Goal: Answer question/provide support: Share knowledge or assist other users

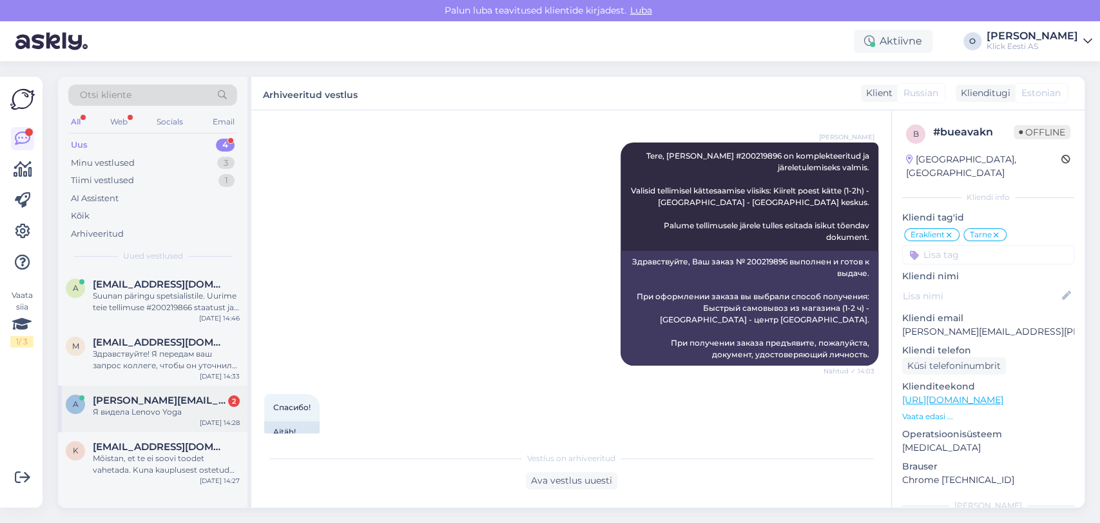
click at [112, 409] on div "Я видела Lenovo Yoga" at bounding box center [166, 412] width 147 height 12
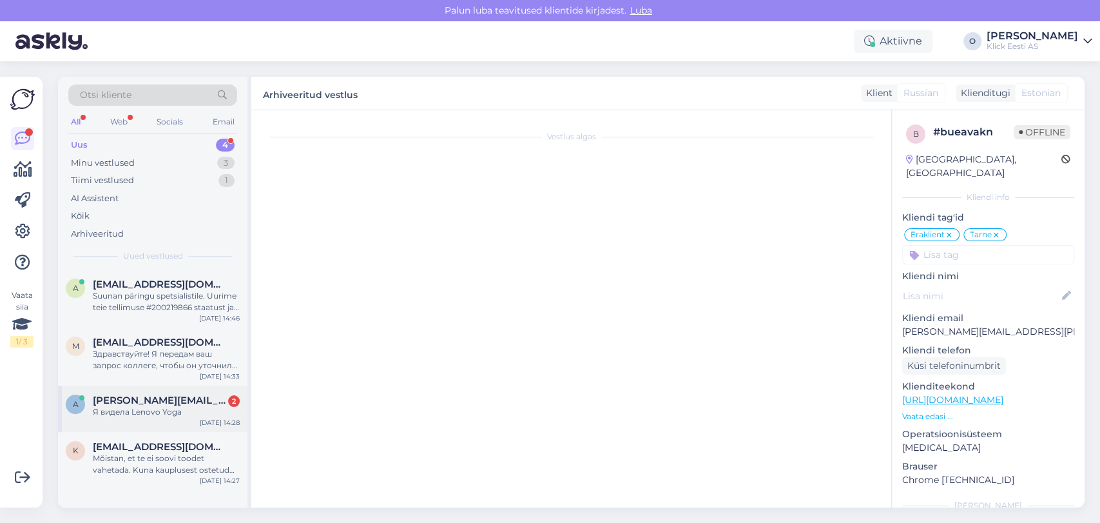
scroll to position [516, 0]
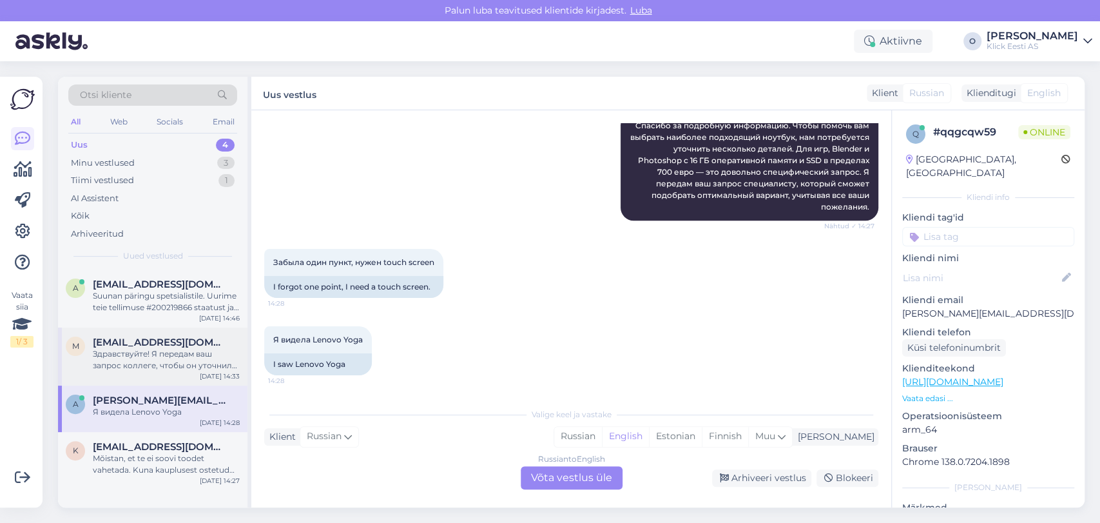
click at [144, 345] on span "[EMAIL_ADDRESS][DOMAIN_NAME]" at bounding box center [160, 342] width 134 height 12
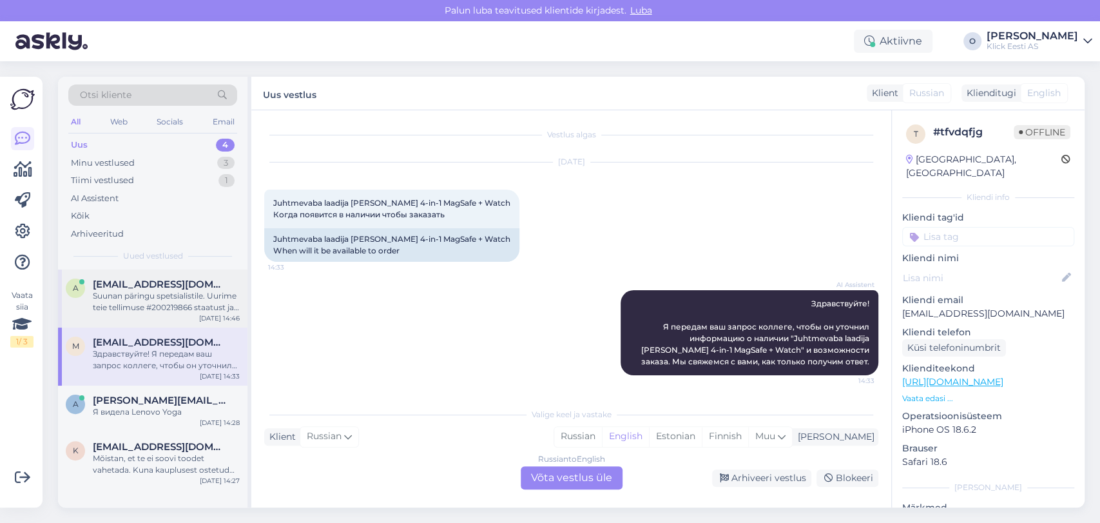
click at [157, 295] on div "Suunan päringu spetsialistile. Uurime teie tellimuse #200219866 staatust ja ann…" at bounding box center [166, 301] width 147 height 23
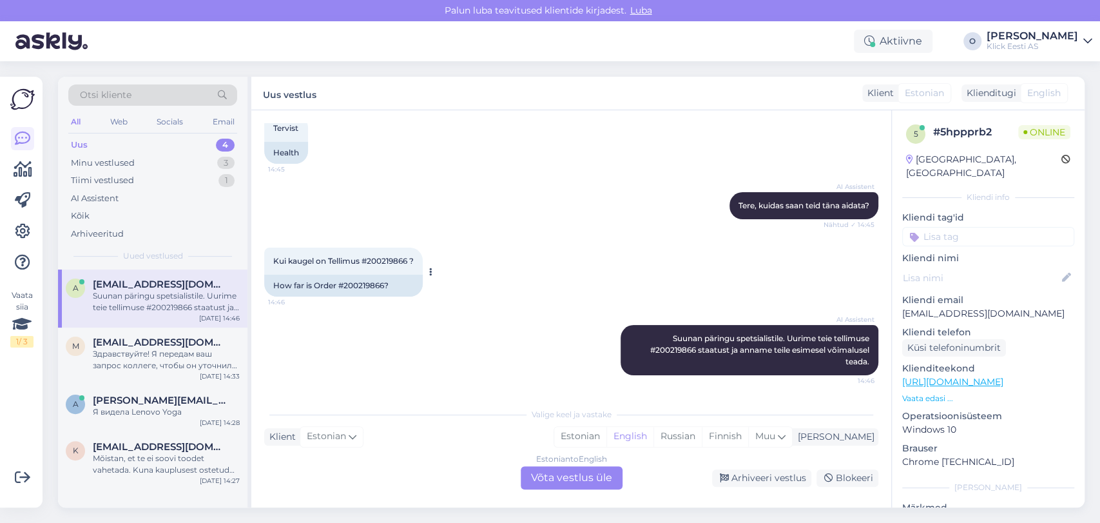
click at [393, 254] on div "Kui kaugel on Tellimus #200219866 ? 14:46" at bounding box center [343, 261] width 159 height 27
copy span "200219866"
click at [133, 176] on div "Tiimi vestlused" at bounding box center [102, 180] width 63 height 13
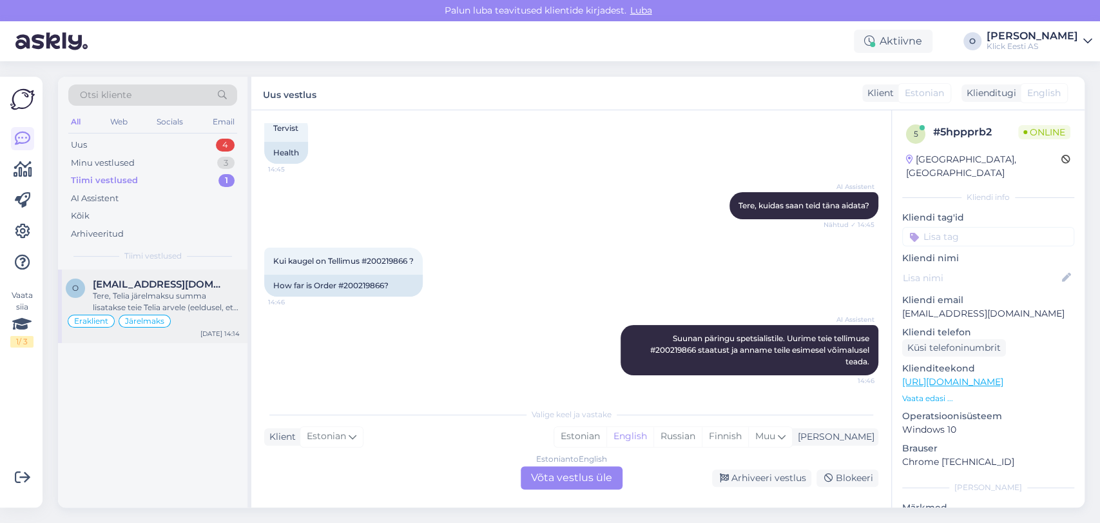
click at [127, 290] on div "Tere, Telia järelmaksu summa lisatakse teie Telia arvele (eeldusel, et kasutate…" at bounding box center [166, 301] width 147 height 23
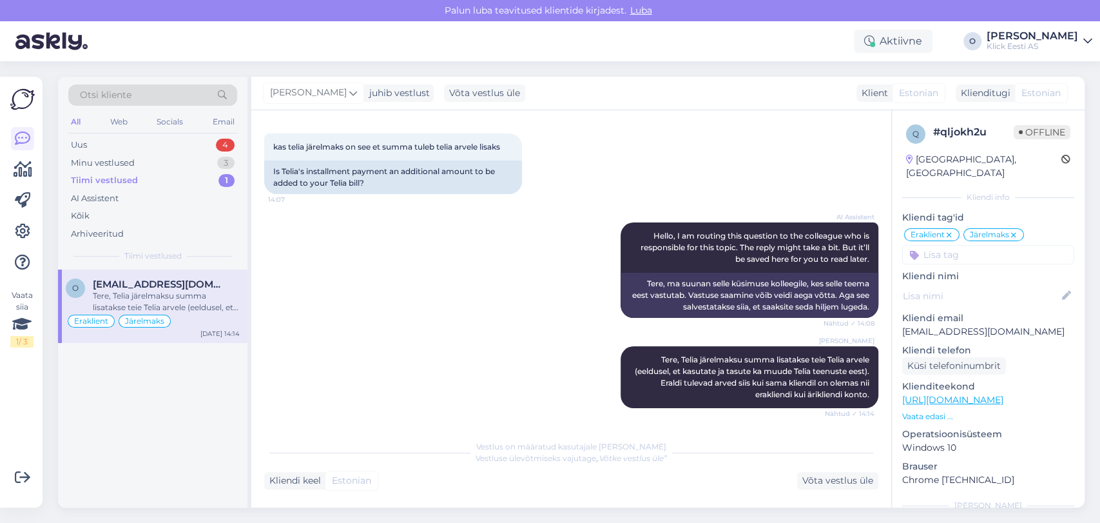
click at [127, 290] on div "Tere, Telia järelmaksu summa lisatakse teie Telia arvele (eeldusel, et kasutate…" at bounding box center [166, 301] width 147 height 23
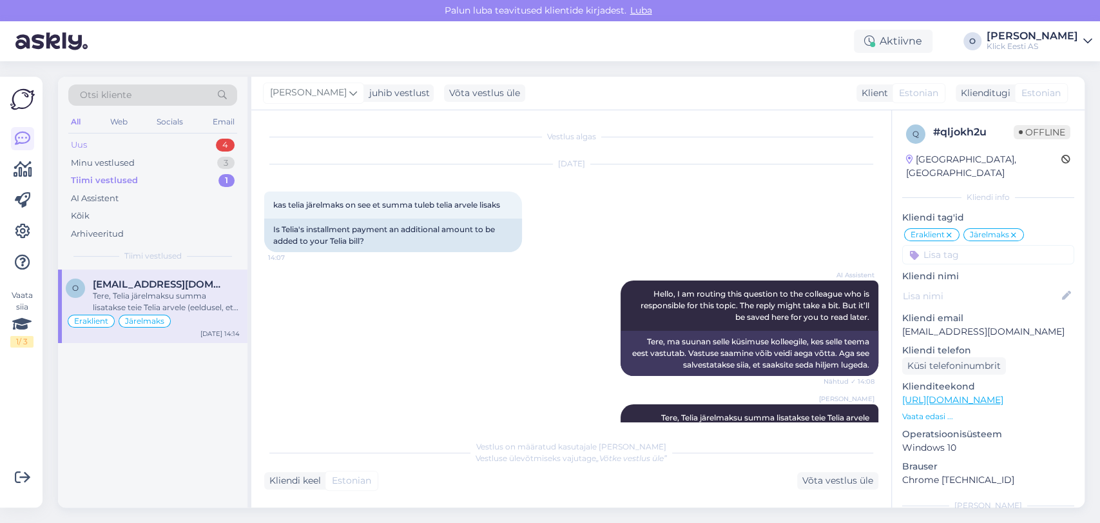
click at [150, 139] on div "Uus 4" at bounding box center [152, 145] width 169 height 18
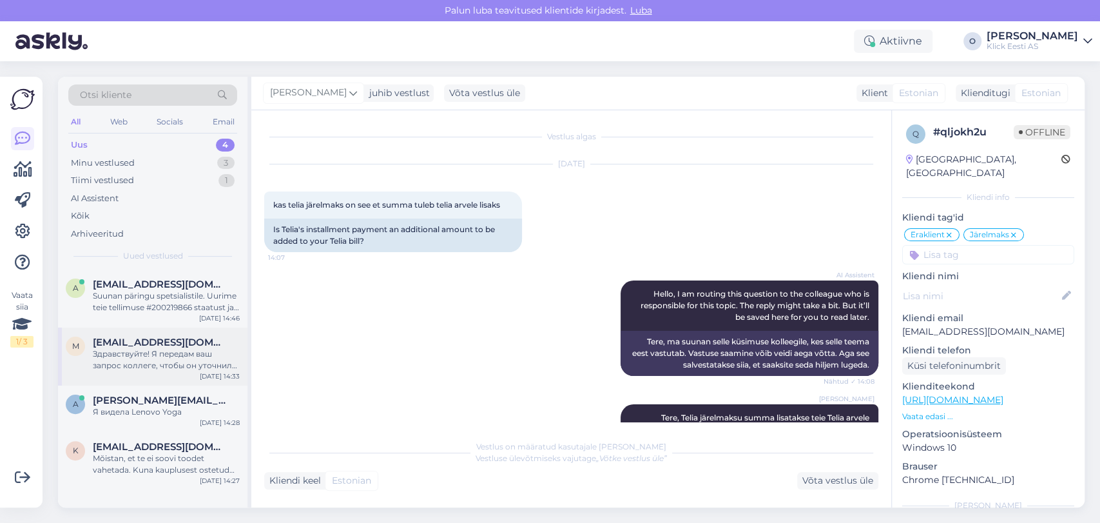
click at [104, 338] on span "[EMAIL_ADDRESS][DOMAIN_NAME]" at bounding box center [160, 342] width 134 height 12
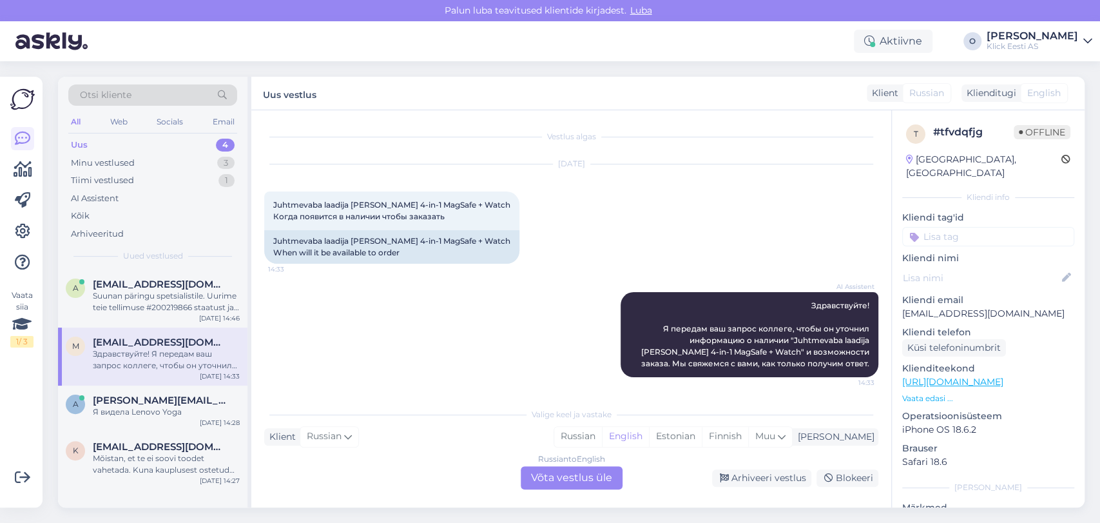
scroll to position [2, 0]
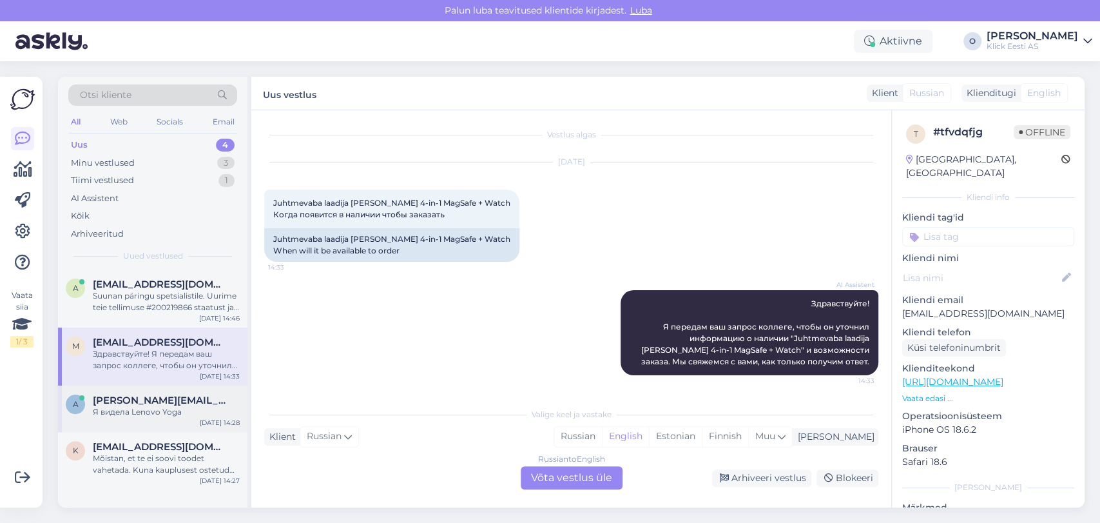
click at [108, 393] on div "a andrea.geller2710@gmail.com Я видела Lenovo Yoga Oct 13 14:28" at bounding box center [153, 408] width 190 height 46
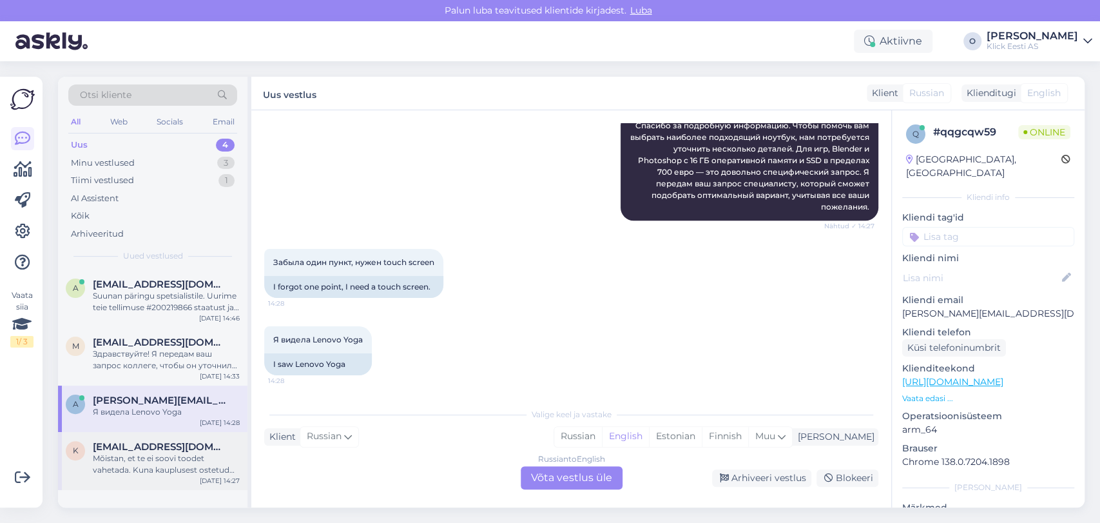
click at [112, 443] on span "karlerikool05@gmail.com" at bounding box center [160, 447] width 134 height 12
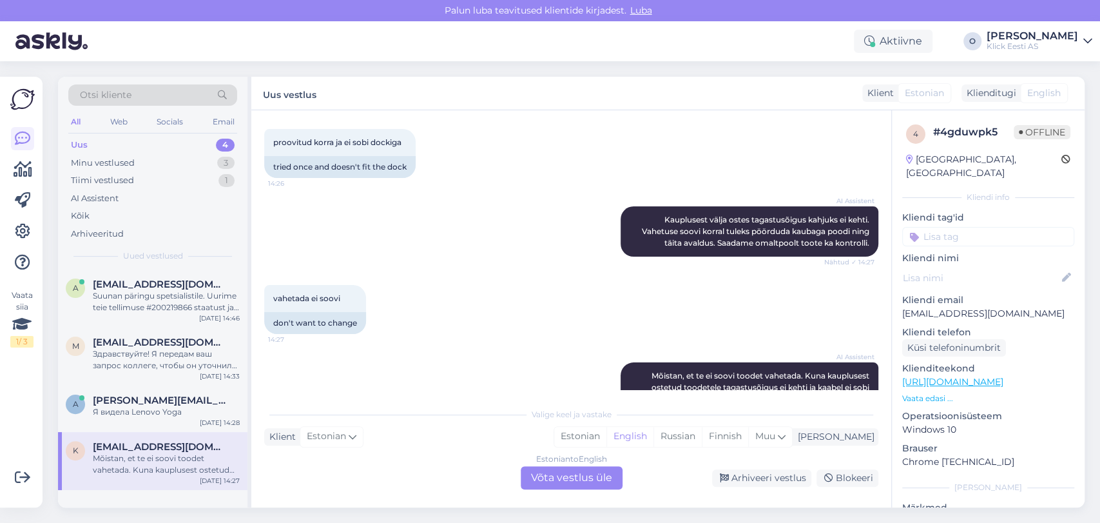
scroll to position [212, 0]
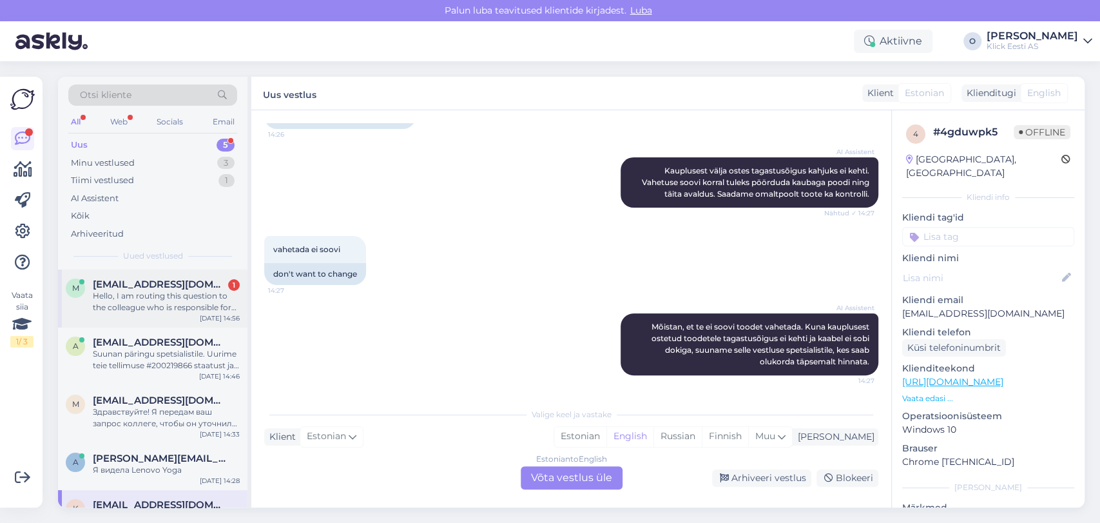
click at [127, 317] on div "m marevl124@gmail.com 1 Hello, I am routing this question to the colleague who …" at bounding box center [153, 298] width 190 height 58
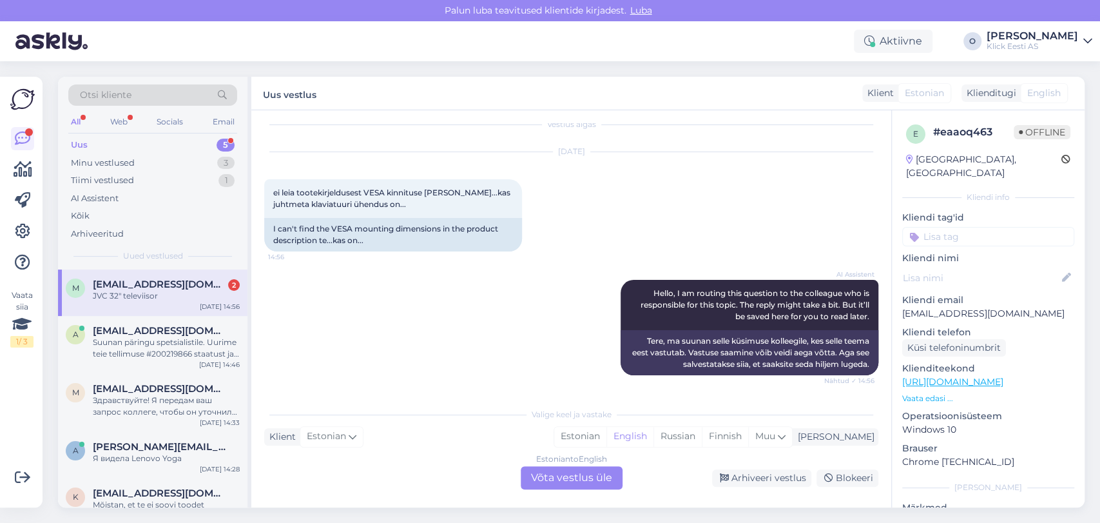
scroll to position [90, 0]
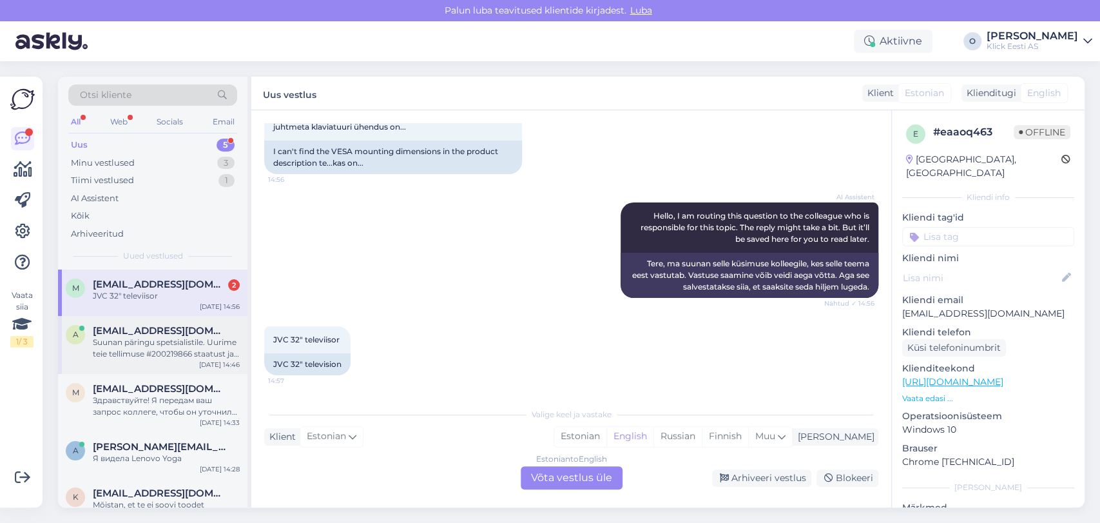
click at [160, 318] on div "a alexeydushkevich88@gmail.com Suunan päringu spetsialistile. Uurime teie telli…" at bounding box center [153, 345] width 190 height 58
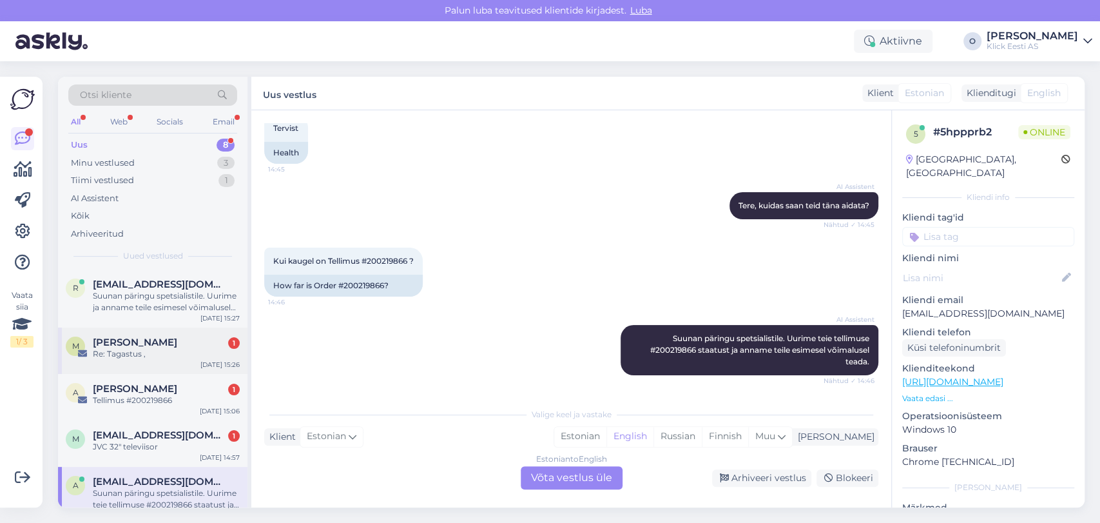
click at [130, 349] on div "Re: Tagastus ," at bounding box center [166, 354] width 147 height 12
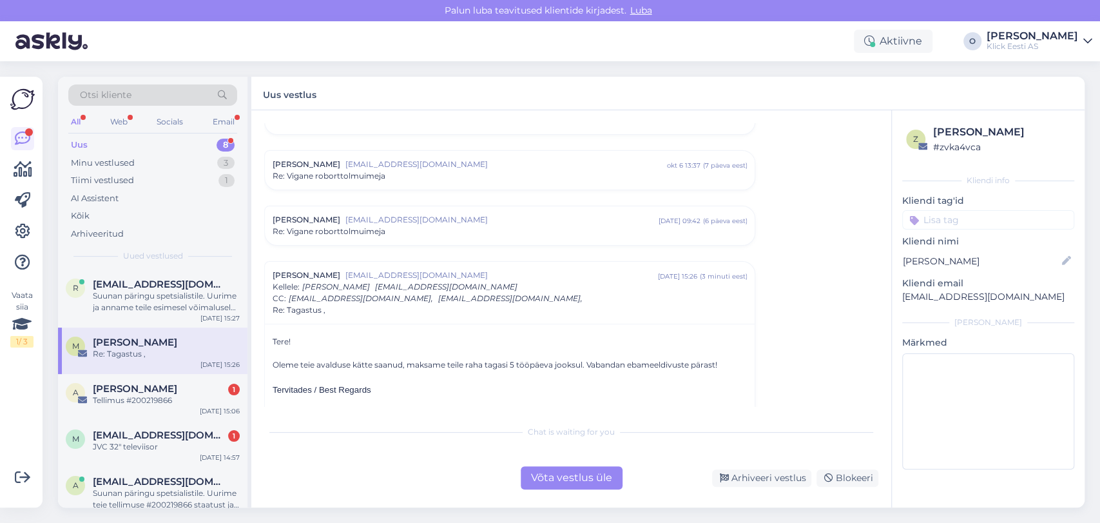
scroll to position [1737, 0]
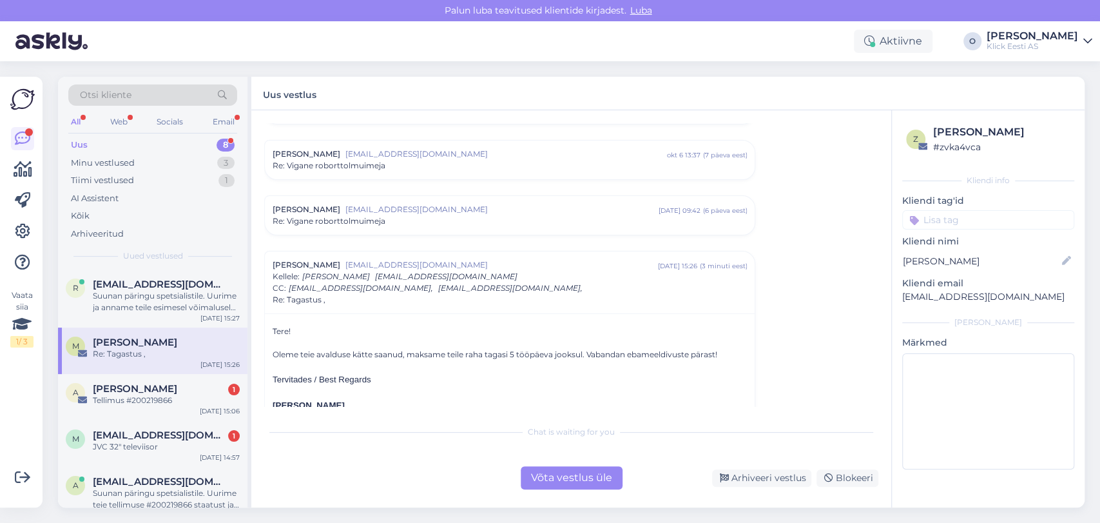
click at [355, 215] on span "Re: Vigane roborttolmuimeja" at bounding box center [329, 221] width 113 height 12
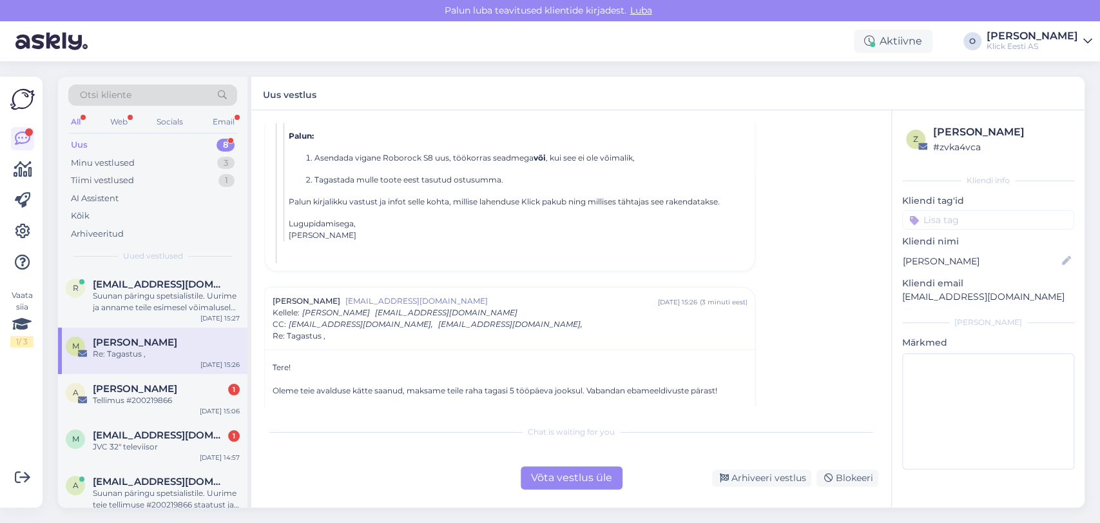
scroll to position [3026, 0]
click at [153, 401] on div "Tellimus #200219866" at bounding box center [166, 400] width 147 height 12
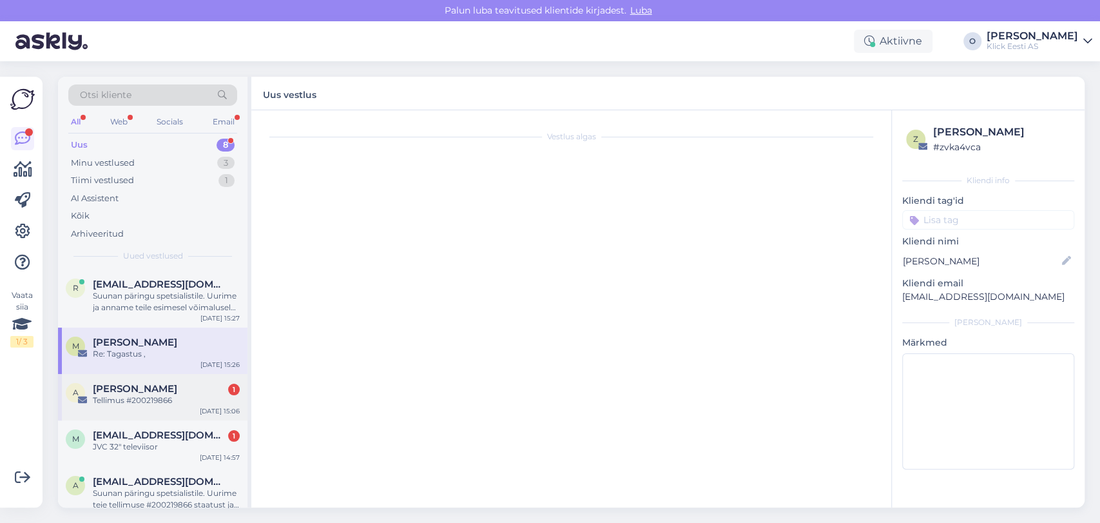
scroll to position [0, 0]
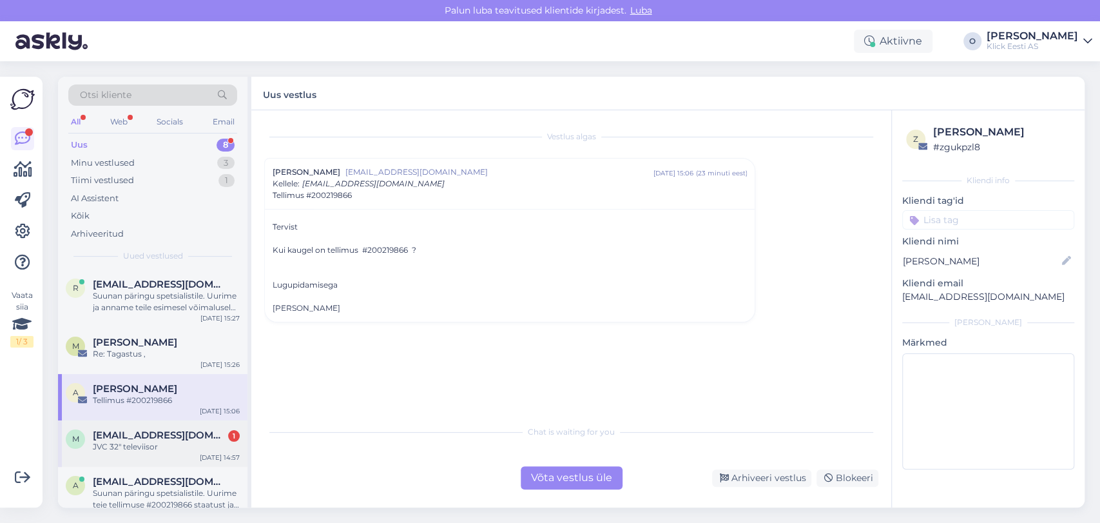
click at [150, 449] on div "JVC 32" televiisor" at bounding box center [166, 447] width 147 height 12
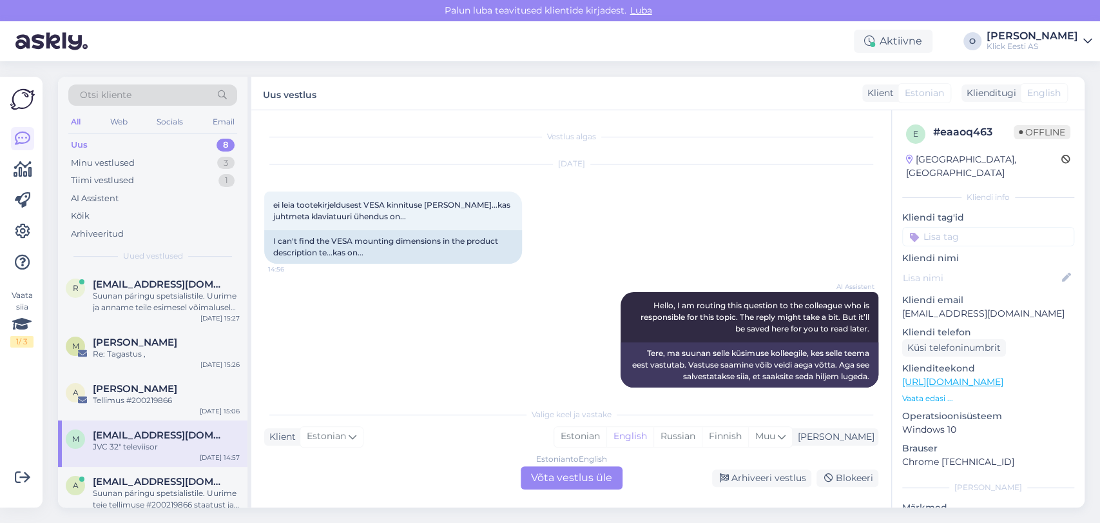
scroll to position [90, 0]
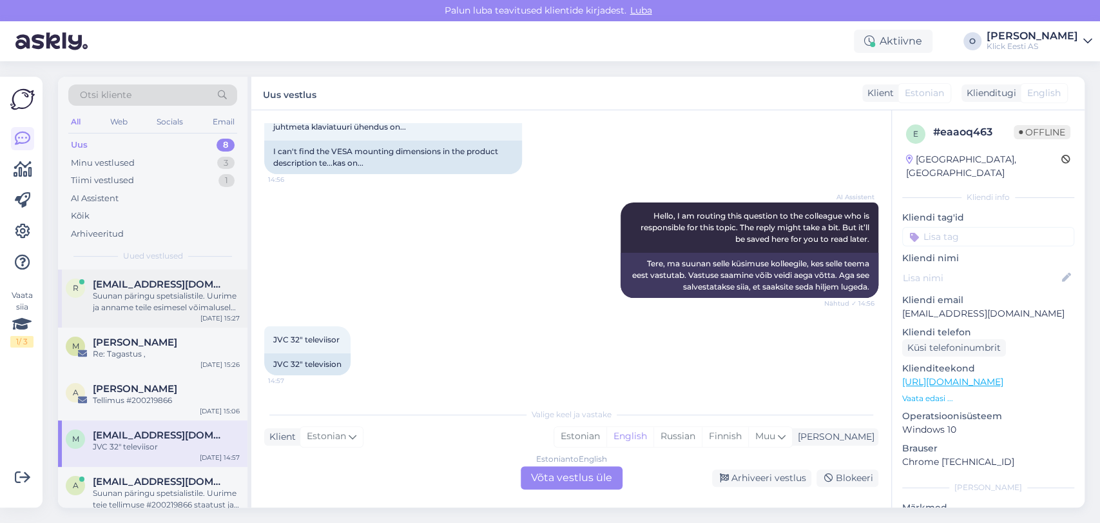
click at [173, 280] on span "[EMAIL_ADDRESS][DOMAIN_NAME]" at bounding box center [160, 284] width 134 height 12
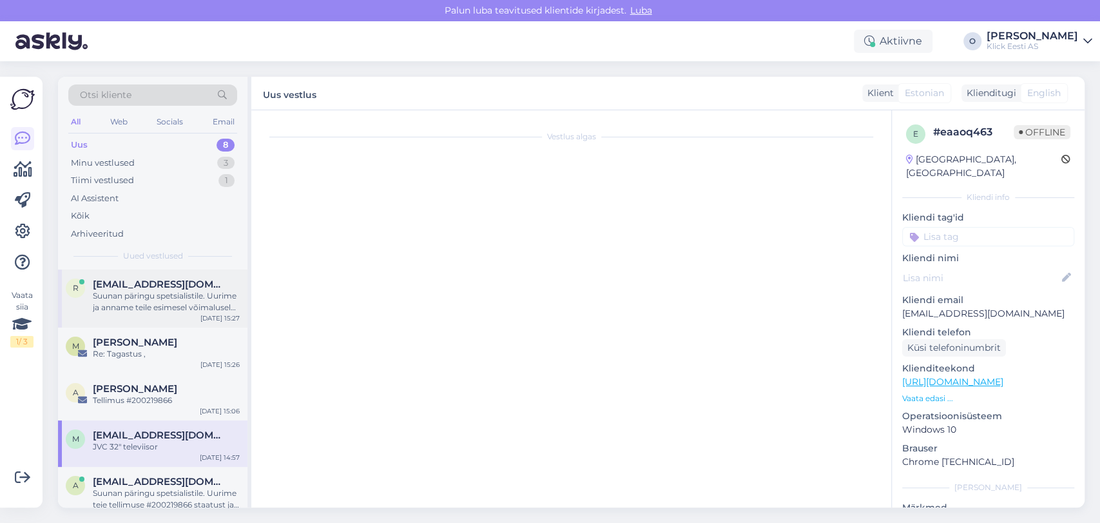
scroll to position [77, 0]
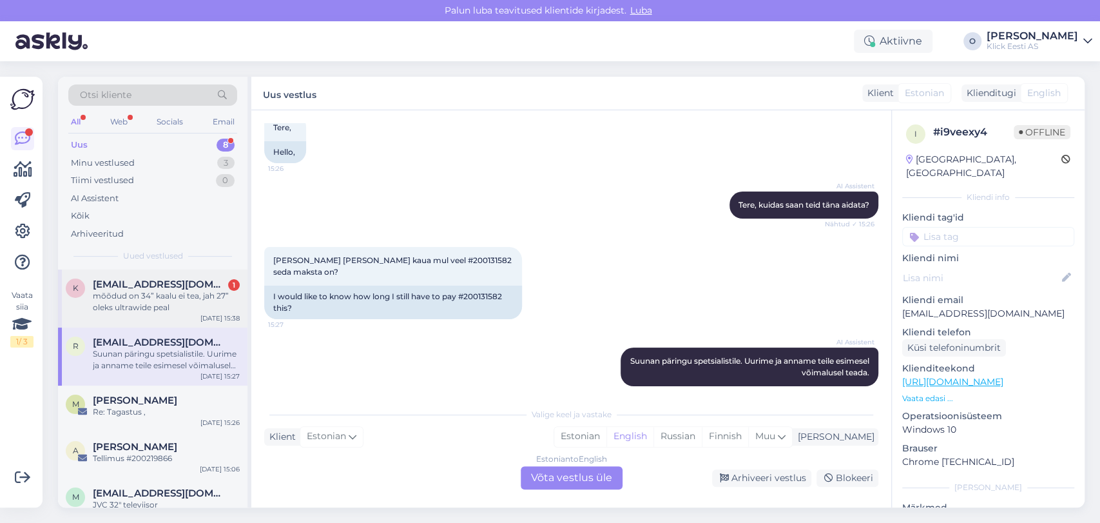
click at [193, 298] on div "mõõdud on 34” kaalu ei tea, jah 27” oleks ultrawide peal" at bounding box center [166, 301] width 147 height 23
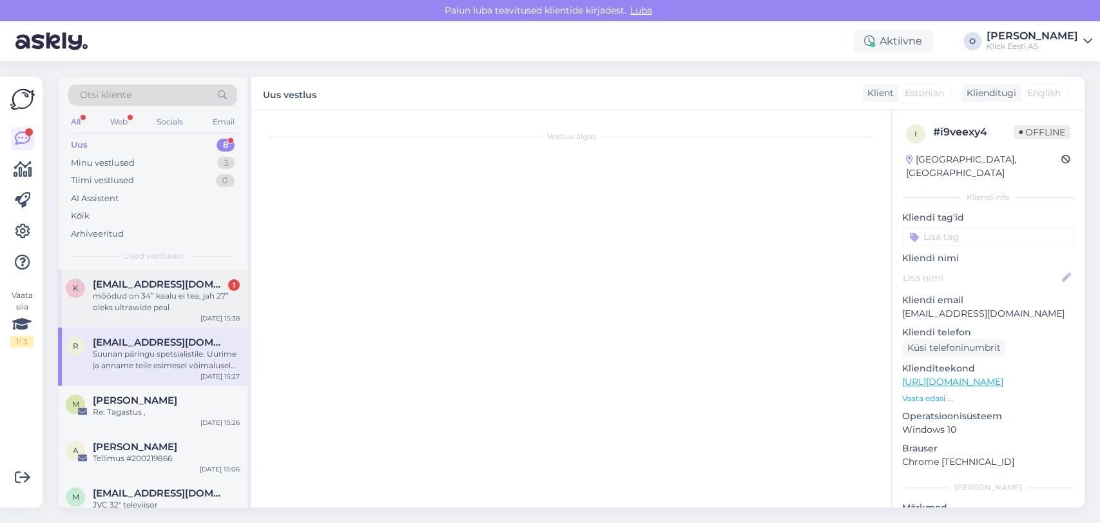
scroll to position [103, 0]
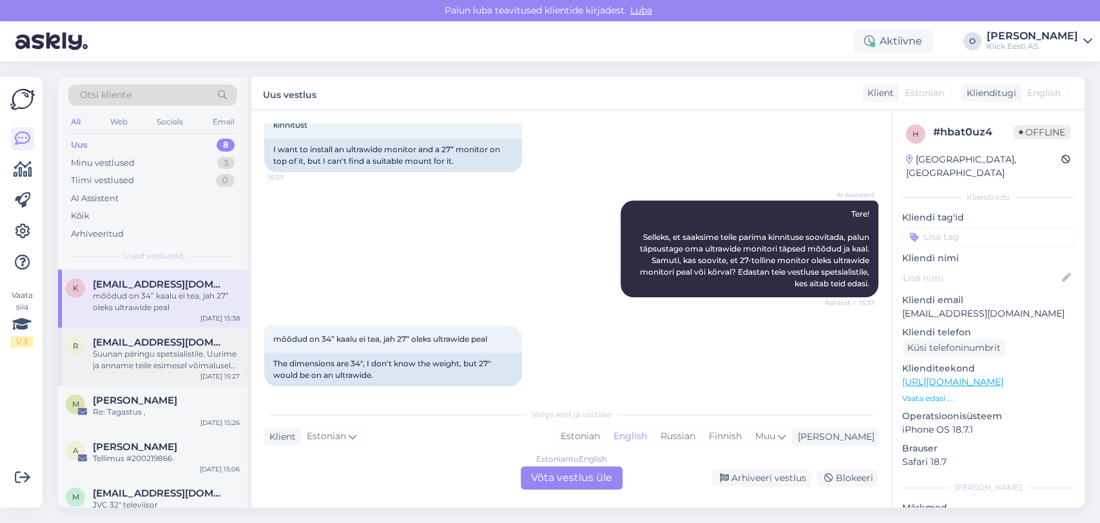
click at [185, 365] on div "Suunan päringu spetsialistile. Uurime ja anname teile esimesel võimalusel teada." at bounding box center [166, 359] width 147 height 23
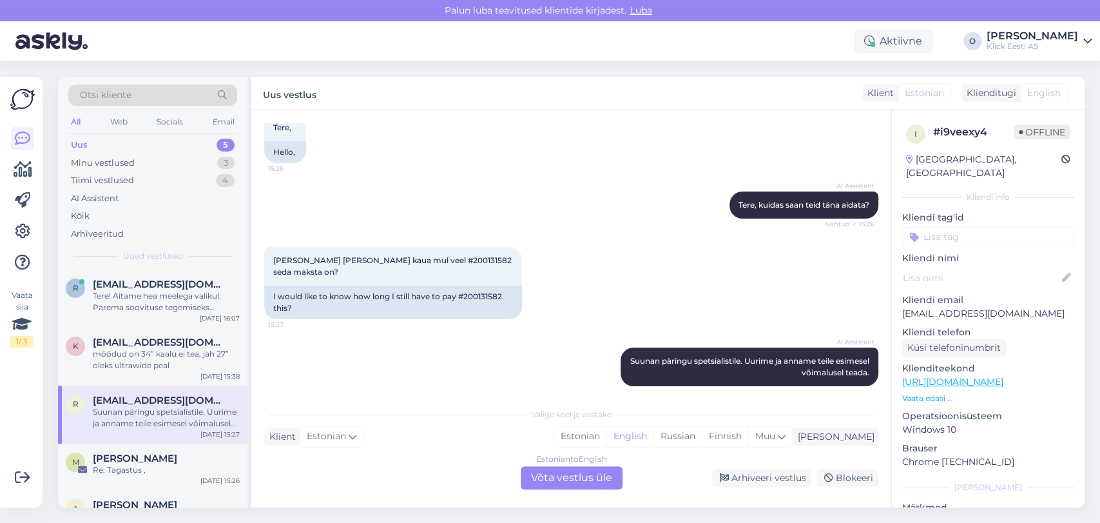
click at [159, 147] on div "Uus 5" at bounding box center [152, 145] width 169 height 18
click at [135, 298] on div "Tere! Aitame hea meelega valikul. Parema soovituse tegemiseks palume veidi lisa…" at bounding box center [166, 301] width 147 height 23
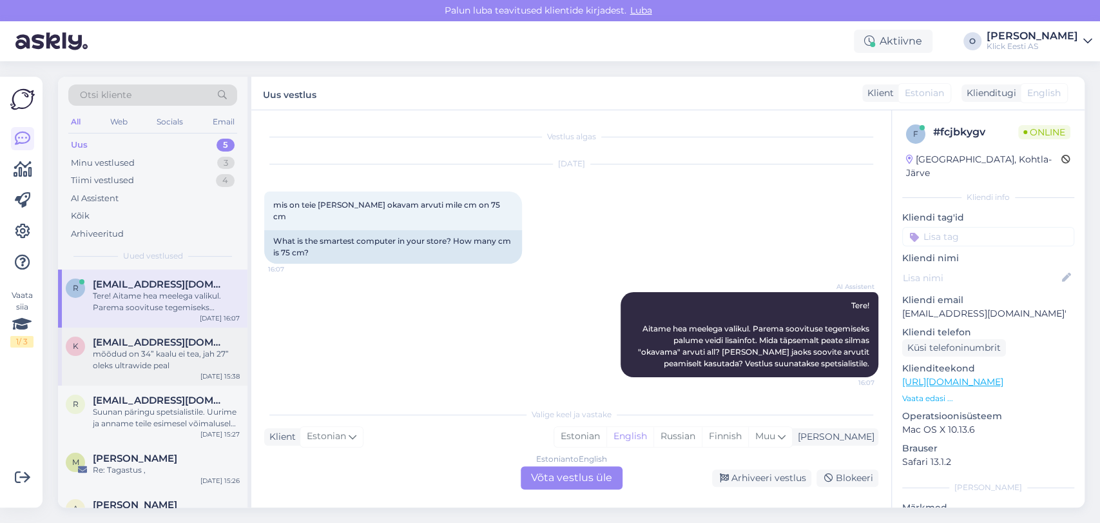
click at [126, 337] on span "[EMAIL_ADDRESS][DOMAIN_NAME]" at bounding box center [160, 342] width 134 height 12
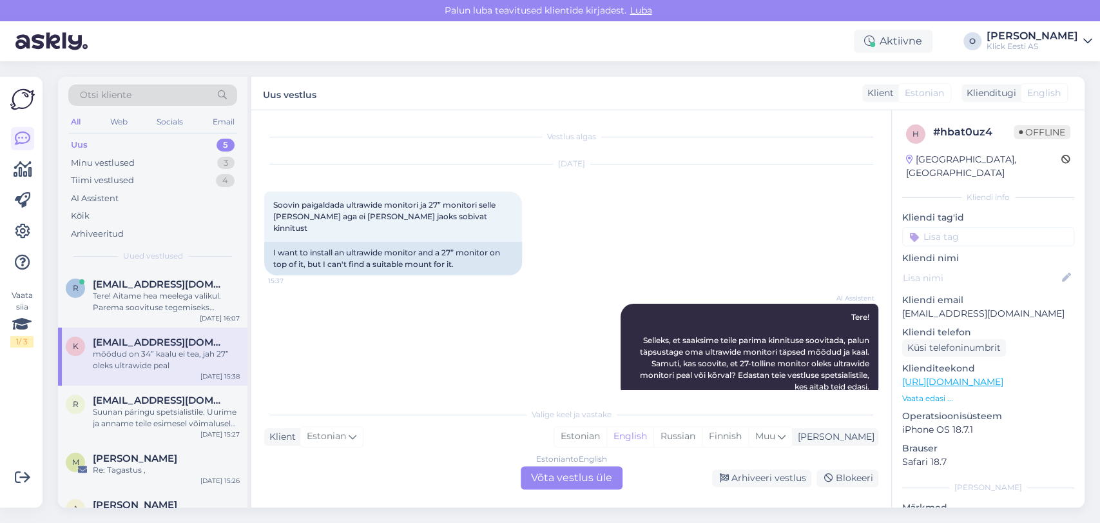
scroll to position [103, 0]
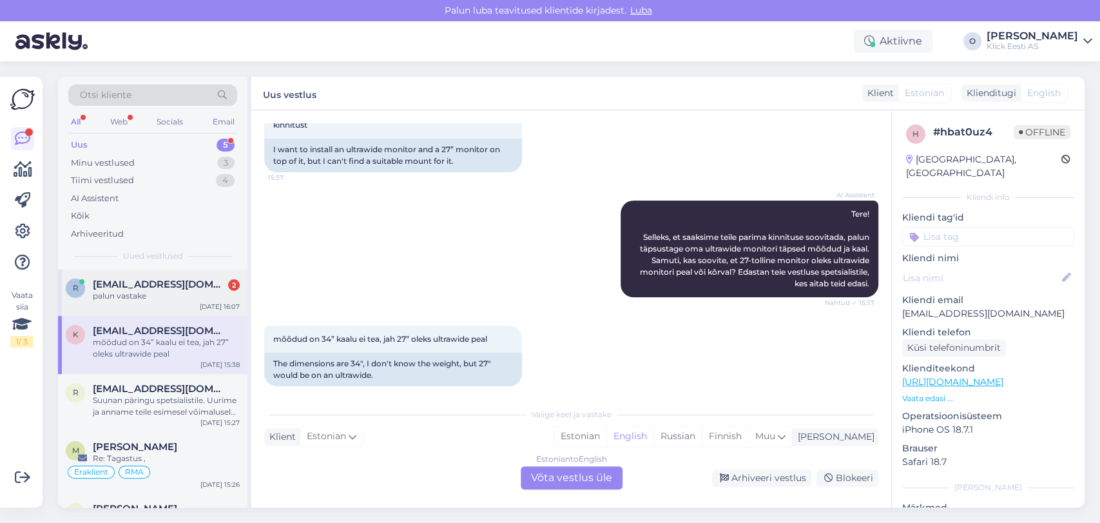
click at [150, 280] on span "[EMAIL_ADDRESS][DOMAIN_NAME]'" at bounding box center [160, 284] width 134 height 12
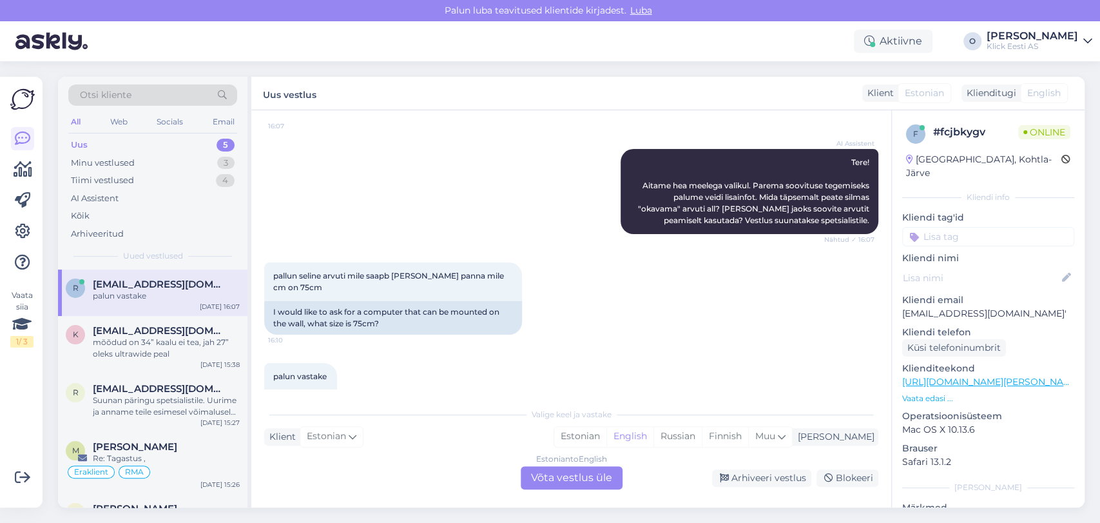
scroll to position [168, 0]
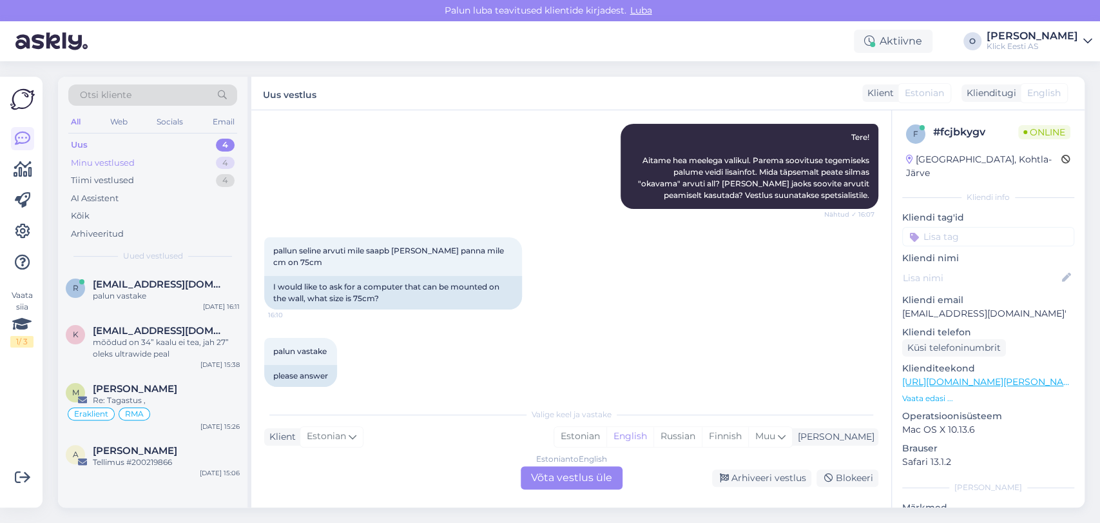
click at [169, 162] on div "Minu vestlused 4" at bounding box center [152, 163] width 169 height 18
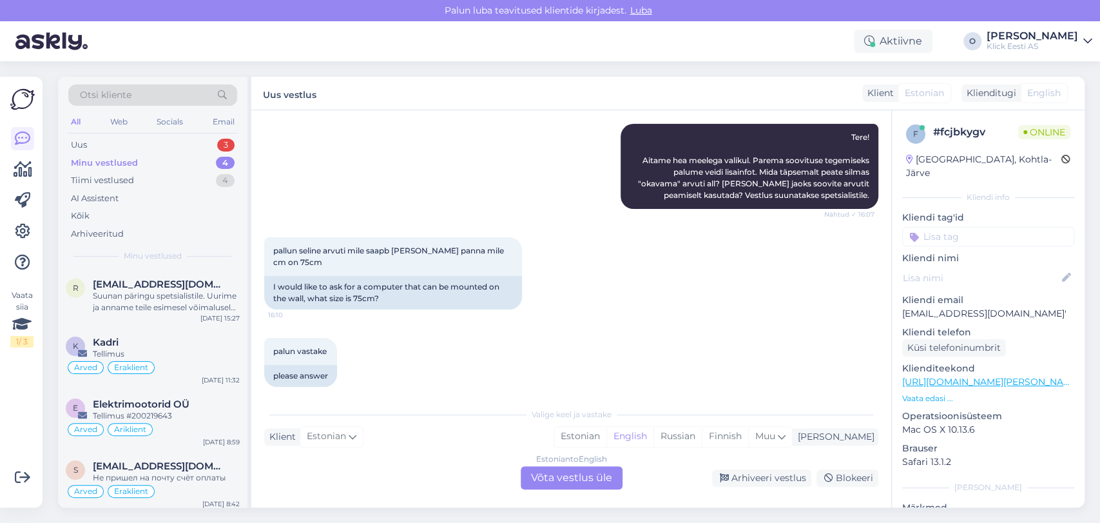
click at [157, 293] on div "Suunan päringu spetsialistile. Uurime ja anname teile esimesel võimalusel teada." at bounding box center [166, 301] width 147 height 23
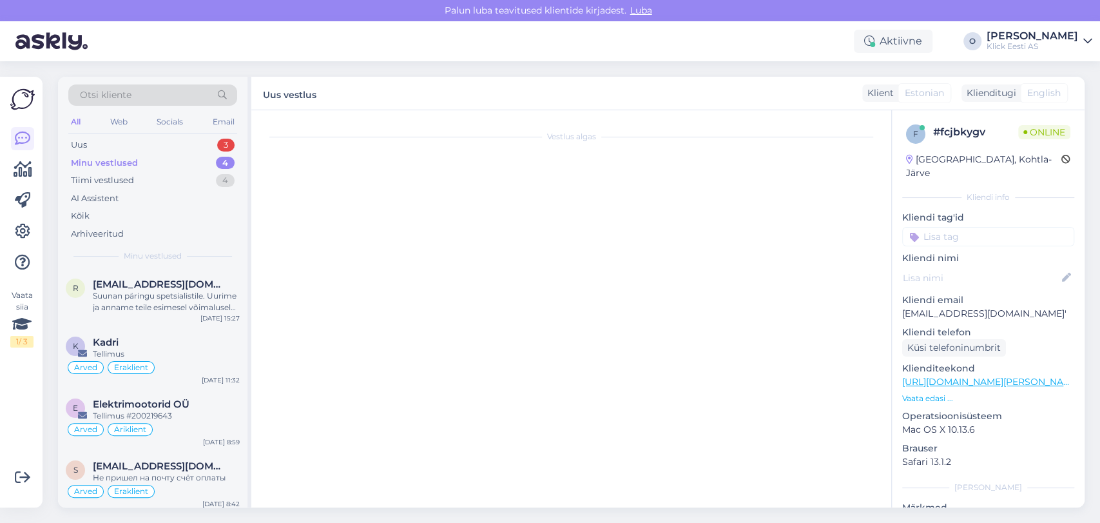
scroll to position [28, 0]
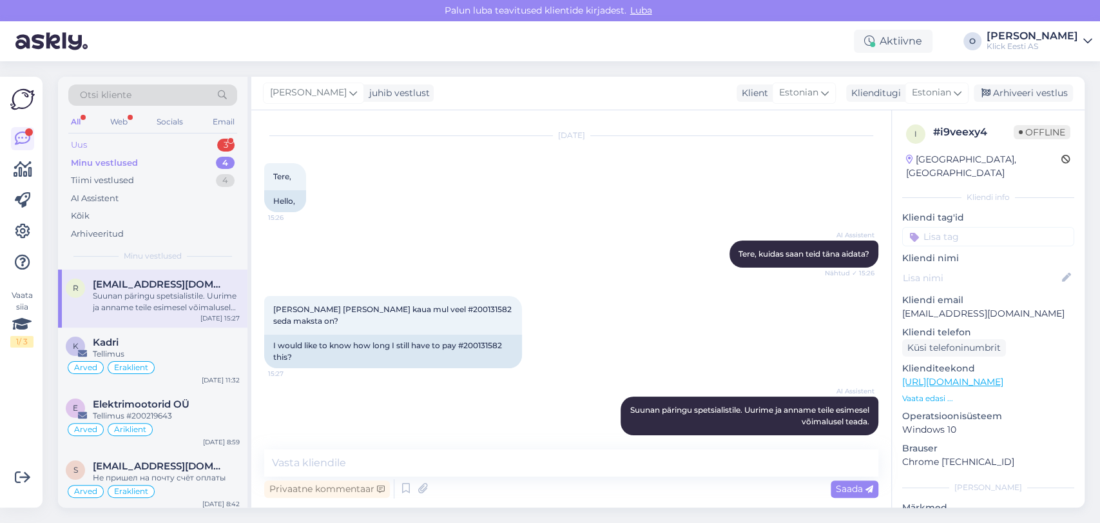
click at [163, 147] on div "Uus 3" at bounding box center [152, 145] width 169 height 18
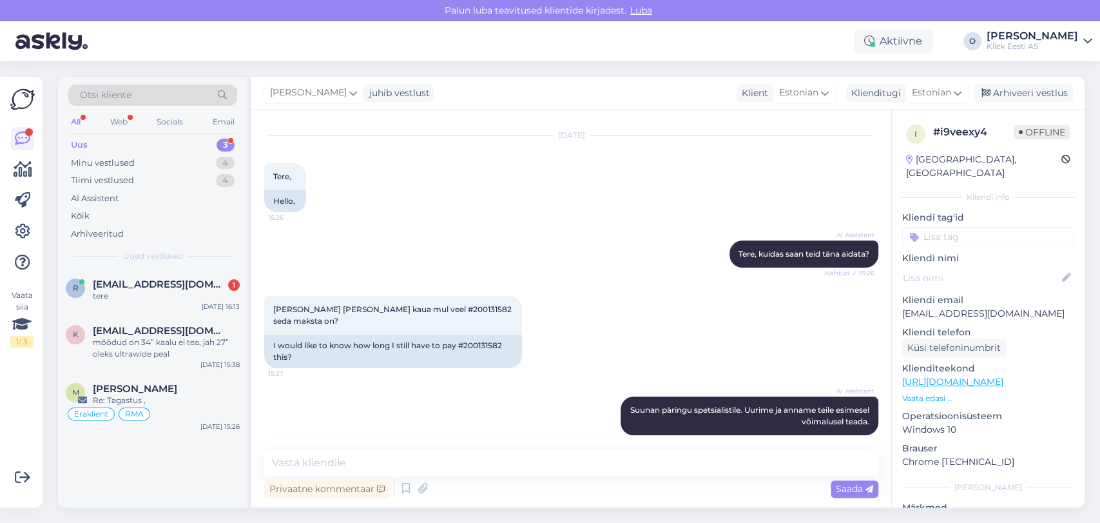
click at [132, 267] on div "Otsi kliente All Web Socials Email Uus 3 Minu vestlused 4 Tiimi vestlused 4 AI …" at bounding box center [153, 173] width 190 height 193
click at [128, 284] on span "[EMAIL_ADDRESS][DOMAIN_NAME]'" at bounding box center [160, 284] width 134 height 12
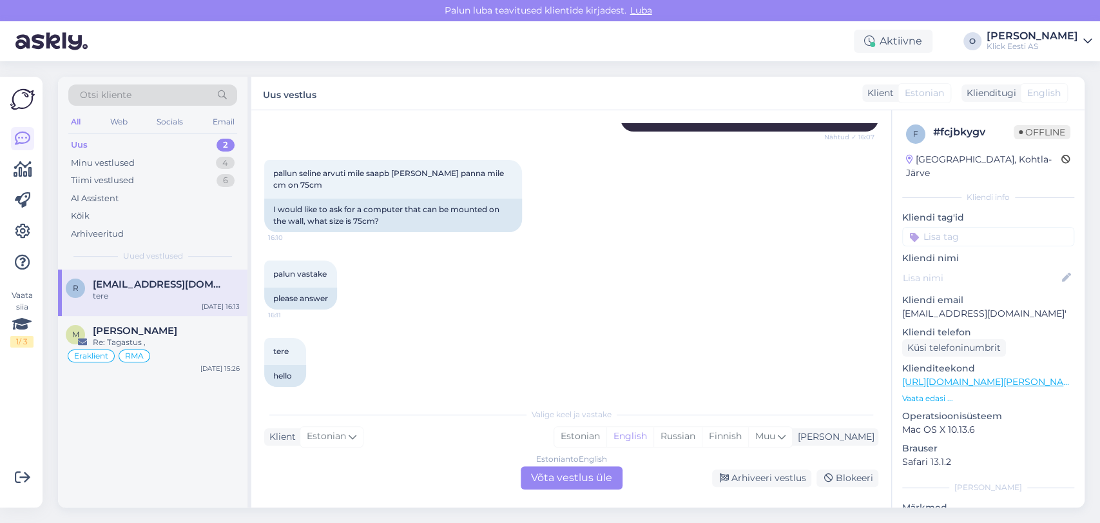
click at [141, 139] on div "Uus 2" at bounding box center [152, 145] width 169 height 18
click at [142, 156] on div "Minu vestlused 4" at bounding box center [152, 163] width 169 height 18
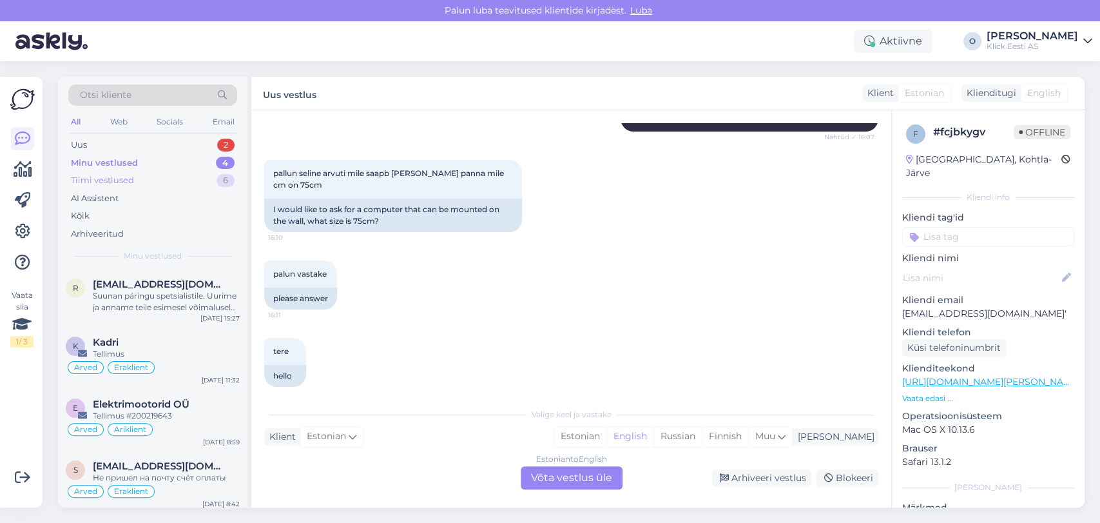
click at [140, 175] on div "Tiimi vestlused 6" at bounding box center [152, 180] width 169 height 18
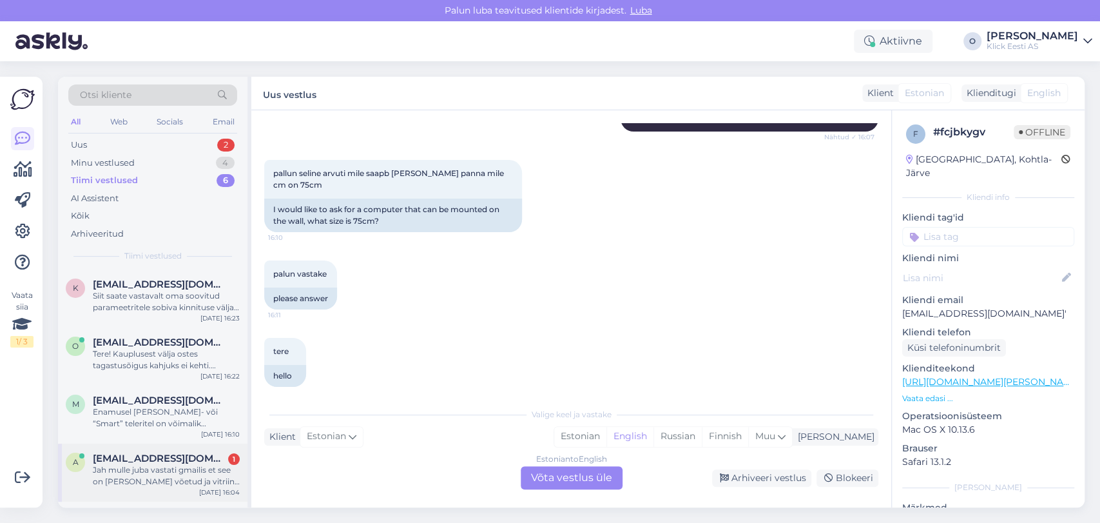
click at [208, 467] on div "Jah mulle juba vastati gmailis et see on [PERSON_NAME] võetud ja vitriini peal.…" at bounding box center [166, 475] width 147 height 23
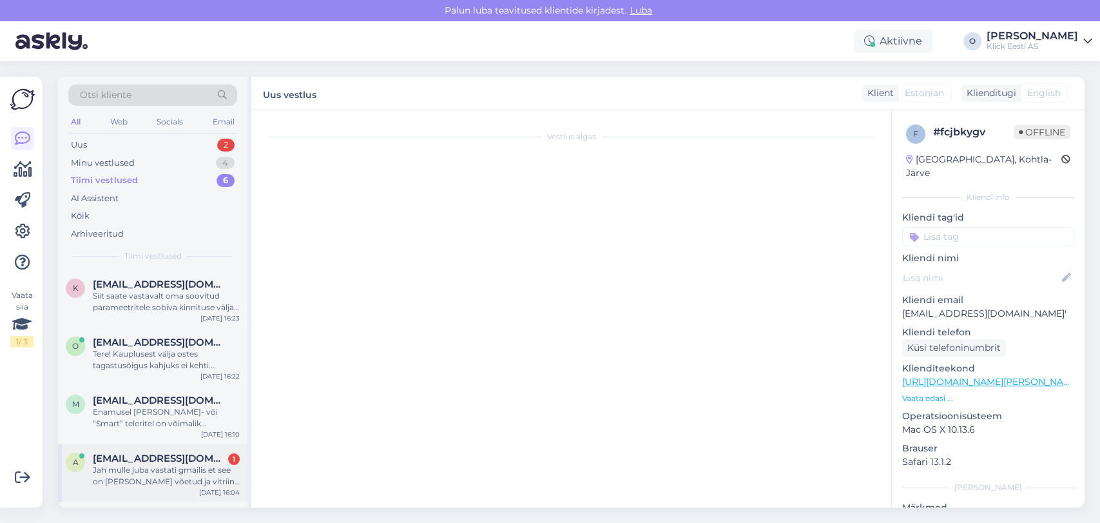
scroll to position [190, 0]
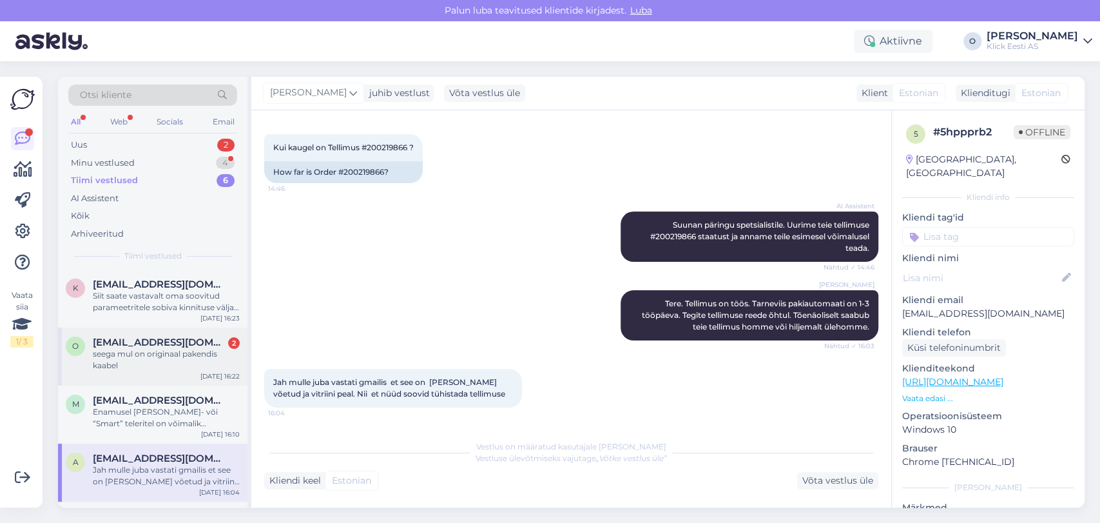
click at [115, 344] on span "[EMAIL_ADDRESS][DOMAIN_NAME]" at bounding box center [160, 342] width 134 height 12
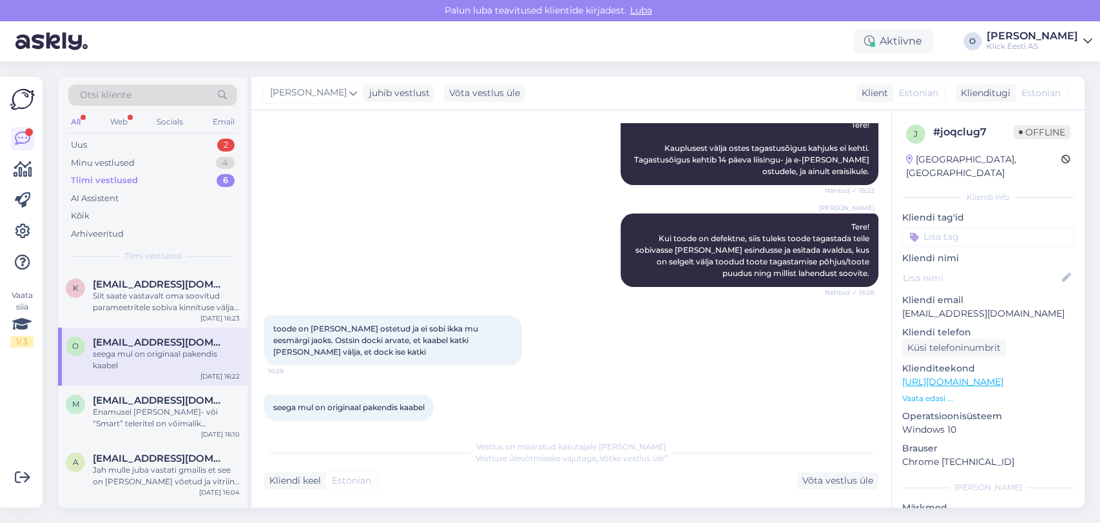
scroll to position [182, 0]
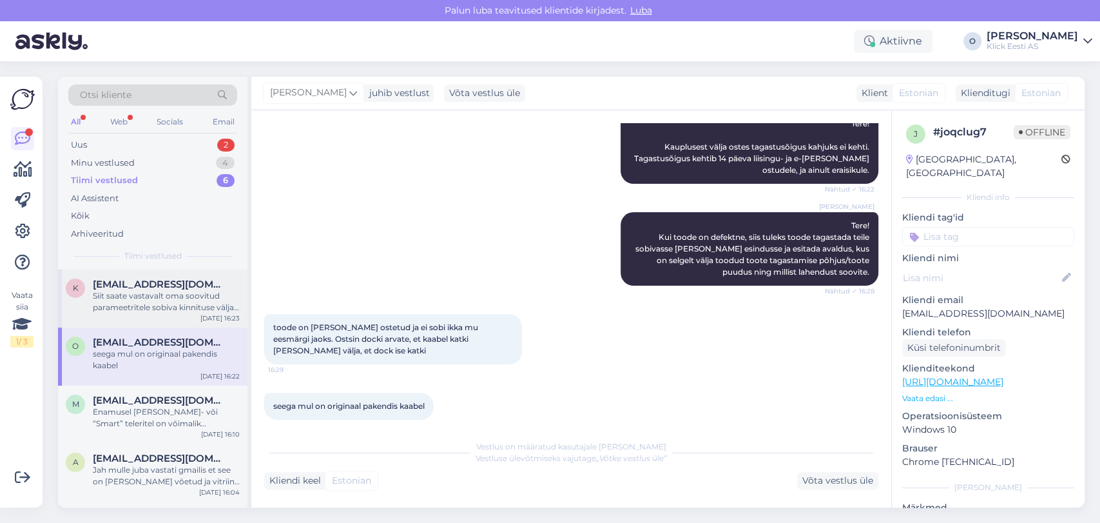
click at [152, 313] on div "k kriss123x@gmail.com Siit saate vastavalt oma soovitud parameetritele sobiva k…" at bounding box center [153, 298] width 190 height 58
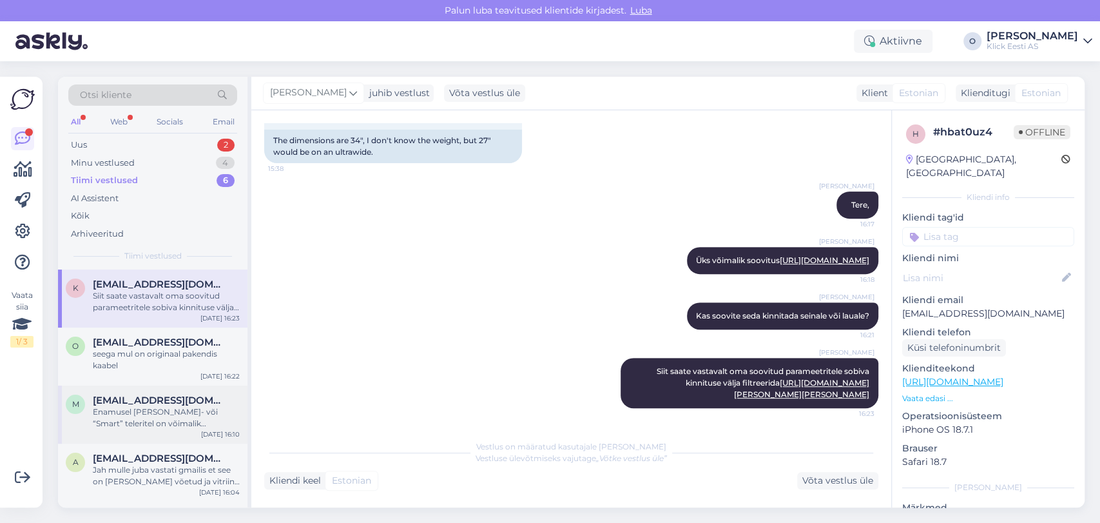
click at [139, 390] on div "m marevl124@gmail.com Enamusel nuti- või “Smart” teleritel on võimalik ühendada…" at bounding box center [153, 414] width 190 height 58
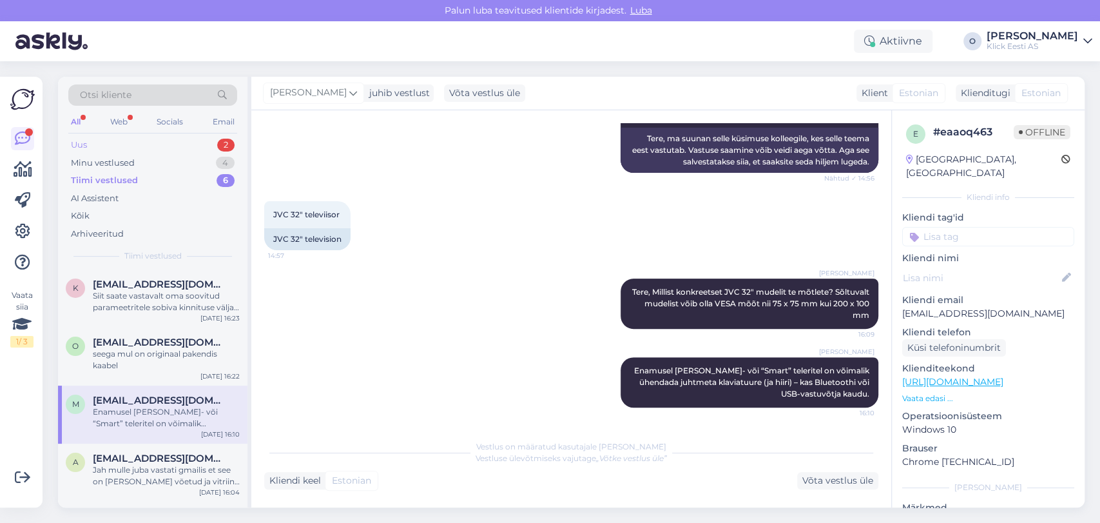
click at [153, 139] on div "Uus 2" at bounding box center [152, 145] width 169 height 18
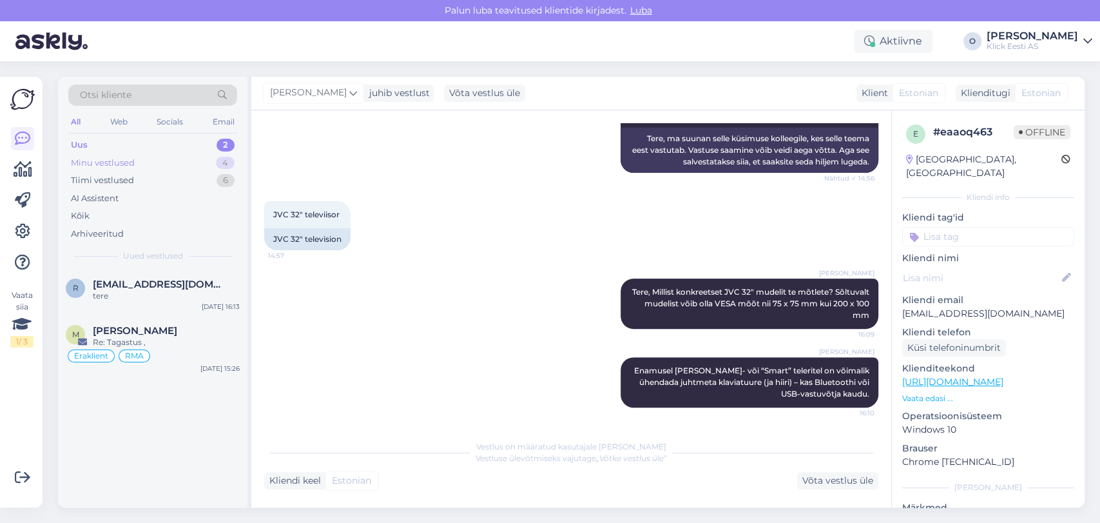
click at [126, 160] on div "Minu vestlused" at bounding box center [103, 163] width 64 height 13
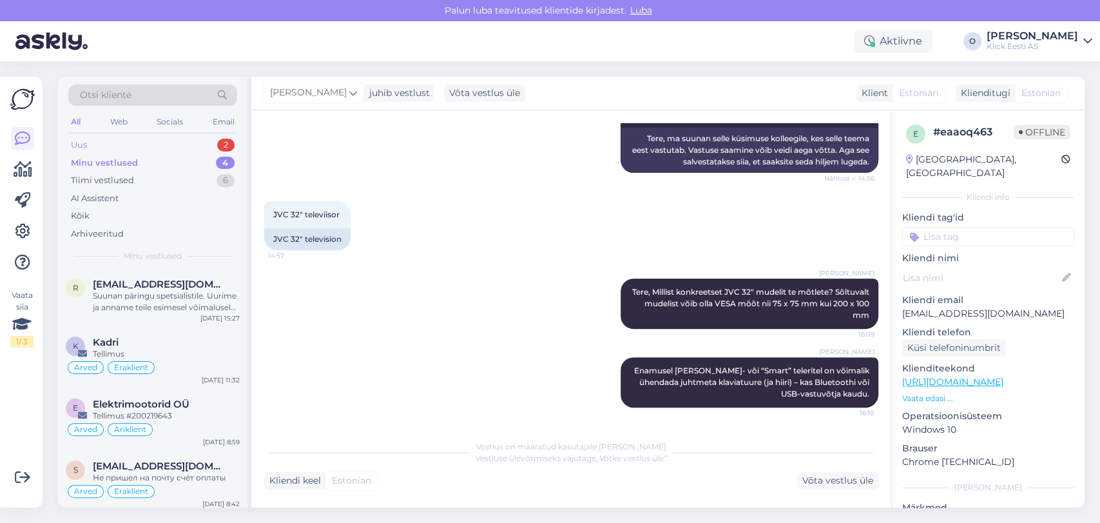
click at [128, 151] on div "Uus 2" at bounding box center [152, 145] width 169 height 18
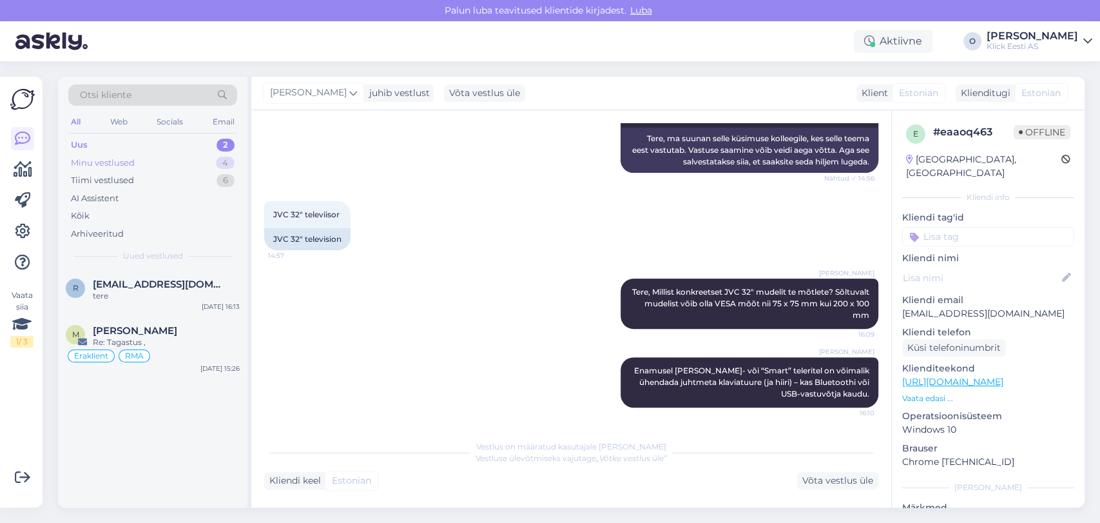
click at [109, 154] on div "Minu vestlused 4" at bounding box center [152, 163] width 169 height 18
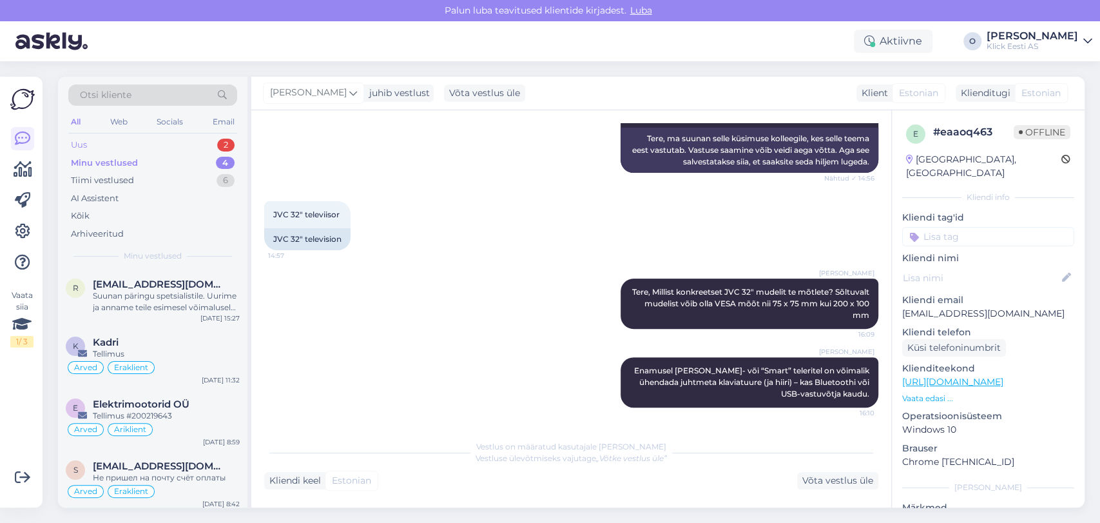
click at [109, 144] on div "Uus 2" at bounding box center [152, 145] width 169 height 18
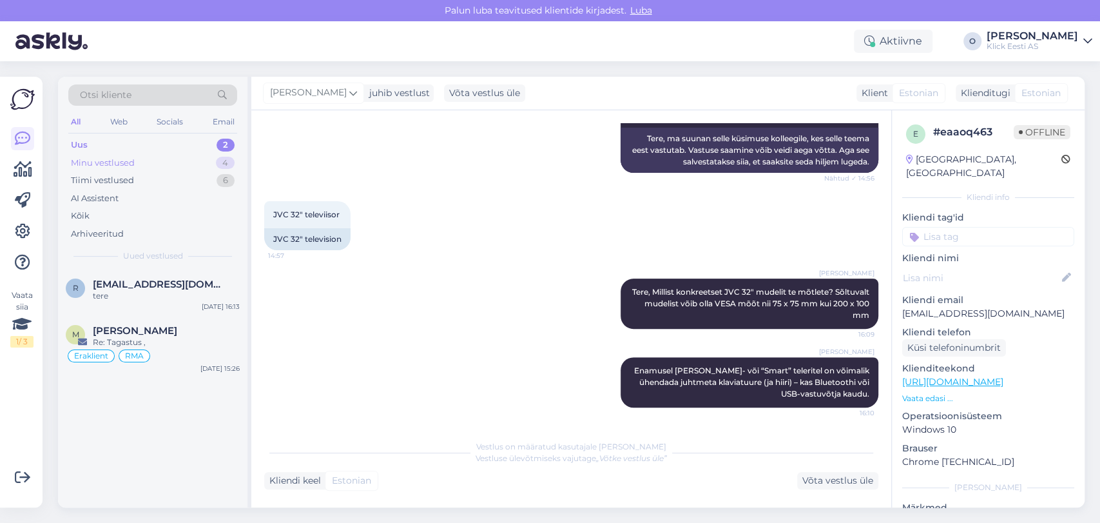
click at [186, 156] on div "Minu vestlused 4" at bounding box center [152, 163] width 169 height 18
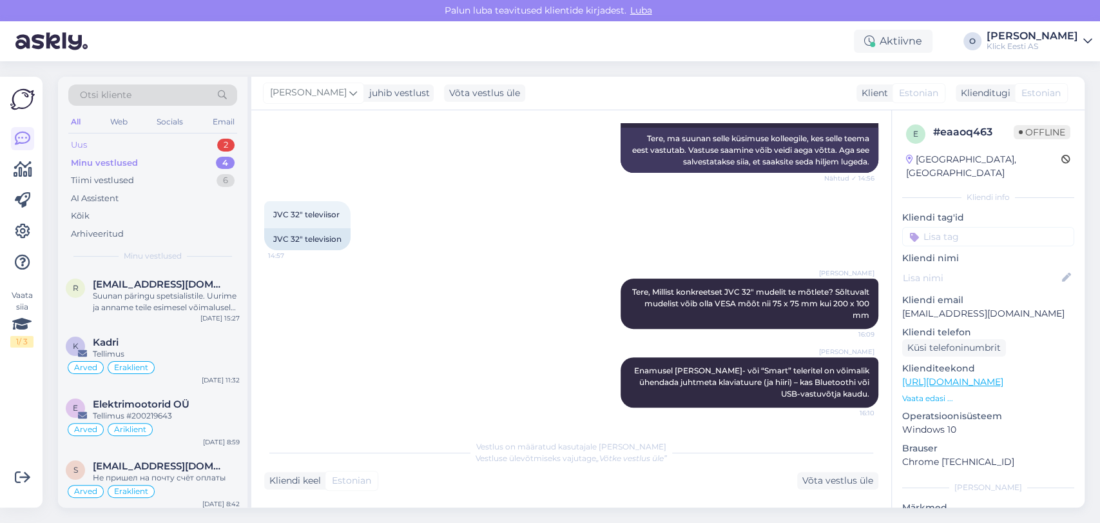
click at [170, 141] on div "Uus 2" at bounding box center [152, 145] width 169 height 18
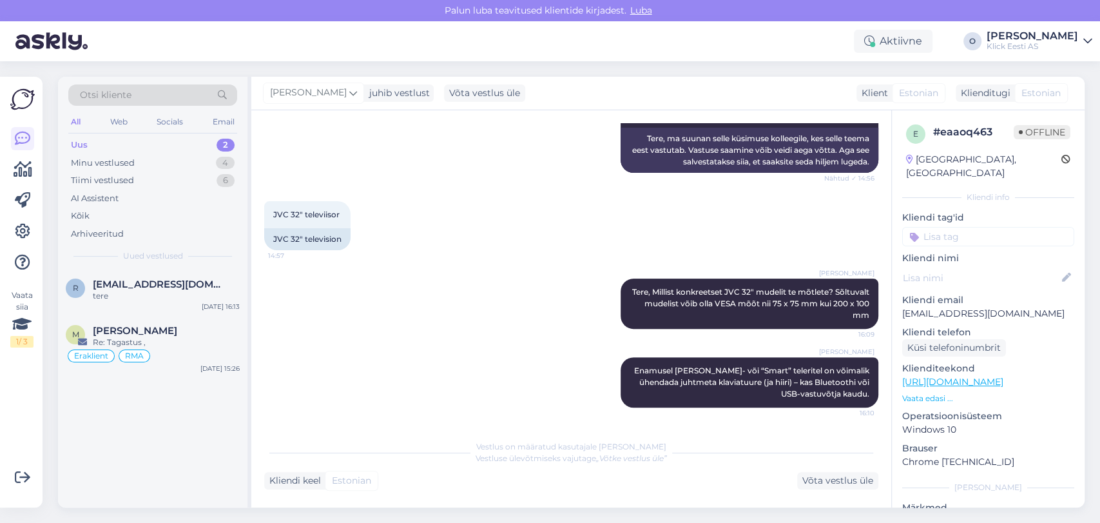
click at [157, 145] on div "Uus 2" at bounding box center [152, 145] width 169 height 18
click at [165, 141] on div "Uus 2" at bounding box center [152, 145] width 169 height 18
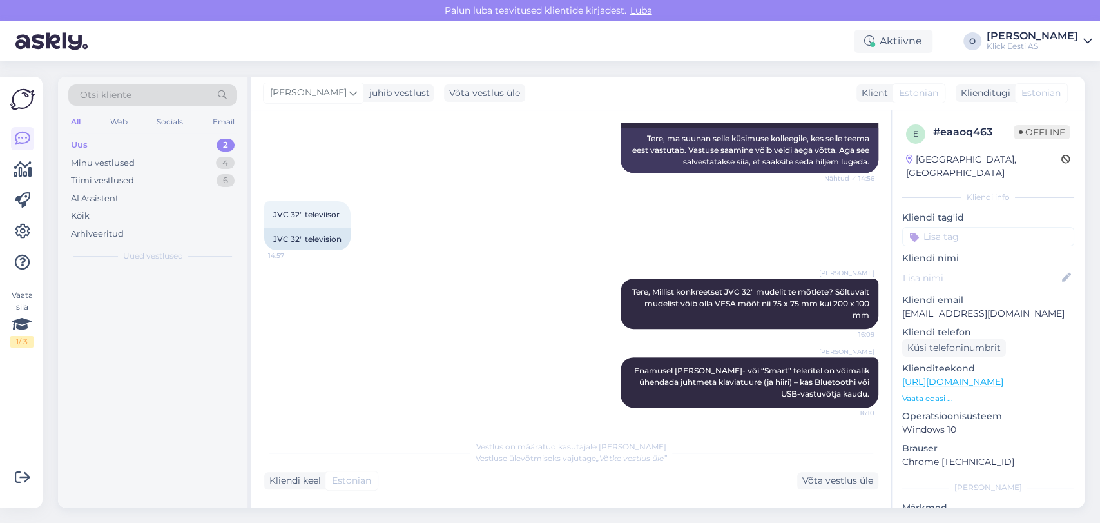
click at [165, 141] on div "Uus 2" at bounding box center [152, 145] width 169 height 18
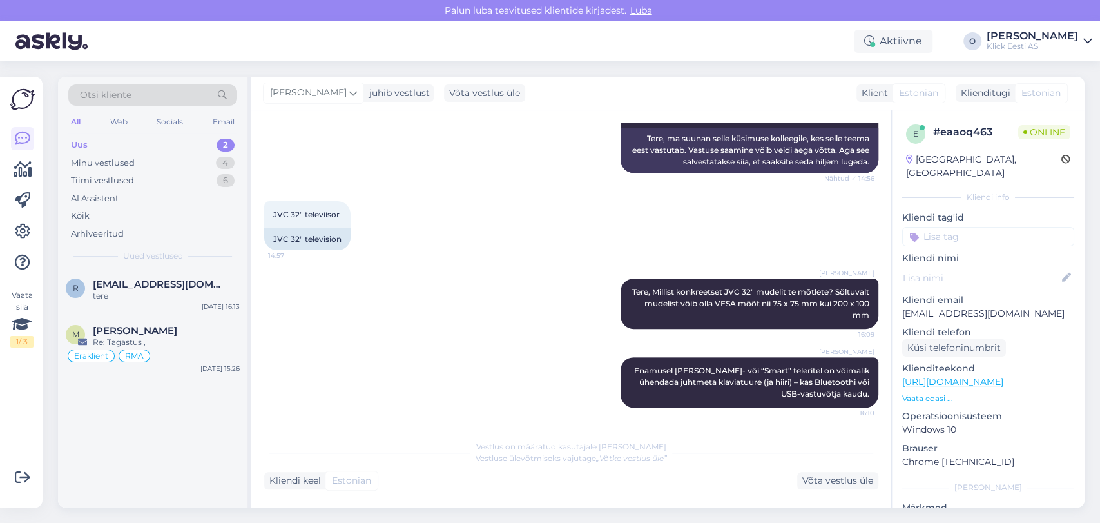
click at [143, 139] on div "Uus 2" at bounding box center [152, 145] width 169 height 18
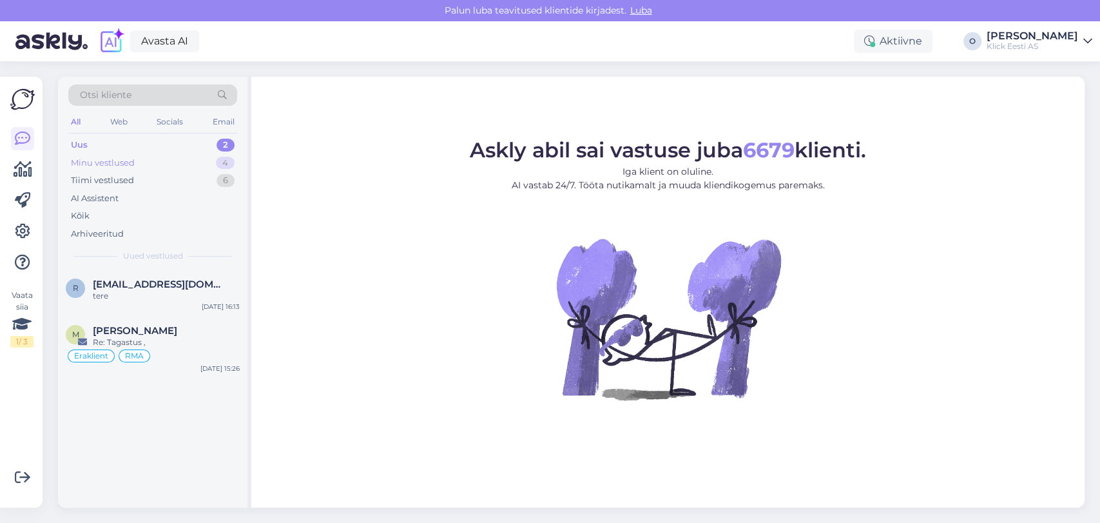
click at [136, 154] on div "Minu vestlused 4" at bounding box center [152, 163] width 169 height 18
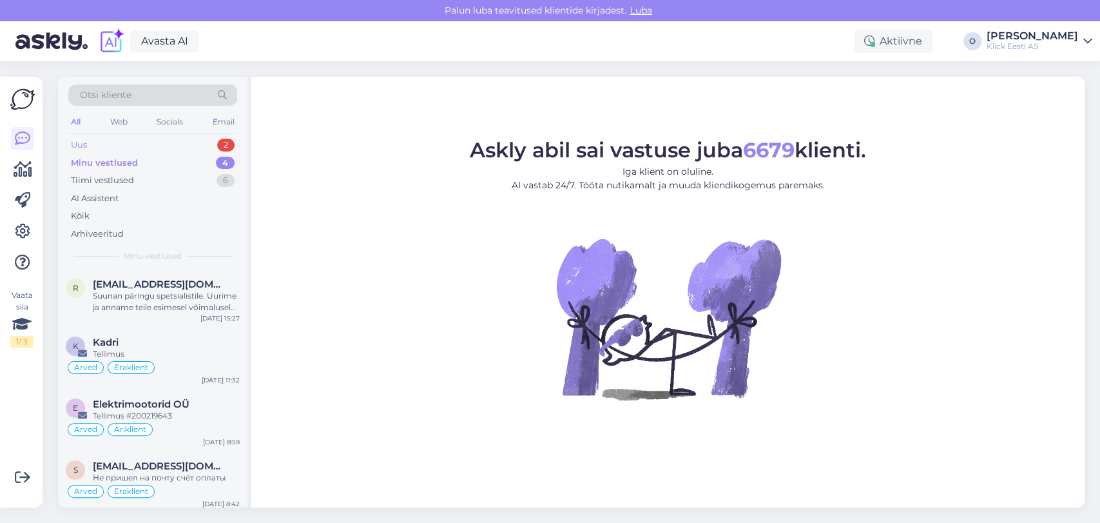
click at [133, 144] on div "Uus 2" at bounding box center [152, 145] width 169 height 18
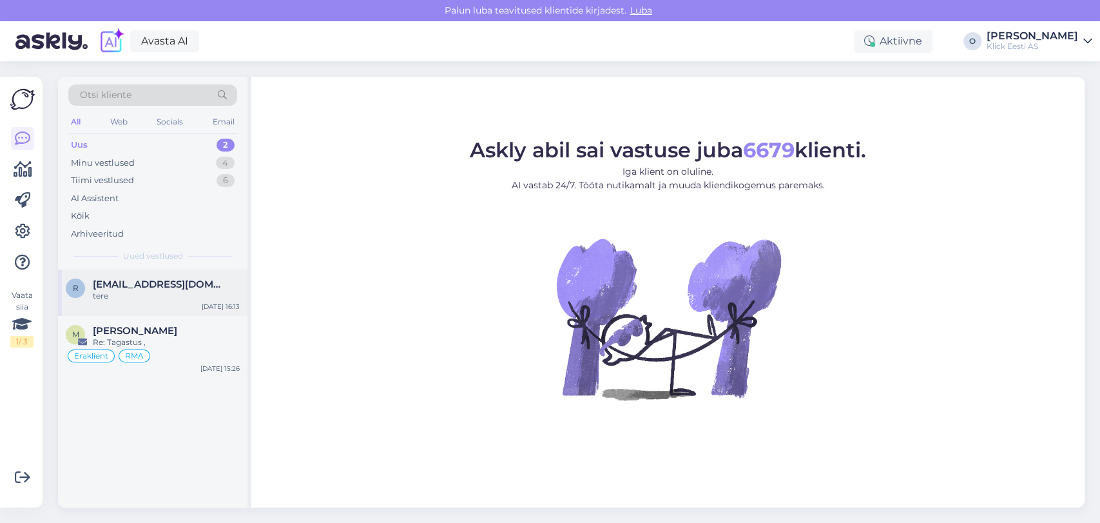
click at [99, 290] on div "tere" at bounding box center [166, 296] width 147 height 12
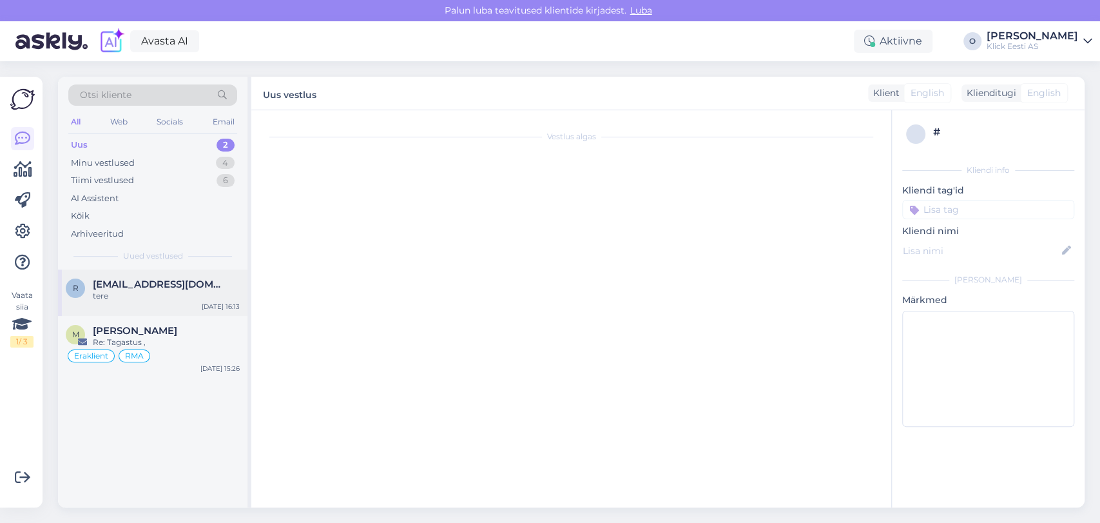
scroll to position [246, 0]
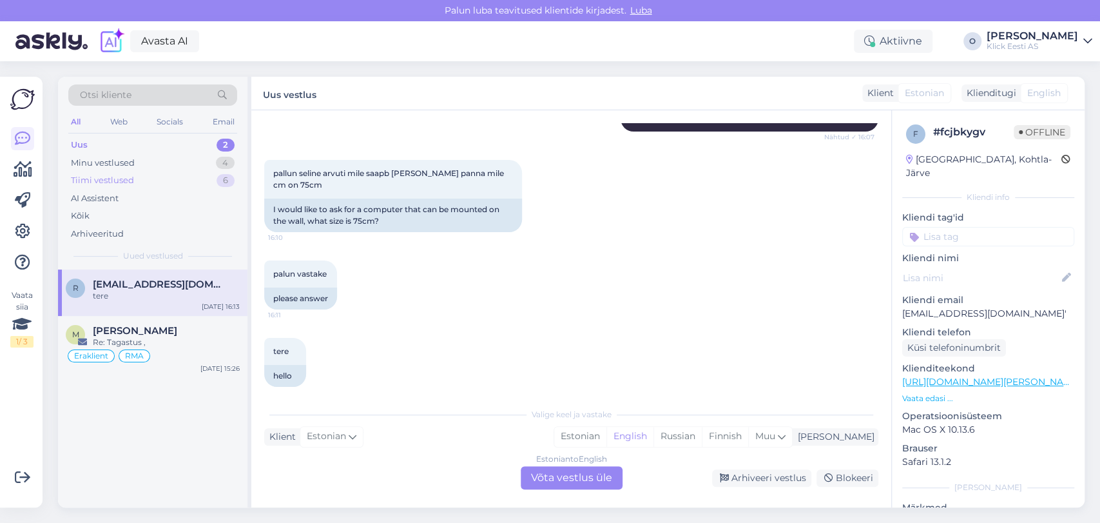
click at [141, 179] on div "Tiimi vestlused 6" at bounding box center [152, 180] width 169 height 18
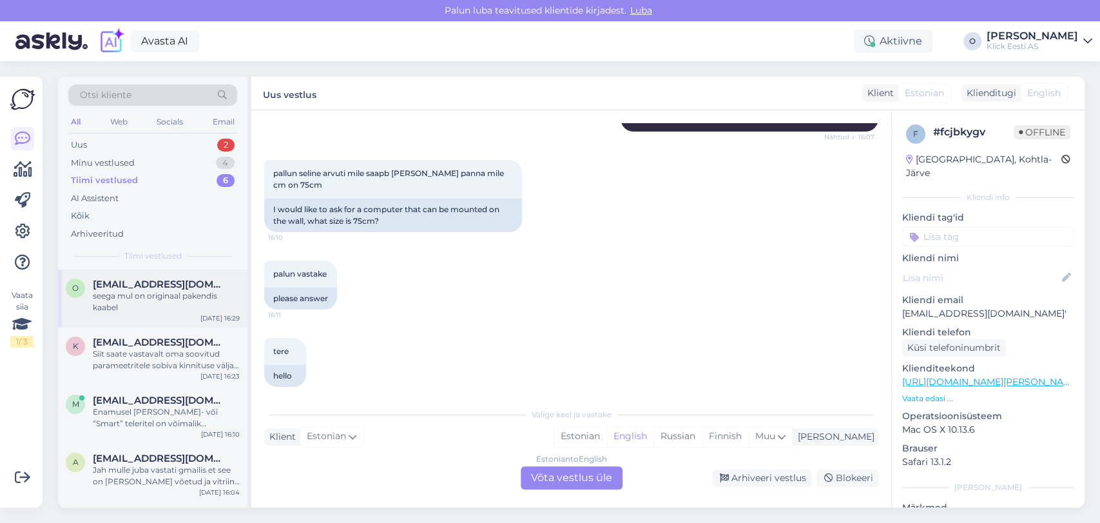
click at [129, 294] on div "seega mul on originaal pakendis kaabel" at bounding box center [166, 301] width 147 height 23
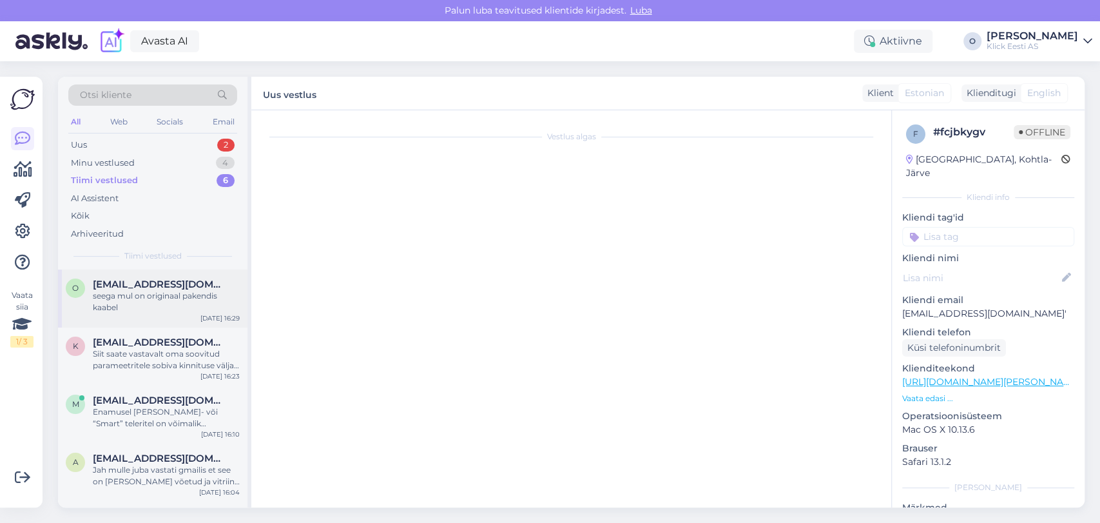
scroll to position [182, 0]
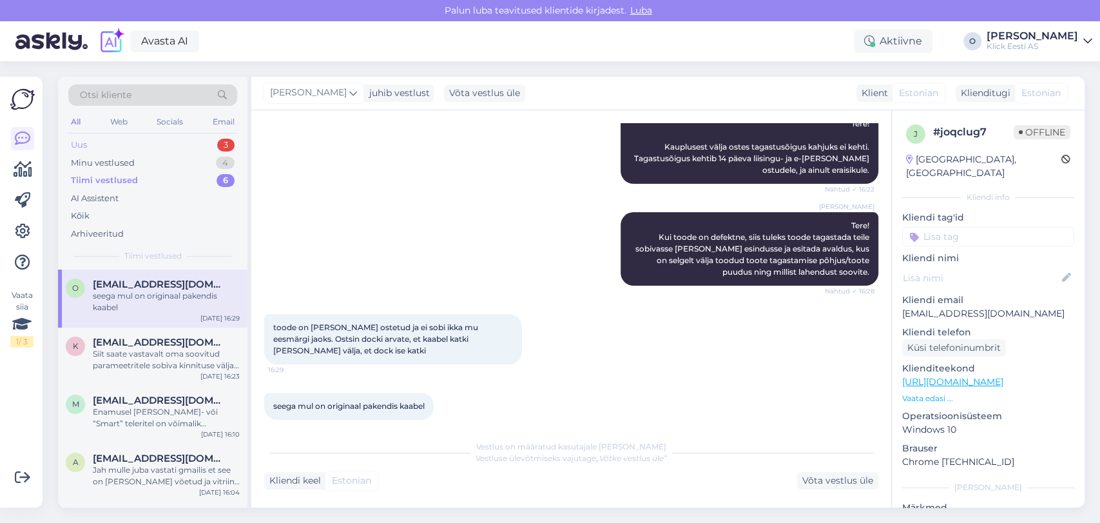
click at [162, 142] on div "Uus 3" at bounding box center [152, 145] width 169 height 18
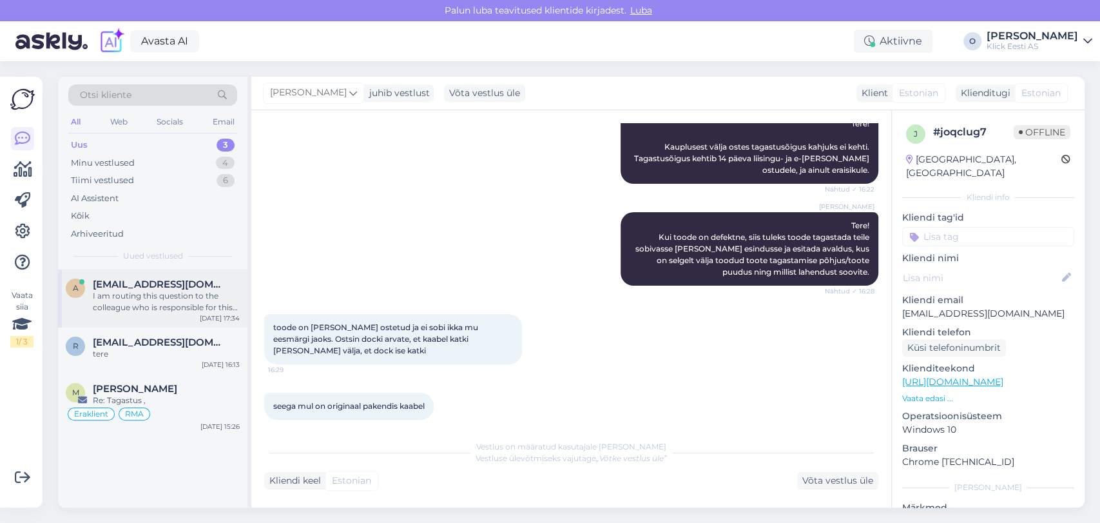
click at [150, 285] on span "[EMAIL_ADDRESS][DOMAIN_NAME]" at bounding box center [160, 284] width 134 height 12
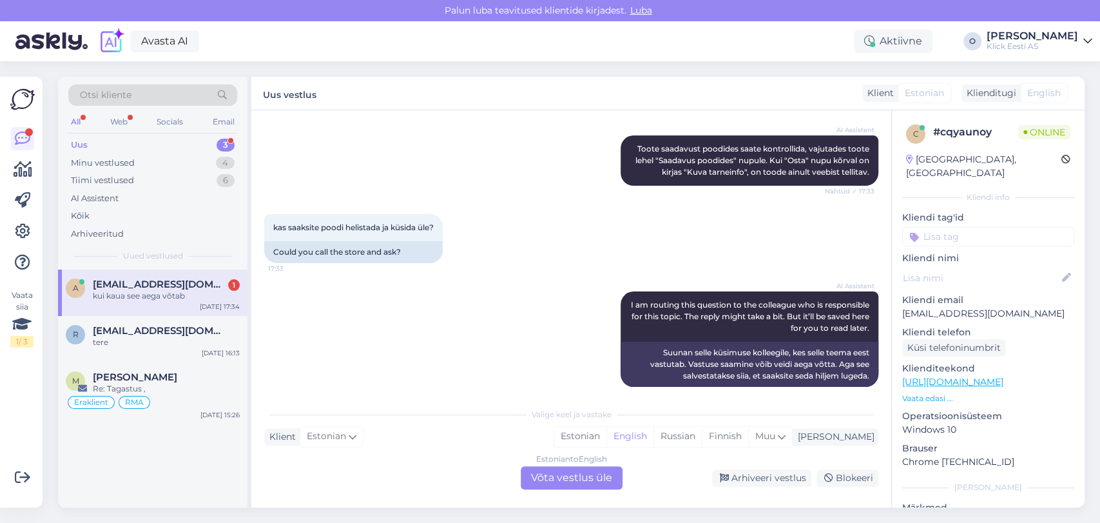
scroll to position [356, 0]
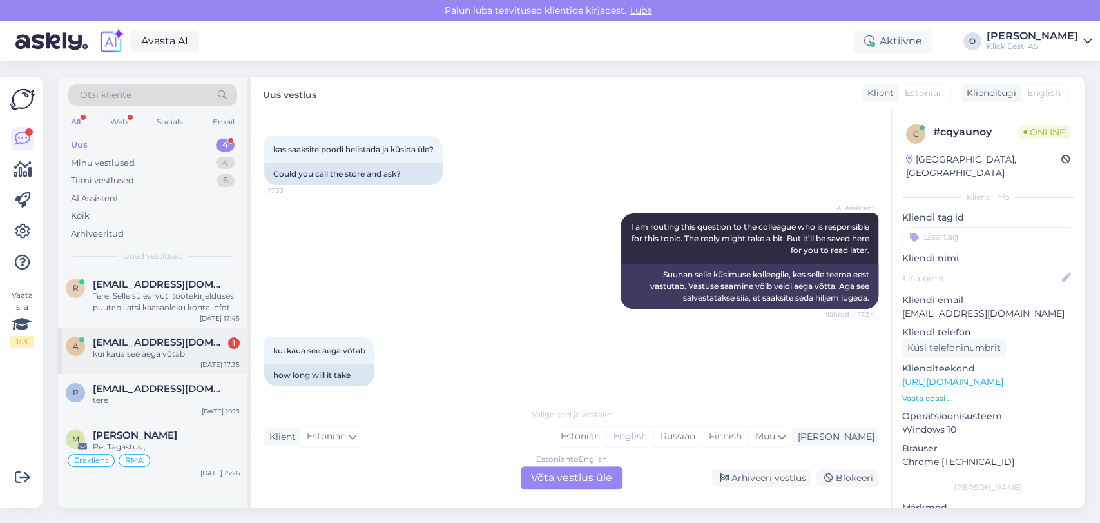
click at [150, 341] on span "[EMAIL_ADDRESS][DOMAIN_NAME]" at bounding box center [160, 342] width 134 height 12
click at [144, 300] on div "Tere! Selle sülearvuti tootekirjelduses puutepliiatsi kaasaoleku kohta infot ei…" at bounding box center [166, 301] width 147 height 23
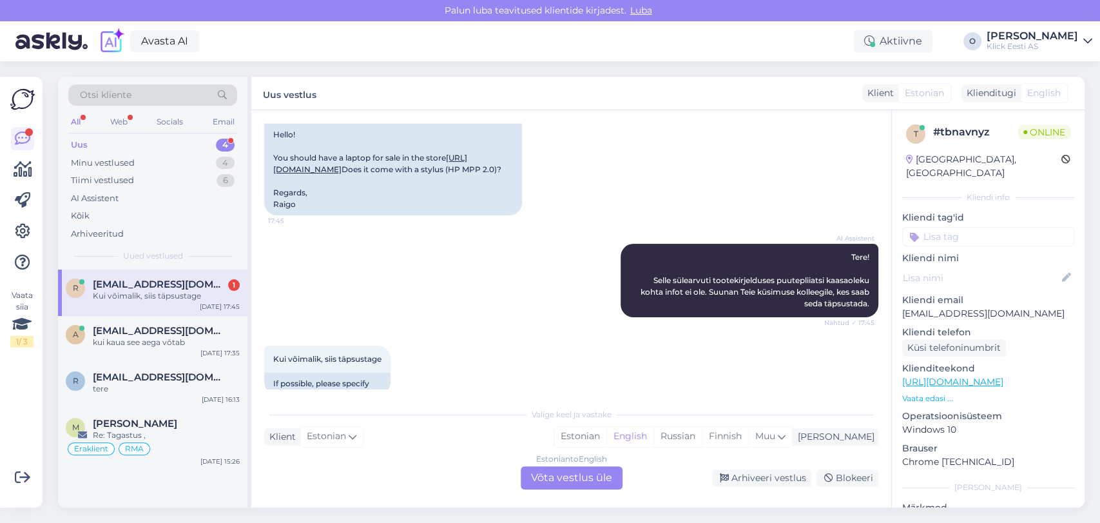
scroll to position [253, 0]
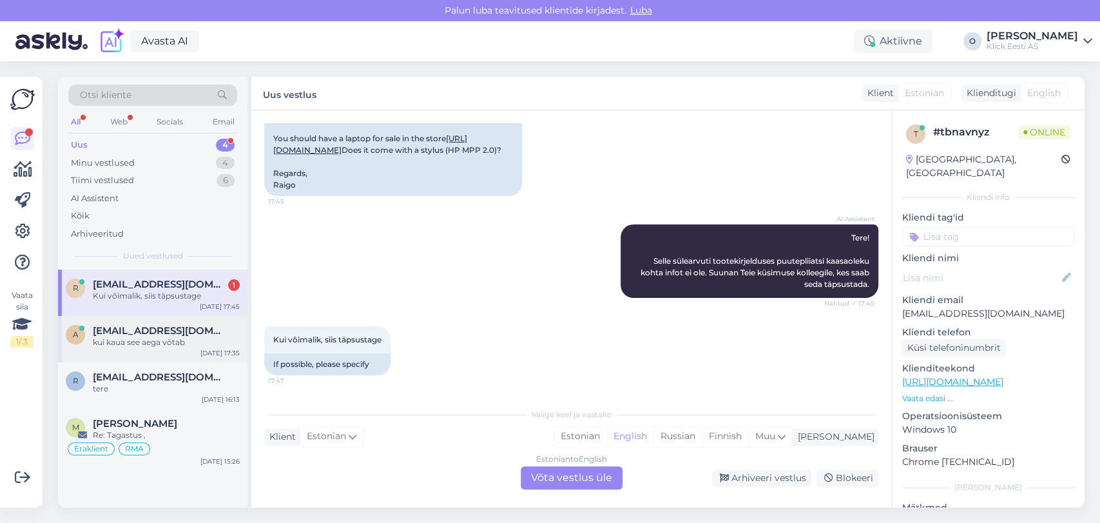
click at [124, 335] on span "[EMAIL_ADDRESS][DOMAIN_NAME]" at bounding box center [160, 331] width 134 height 12
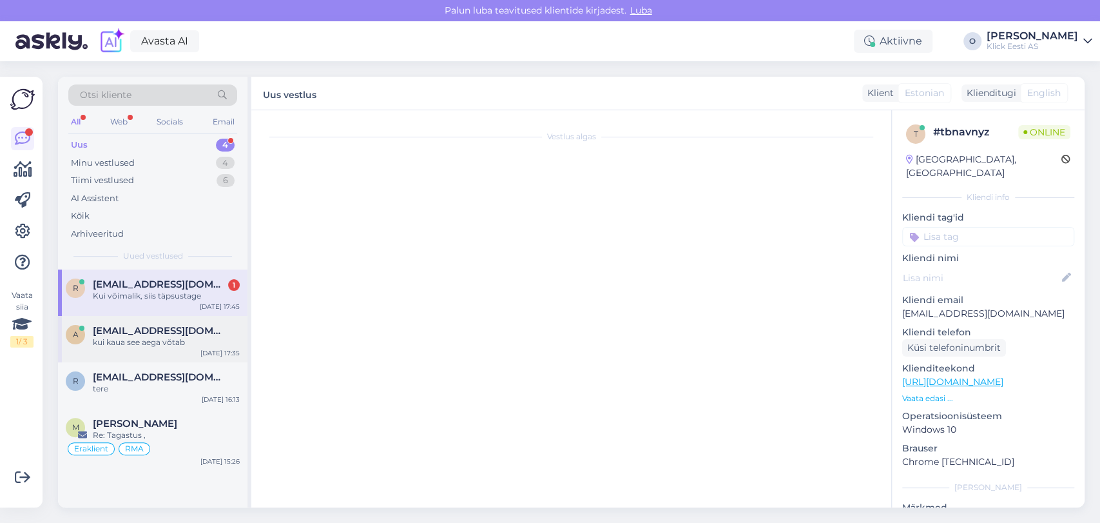
scroll to position [356, 0]
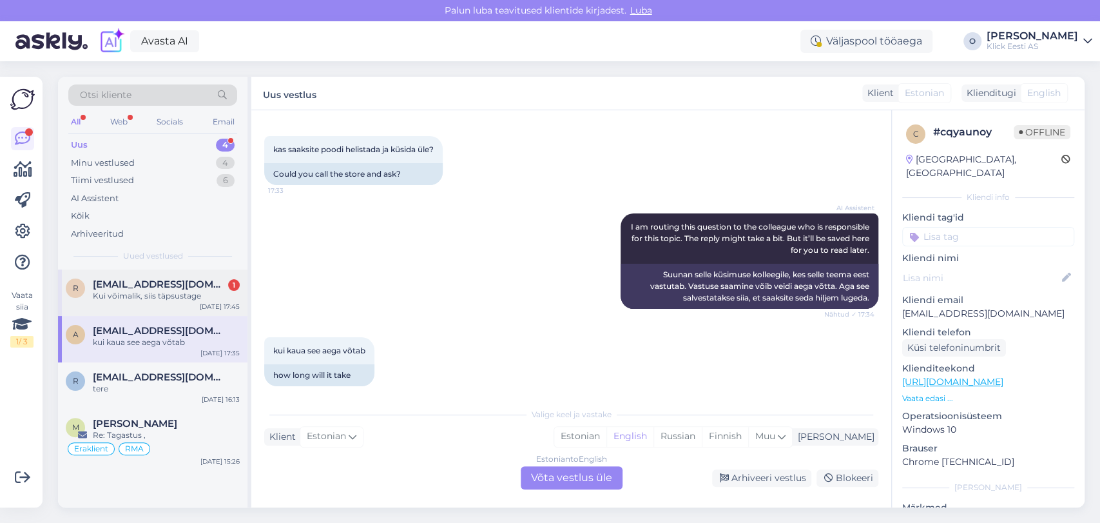
click at [144, 292] on div "Kui võimalik, siis täpsustage" at bounding box center [166, 296] width 147 height 12
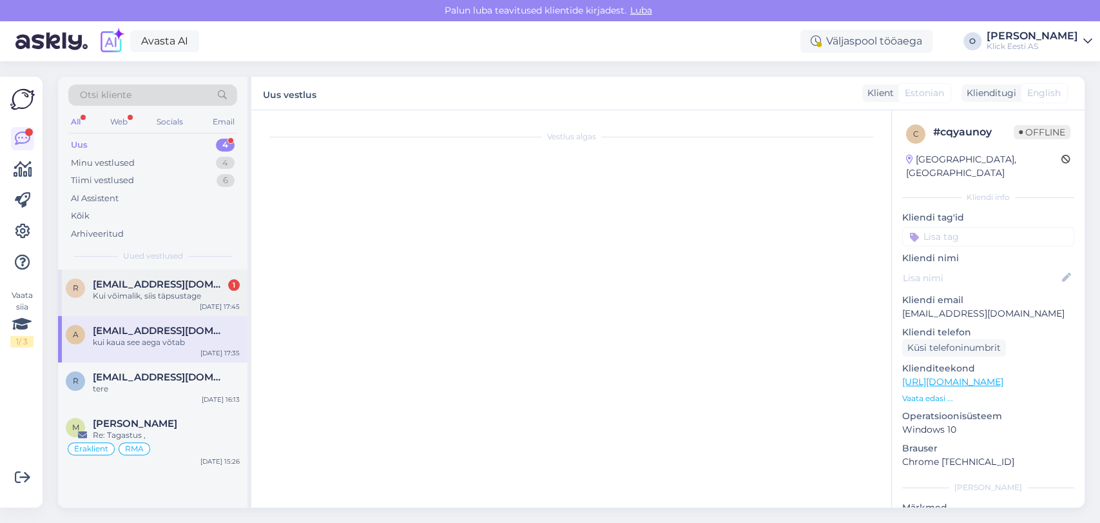
scroll to position [253, 0]
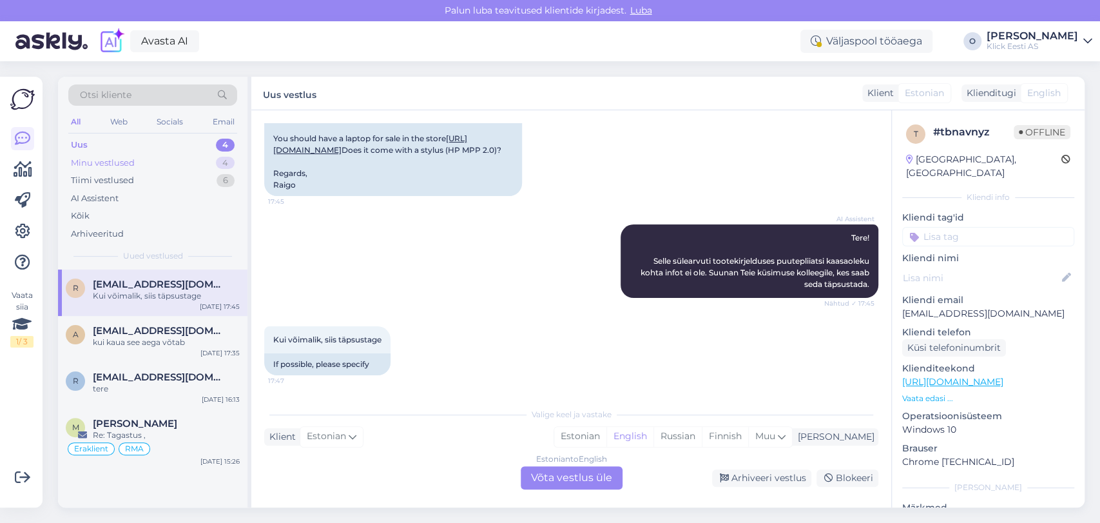
click at [155, 159] on div "Minu vestlused 4" at bounding box center [152, 163] width 169 height 18
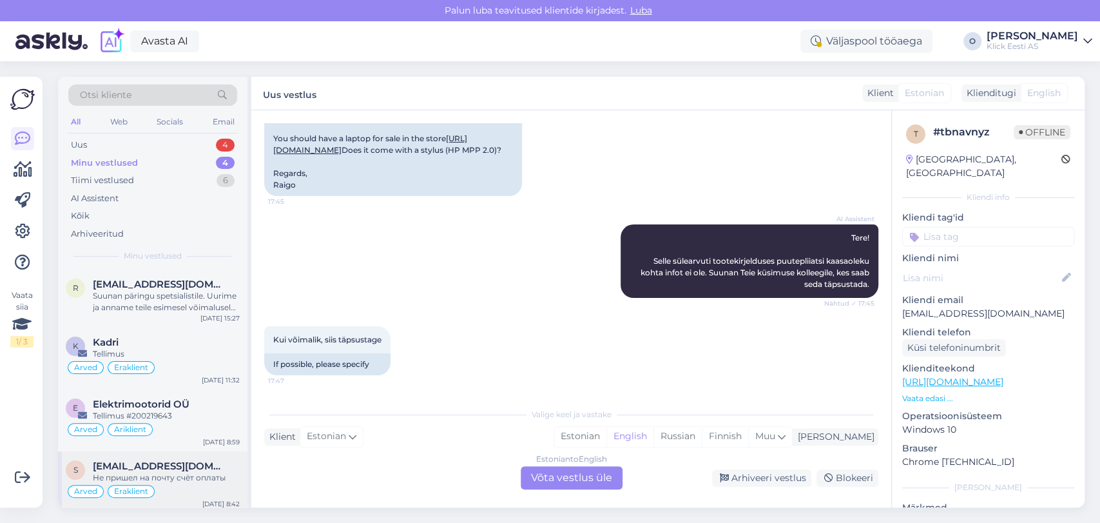
click at [169, 470] on span "[EMAIL_ADDRESS][DOMAIN_NAME]" at bounding box center [160, 466] width 134 height 12
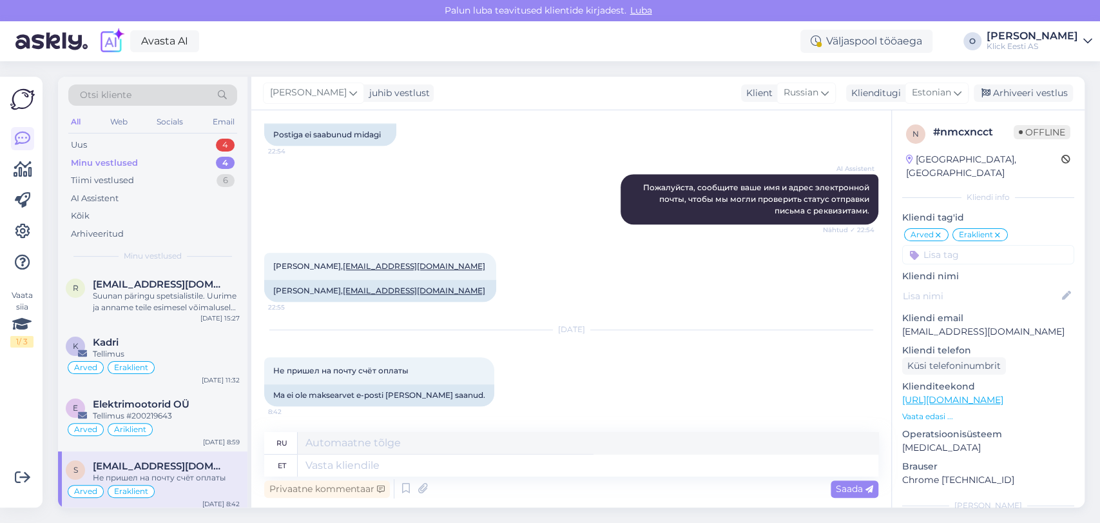
click at [948, 325] on p "[EMAIL_ADDRESS][DOMAIN_NAME]" at bounding box center [988, 332] width 172 height 14
click at [340, 458] on textarea at bounding box center [588, 465] width 581 height 22
type textarea "Tere!"
type textarea "Привет!"
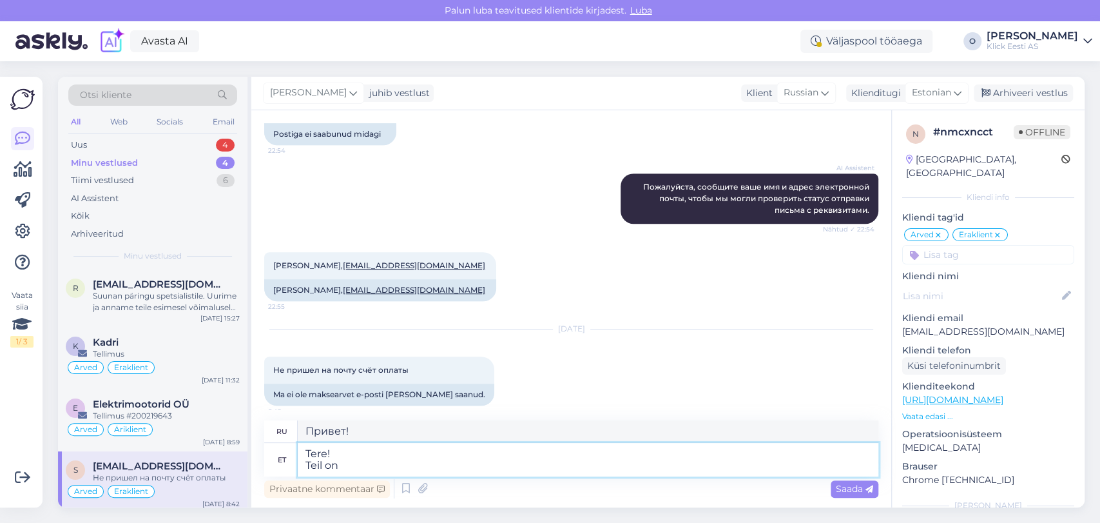
type textarea "Tere! Teil on"
type textarea "Привет! Ты"
type textarea "Tere! Teil on v"
type textarea "Привет! У вас есть"
type textarea "Tere! Teil on valitud m"
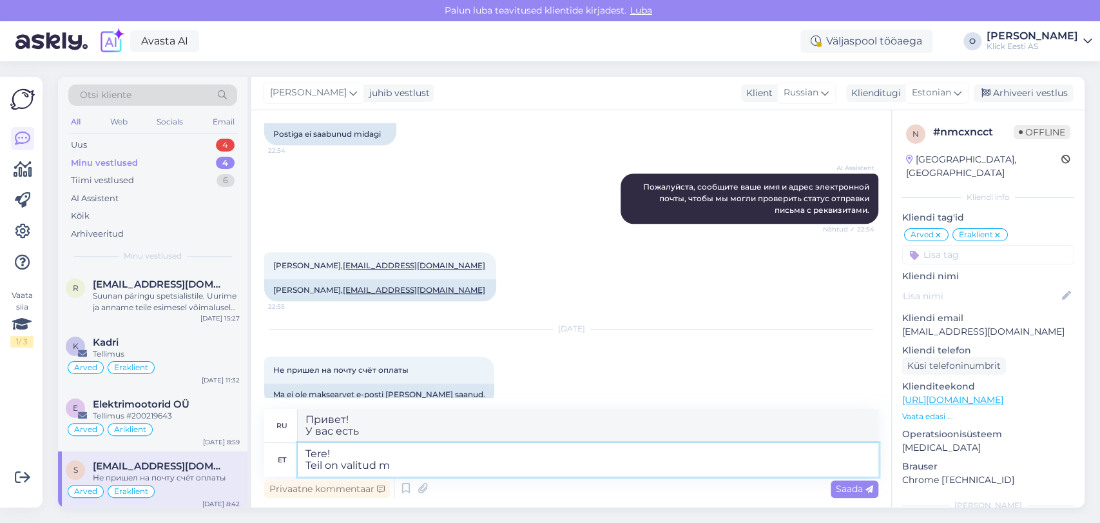
type textarea "Привет! Вы выбрали"
type textarea "Tere! Teil on valitud maksevii"
type textarea "Здравствуйте! Вы выбрали способ оплаты."
type textarea "Tere! Teil on valitud makseviisiks"
type textarea "Здравствуйте! Вы выбрали способ оплаты"
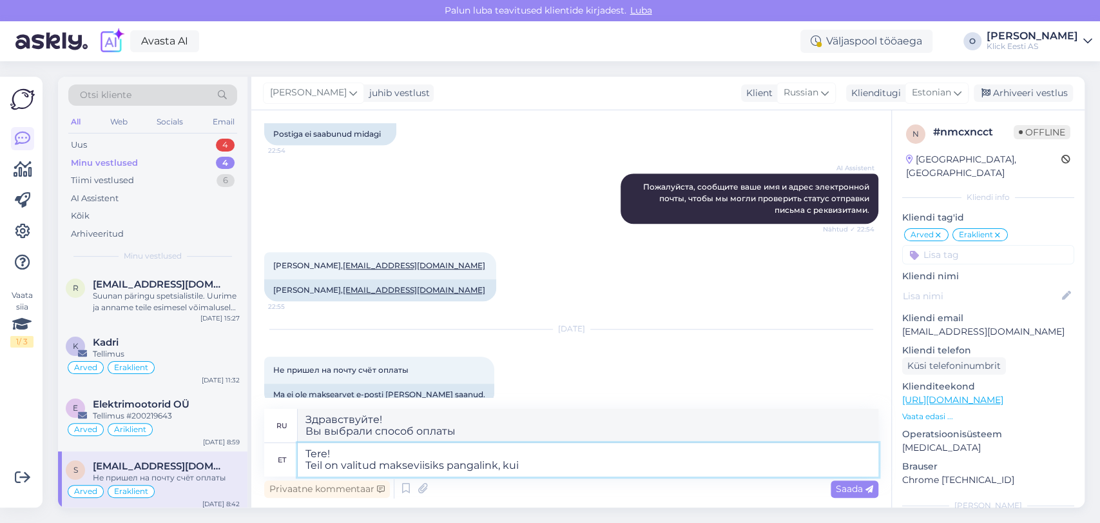
type textarea "Tere! Teil on valitud makseviisiks pangalink, kuid"
type textarea "Здравствуйте! Вы выбрали банковскую ссылку в качестве способа оплаты."
type textarea "Tere! Teil on valitud makseviisiks pangalink, kuid mak"
type textarea "Здравствуйте! Вы выбрали банковскую ссылку в качестве способа оплаты, но"
type textarea "Tere! Teil on valitud makseviisiks pangalink, kuid makse"
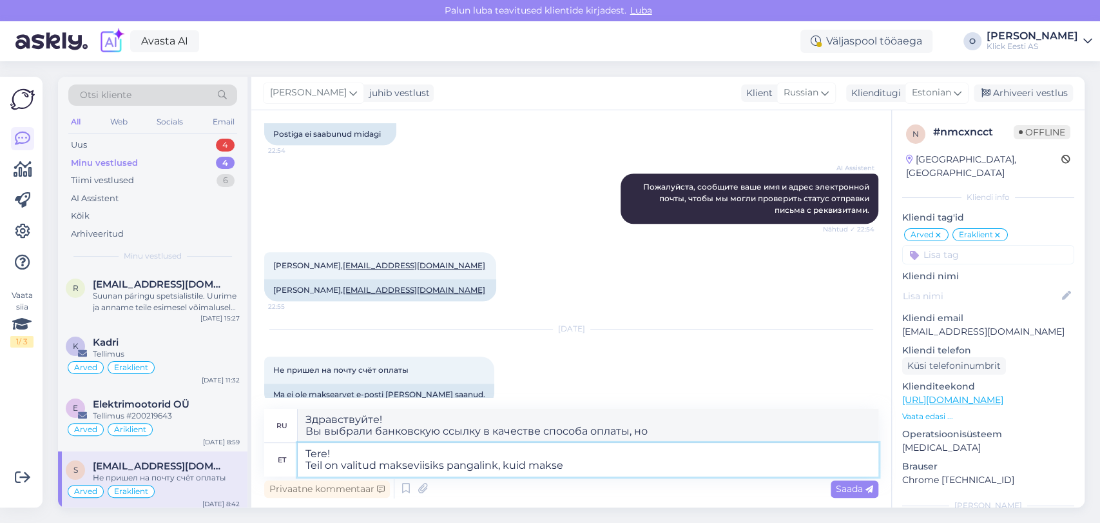
type textarea "Здравствуйте! Вы выбрали банковскую ссылку в качестве способа оплаты, но оплата"
type textarea "Tere! Teil on valitud makseviisiks pangalink, kuid makse tege"
type textarea "Здравствуйте! Вы выбрали банковскую ссылку в качестве способа оплаты, но вы"
type textarea "Tere! Teil on valitud makseviisiks pangalink, kuid makse tegem"
type textarea "Здравствуйте! Вы выбрали банковскую ссылку в качестве способа оплаты, но давайт…"
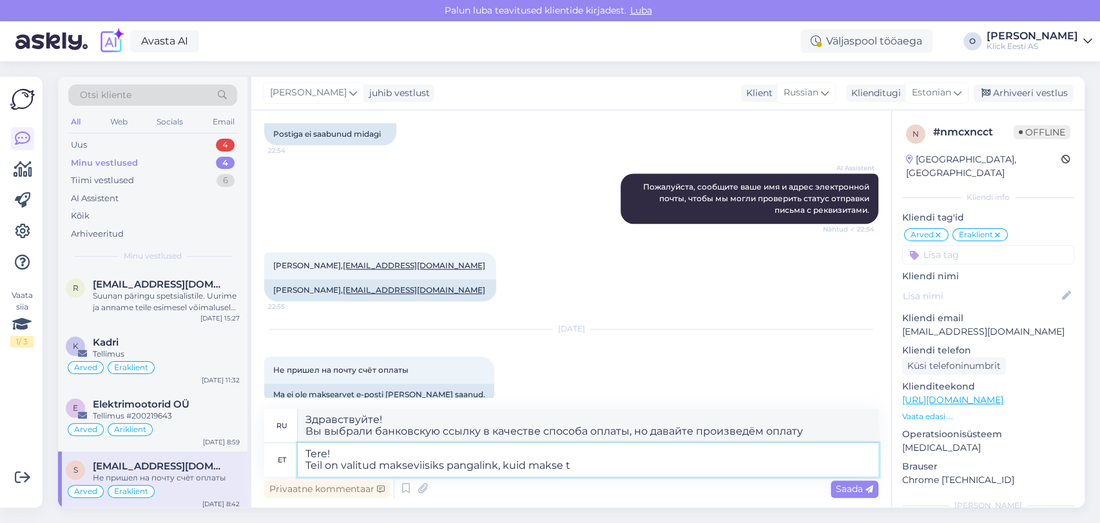
type textarea "Tere! Teil on valitud makseviisiks pangalink, kuid makse"
type textarea "Здравствуйте! Вы выбрали банковскую ссылку в качестве способа оплаты, но оплата"
type textarea "Tere! Teil on valitud makseviisiks pangalink, kuid makse jäi teg"
type textarea "Здравствуйте! Вы выбрали банковскую ссылку в качестве способа оплаты, но платеж…"
type textarea "Tere! Teil on valitud makseviisiks pangalink, kuid makse jäi tegemata."
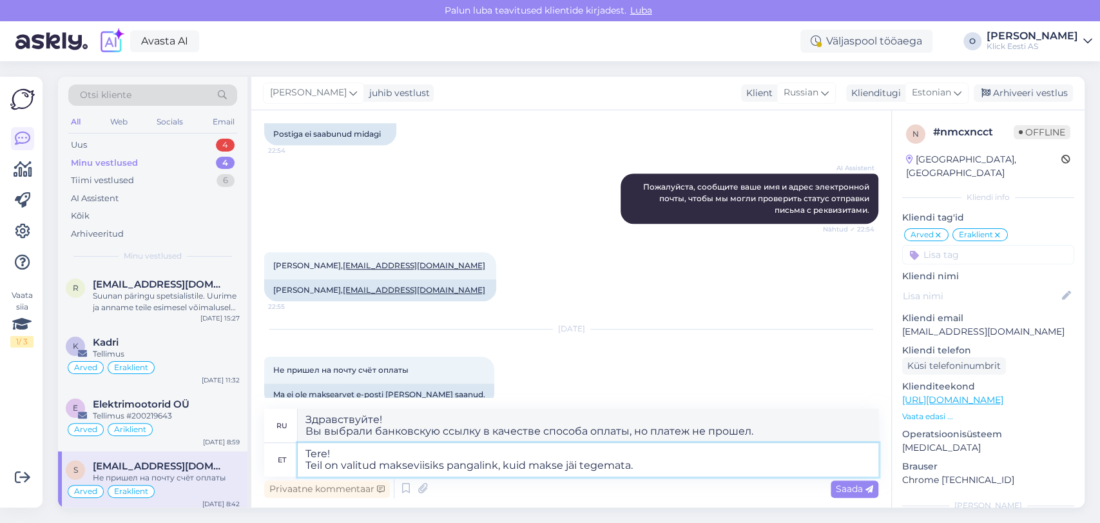
type textarea "Здравствуйте! Вы выбрали банковскую ссылку в качестве способа оплаты, но платеж…"
type textarea "Tere! Teil on valitud makseviisiks pangalink, kuid makse jäi tegemata. Selliste"
type textarea "Здравствуйте! выбрали банковскую ссылку в качестве способа оплаты, но платёж не…"
type textarea "Tere! Teil on valitud makseviisiks pangalink, kuid makse jäi tegemata. Selliste…"
type textarea "Здравствуйте! Вы выбрали банковскую ссылку в качестве способа оплаты, но платёж…"
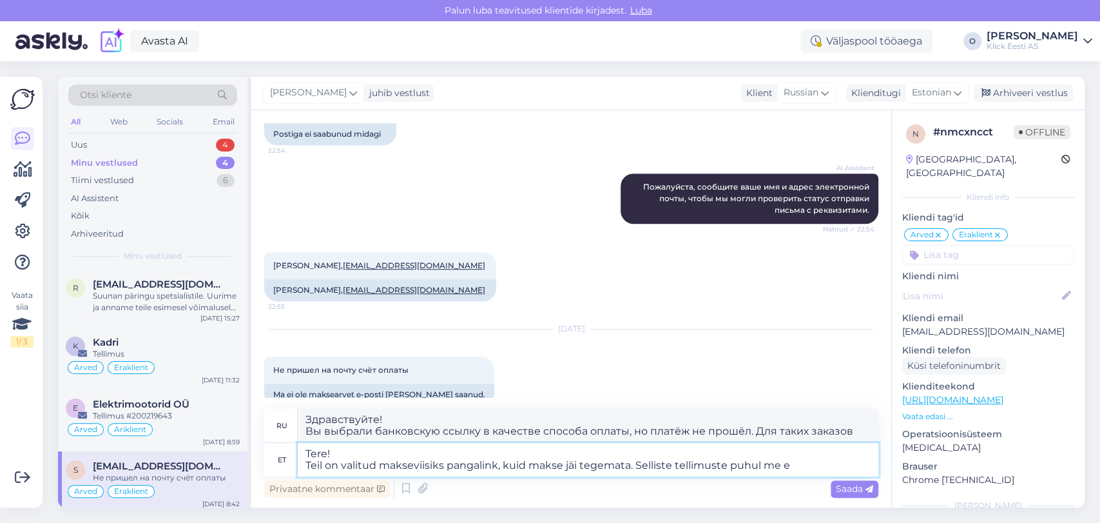
type textarea "Tere! Teil on valitud makseviisiks pangalink, kuid makse jäi tegemata. Selliste…"
type textarea "Здравствуйте! выбрали банковскую ссылку в качестве способа оплаты, но платёж не…"
type textarea "Tere! Teil on valitud makseviisiks pangalink, kuid makse jäi tegemata. Selliste…"
type textarea "Здравствуйте! выбрали банковскую ссылку в качестве способа оплаты, но платёж не…"
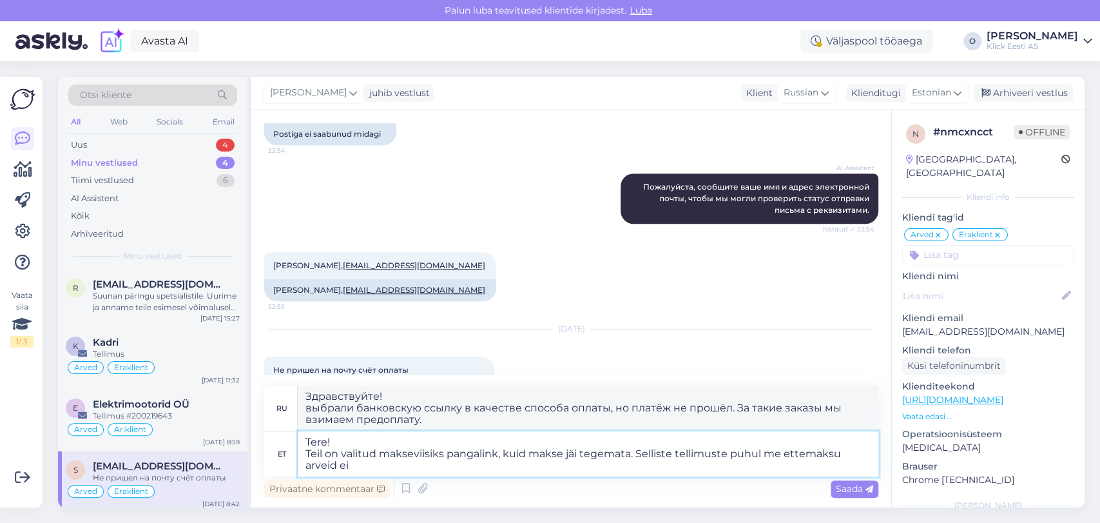
type textarea "Tere! Teil on valitud makseviisiks pangalink, kuid makse jäi tegemata. Selliste…"
type textarea "Здравствуйте! выбрали банковскую ссылку в качестве способа оплаты, но платёж не…"
type textarea "Tere! Teil on valitud makseviisiks pangalink, kuid makse jäi tegemata. Selliste…"
type textarea "Здравствуйте! выбрали банковскую ссылку в качестве способа оплаты, но платёж не…"
type textarea "Tere! Teil on valitud makseviisiks pangalink, kuid makse jäi tegemata. Selliste…"
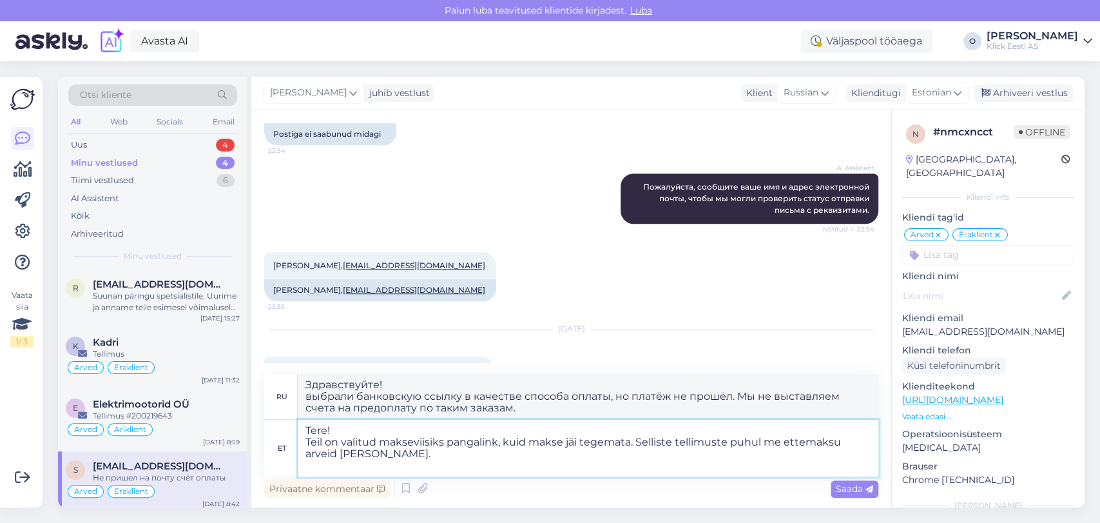
type textarea "Здравствуйте! выбрали банковскую ссылку в качестве способа оплаты, но платёж не…"
type textarea "Tere!"
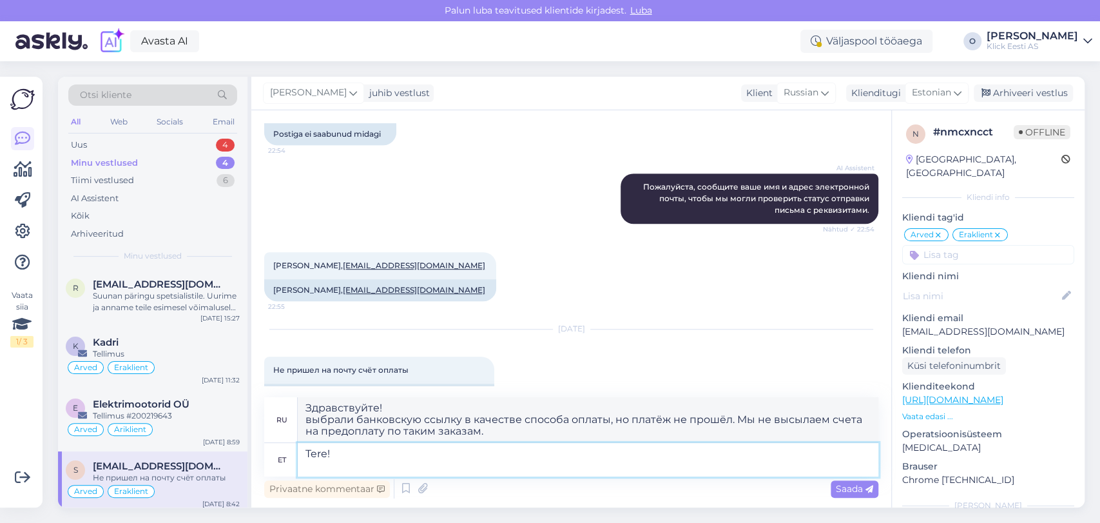
type textarea "Привет!"
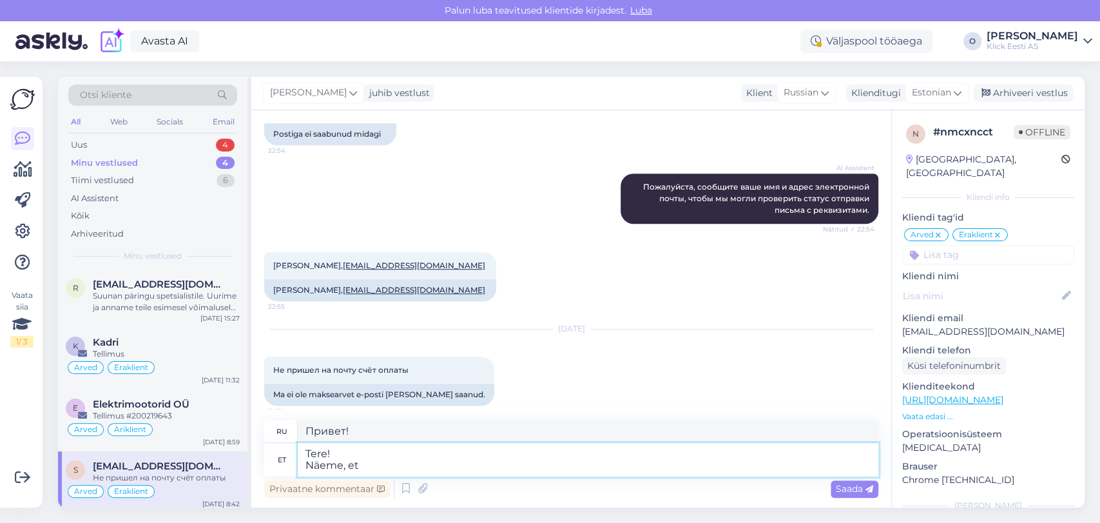
type textarea "Tere! Näeme, et"
type textarea "Привет! До встречи!"
type textarea "Tere! Näeme, et [GEOGRAPHIC_DATA]"
type textarea "Привет! Мы видим это."
type textarea "Tere! Näeme, et Teie t"
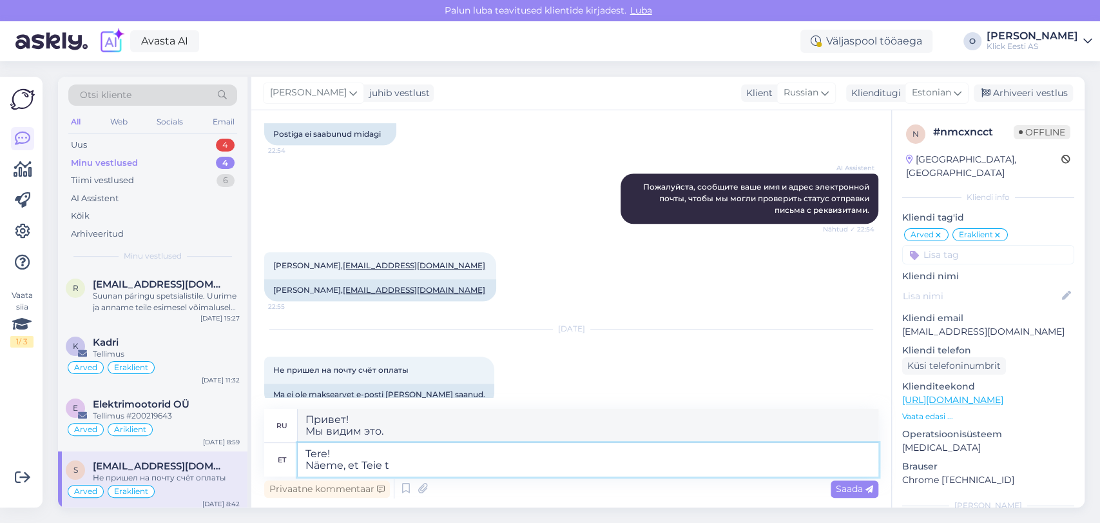
type textarea "Привет! Мы видим, что вы"
type textarea "Tere! Näeme, et Teie tellimuse v"
type textarea "Здравствуйте! Мы видим, что ваш заказ"
type textarea "Tere! Näeme, et Teie tellimuse vormistamine on"
type textarea "Здравствуйте! Мы видим, что ваш заказ обрабатывается."
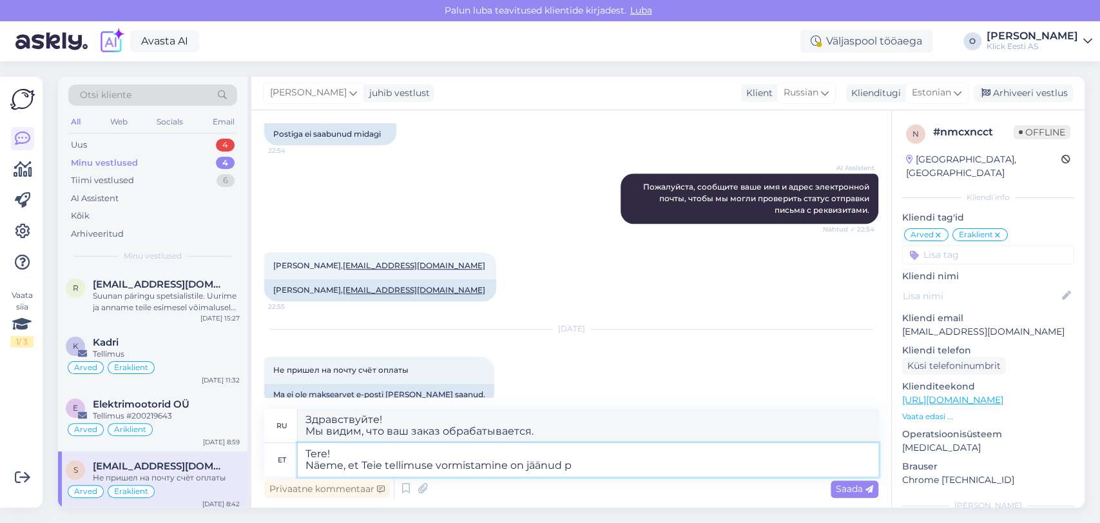
type textarea "Tere! Näeme, et Teie tellimuse vormistamine on jäänud po"
type textarea "Здравствуйте! Мы видим, что ваш заказ обработан."
type textarea "Tere! Näeme, et Teie tellimuse vormistamine on jäänud pooleli ja m"
type textarea "Здравствуйте! Мы видим, что ваш заказ остался незавершённым."
type textarea "Tere! Näeme, et Teie tellimuse vormistamine on jäänud pooleli ja ma"
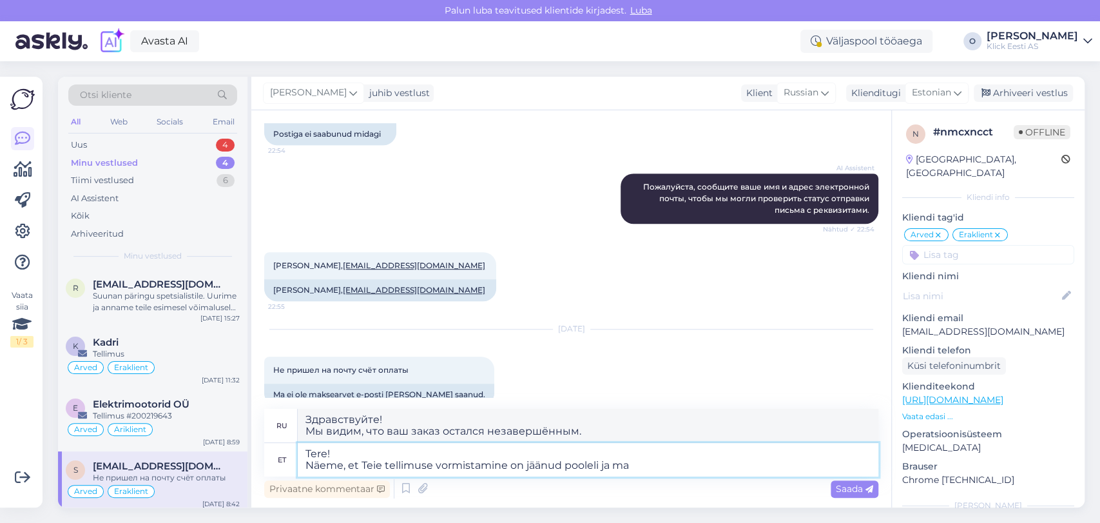
type textarea "Здравствуйте! Мы видим, что ваш заказ остался незавершённым и"
type textarea "Tere! Näeme, et Teie tellimuse vormistamine on jäänud pooleli [PERSON_NAME] o"
type textarea "Здравствуйте! Мы видим, что ваш заказ остался незавершённым, и оплата была"
type textarea "Tere! Näeme, et [PERSON_NAME] tellimuse vormistamine on jäänud pooleli [PERSON_…"
type textarea "Здравствуйте! Мы видим, что ваш заказ остался невыполненным, а оплата задержива…"
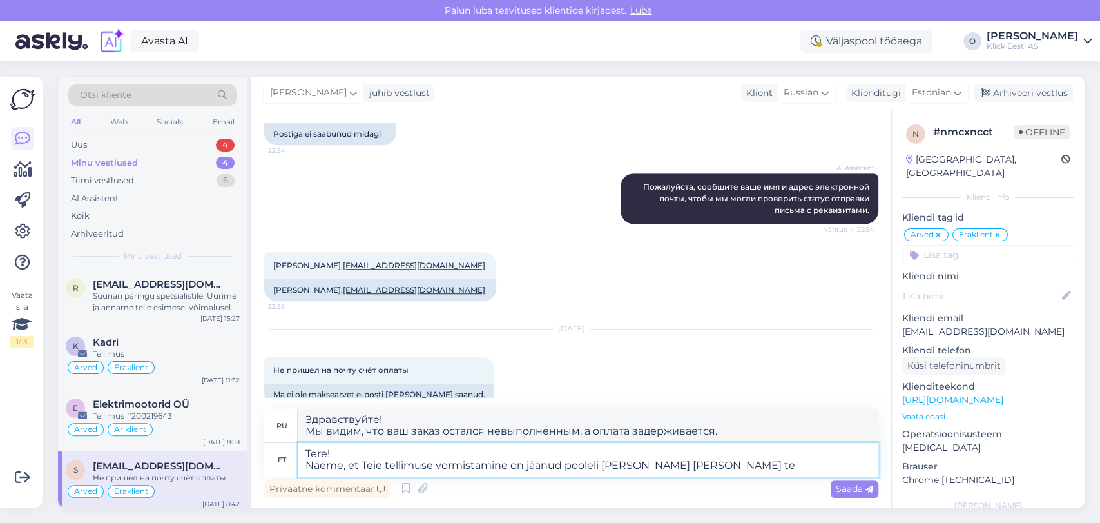
type textarea "Tere! Näeme, et Teie tellimuse vormistamine on jäänud pooleli [PERSON_NAME] [PE…"
type textarea "Здравствуйте! Мы видим, что ваш заказ остался незавершенным, а платёж застрял в…"
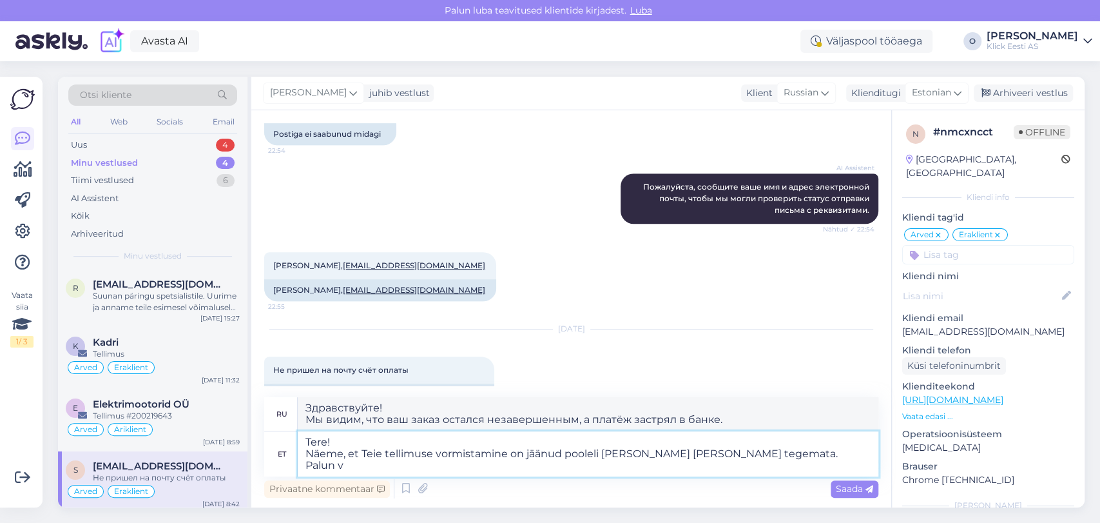
type textarea "Tere! Näeme, et Teie tellimuse vormistamine on jäänud pooleli [PERSON_NAME] [PE…"
type textarea "Здравствуйте! Мы видим, что ваш заказ остался незавершённым, и оплата в банке н…"
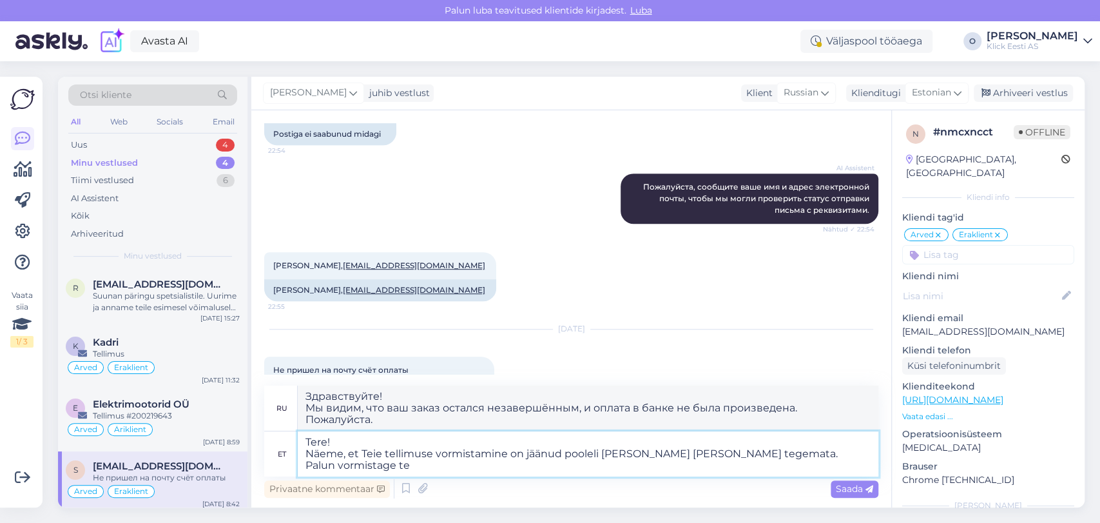
type textarea "Tere! Näeme, et Teie tellimuse vormistamine on jäänud pooleli [PERSON_NAME] [PE…"
type textarea "Здравствуйте! Мы видим, что ваш заказ остался незавершённым, и оплата в банке н…"
type textarea "Tere! Näeme, et Teie tellimuse vormistamine on jäänud pooleli [PERSON_NAME] [PE…"
type textarea "Здравствуйте! Мы видим, что ваш заказ остался незавершённым, и оплата в банке н…"
type textarea "Tere! Näeme, et Teie tellimuse vormistamine on jäänud pooleli [PERSON_NAME] [PE…"
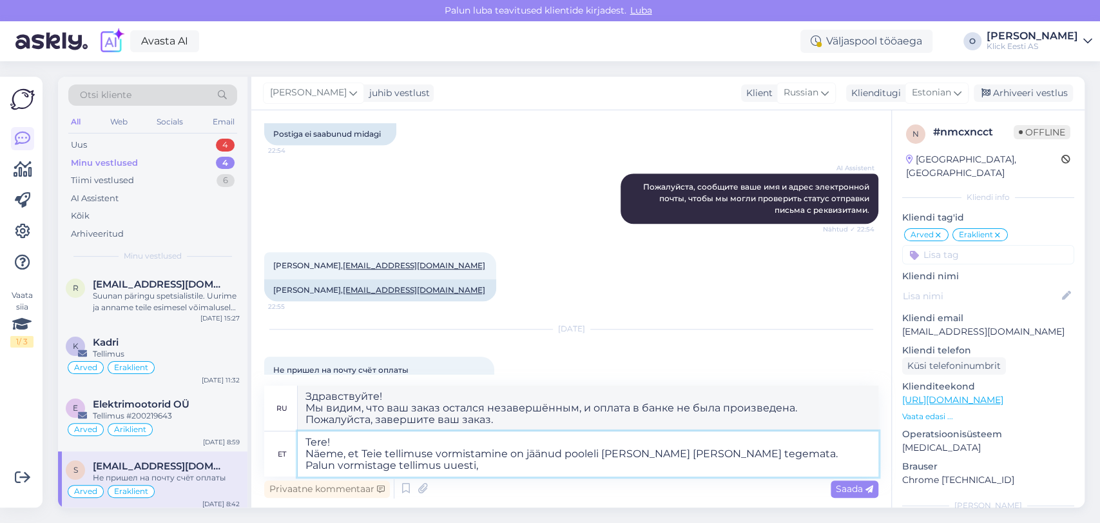
type textarea "Здравствуйте! Мы видим, что ваш заказ остался неполным, и оплата в банке не был…"
type textarea "Tere! Näeme, et Teie tellimuse vormistamine on jäänud pooleli [PERSON_NAME] [PE…"
type textarea "Здравствуйте! Мы видим, что ваш заказ остался неполным, и оплата в банке не был…"
type textarea "Tere! Näeme, et Teie tellimuse vormistamine on jäänud pooleli [PERSON_NAME] [PE…"
type textarea "Здравствуйте! Мы видим, что ваш заказ остался незавершённым, и оплата в банке н…"
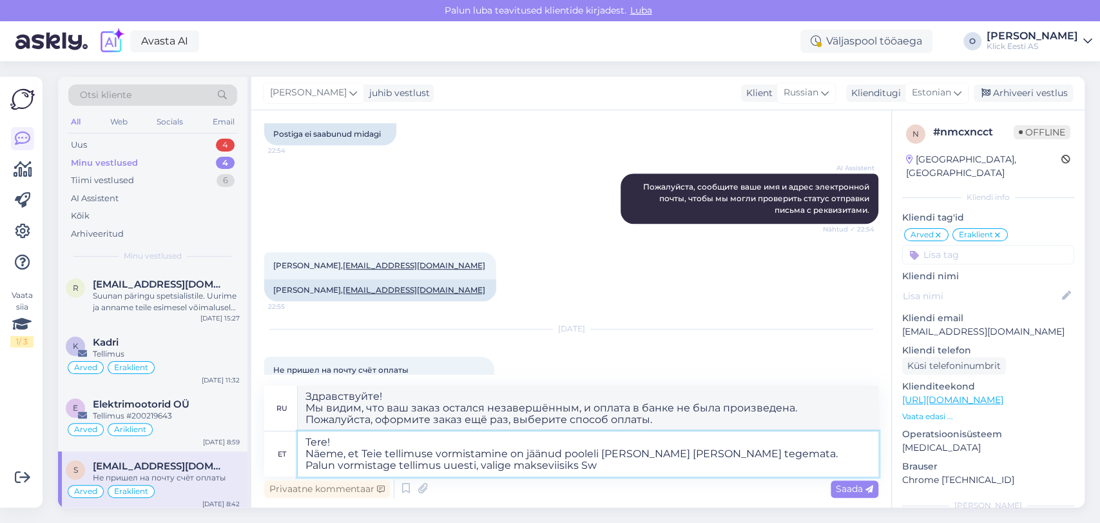
type textarea "Tere! Näeme, et Teie tellimuse vormistamine on jäänud pooleli [PERSON_NAME] [PE…"
type textarea "Здравствуйте! Мы видим, что ваш заказ остался незавершённым, и оплата в банке н…"
type textarea "Tere! Näeme, et Teie tellimuse vormistamine on jäänud pooleli [PERSON_NAME] [PE…"
type textarea "Здравствуйте! Мы видим, что ваш заказ остался незавершённым, и оплата в банке н…"
type textarea "Tere! Näeme, et Teie tellimuse vormistamine on jäänud pooleli [PERSON_NAME] [PE…"
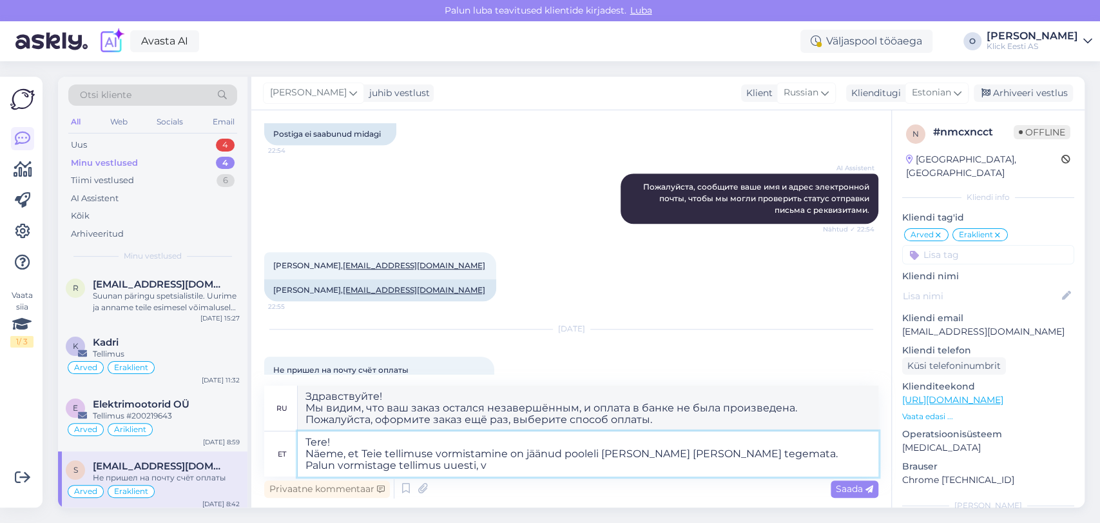
type textarea "Здравствуйте! Мы видим, что ваш заказ остался неполным, и оплата не была произв…"
type textarea "Tere! Näeme, et Teie tellimuse vormistamine on jäänud pooleli [PERSON_NAME] [PE…"
type textarea "Здравствуйте! Мы видим, что ваш заказ остался неполным, и оплата в банке не был…"
type textarea "Tere! Näeme, et Teie tellimuse vormistamine on jäänud pooleli [PERSON_NAME] [PE…"
type textarea "Здравствуйте! Мы видим, что ваш заказ остался незавершённым и оплата в банке не…"
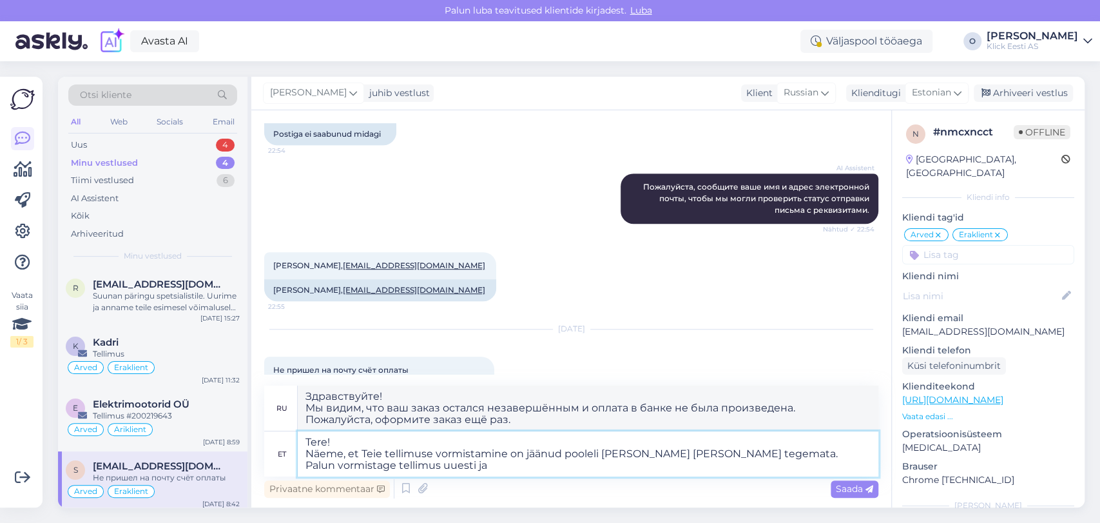
type textarea "Tere! Näeme, et Teie tellimuse vormistamine on jäänud pooleli [PERSON_NAME] [PE…"
type textarea "Здравствуйте! Мы видим, что ваш заказ остался незавершённым, и оплата в банке н…"
type textarea "Tere! Näeme, et Teie tellimuse vormistamine on jäänud pooleli [PERSON_NAME] [PE…"
type textarea "Здравствуйте! Мы видим, что ваш заказ остался незавершённым, и оплата в банке н…"
type textarea "Tere! Näeme, et Teie tellimuse vormistamine on jäänud pooleli [PERSON_NAME] [PE…"
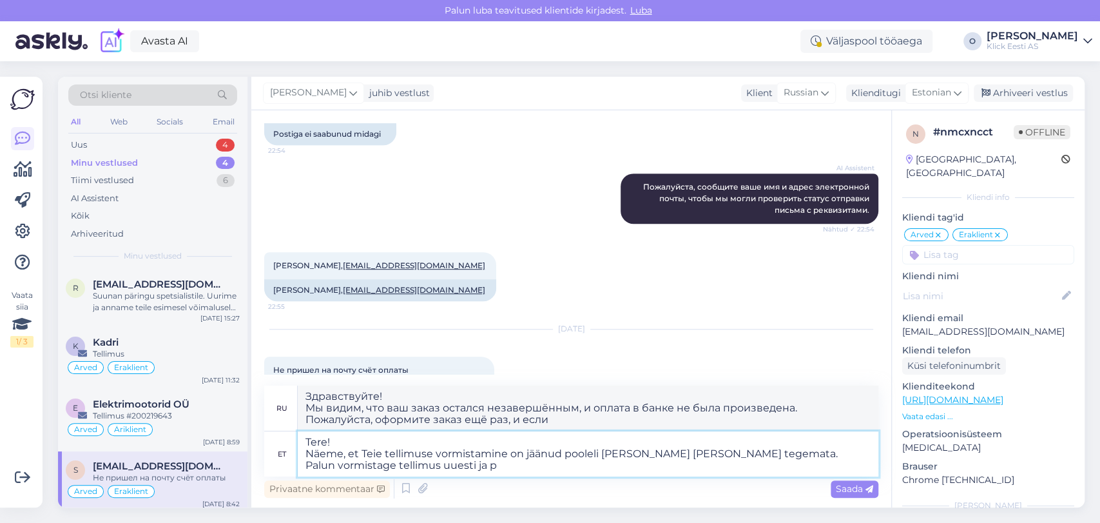
type textarea "Здравствуйте! Мы видим, что ваш заказ остался незавершённым, и оплата в банке н…"
type textarea "Tere! Näeme, et Teie tellimuse vormistamine on jäänud pooleli [PERSON_NAME] [PE…"
type textarea "Здравствуйте! Мы видим, что ваш заказ остался неполным, и оплата не была произв…"
type textarea "Tere! Näeme, et Teie tellimuse vormistamine on jäänud pooleli [PERSON_NAME] [PE…"
type textarea "Здравствуйте! Мы видим, что ваш заказ остался неполным, и оплата не была произв…"
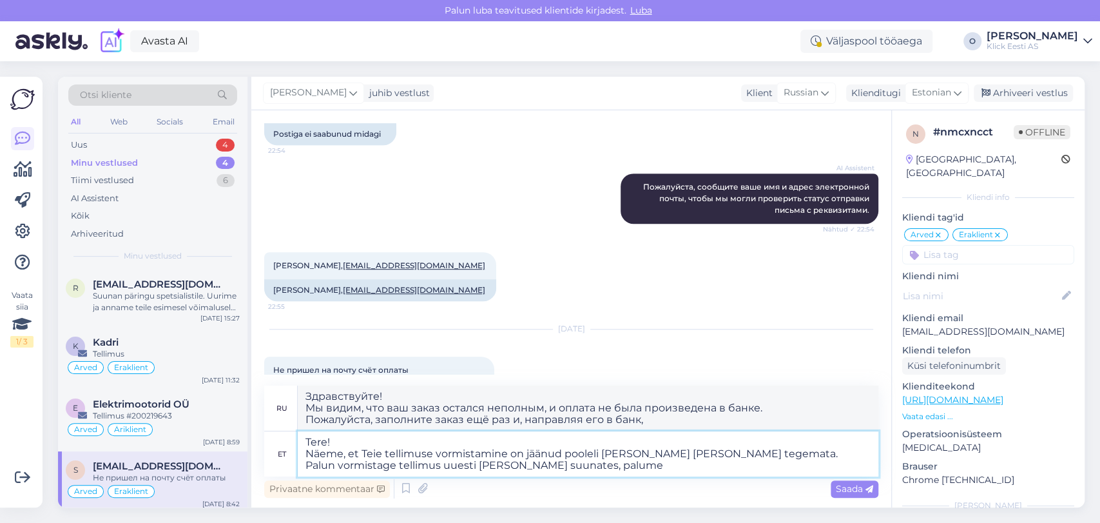
type textarea "Tere! Näeme, et Teie tellimuse vormistamine on jäänud pooleli [PERSON_NAME] [PE…"
type textarea "Здравствуйте! Мы видим, что ваш заказ остался незавершённым, и оплата не была п…"
type textarea "Tere! Näeme, et Teie tellimuse vormistamine on jäänud pooleli [PERSON_NAME] [PE…"
type textarea "Здравствуйте! Мы видим, что ваш заказ остался незавершённым, и оплата не была п…"
type textarea "Tere! Näeme, et Teie tellimuse vormistamine on jäänud pooleli [PERSON_NAME] [PE…"
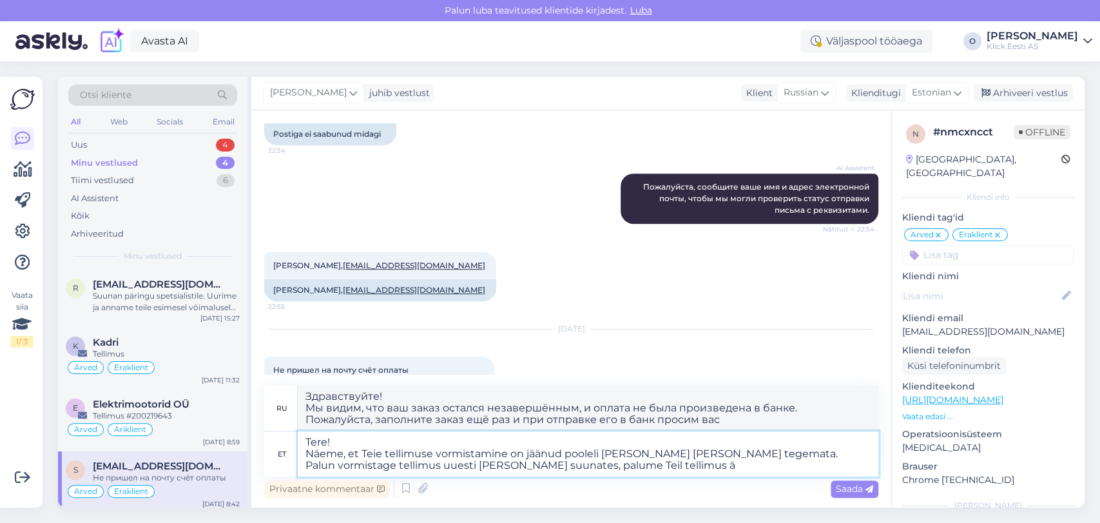
type textarea "Здравствуйте! Мы видим, что ваш заказ остался незавершённым, и оплата в банке н…"
type textarea "Tere! Näeme, et Teie tellimuse vormistamine on jäänud pooleli [PERSON_NAME] [PE…"
type textarea "Здравствуйте! Мы видим, что ваш заказ остался незавершённым, и оплата в банке н…"
type textarea "Tere! Näeme, et Teie tellimuse vormistamine on jäänud pooleli [PERSON_NAME] [PE…"
type textarea "Здравствуйте! Мы видим, что ваш заказ остался незавершённым, и оплата в банке н…"
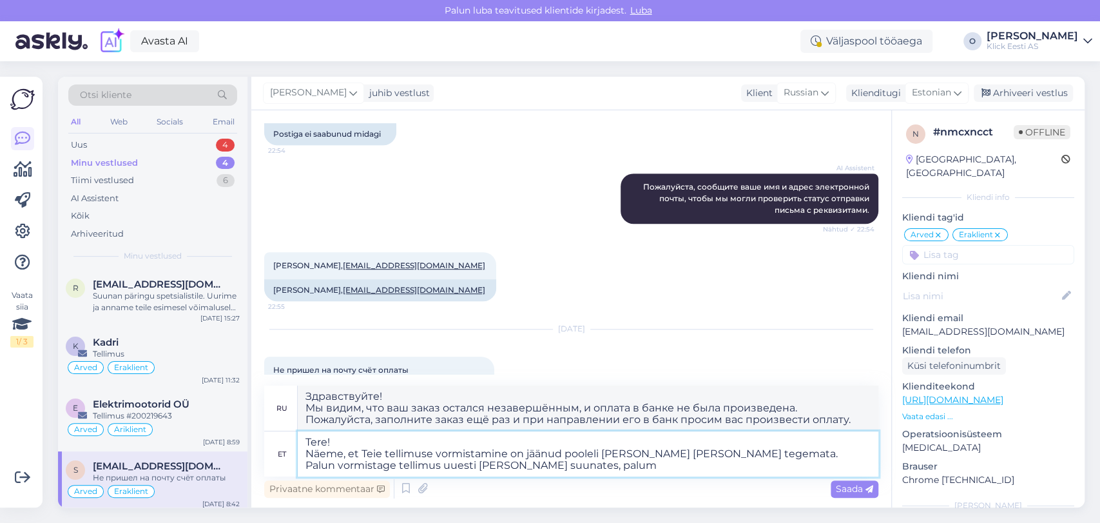
type textarea "Tere! Näeme, et Teie tellimuse vormistamine on jäänud pooleli [PERSON_NAME] [PE…"
type textarea "Здравствуйте! Мы видим, что ваш заказ остался незавершённым, и оплата в банке н…"
type textarea "Tere! Näeme, et Teie tellimuse vormistamine on jäänud pooleli [PERSON_NAME] [PE…"
type textarea "Здравствуйте! Мы видим, что ваш заказ остался незавершённым, и оплата не была п…"
type textarea "Tere! Näeme, et Teie tellimuse vormistamine on jäänud pooleli [PERSON_NAME] [PE…"
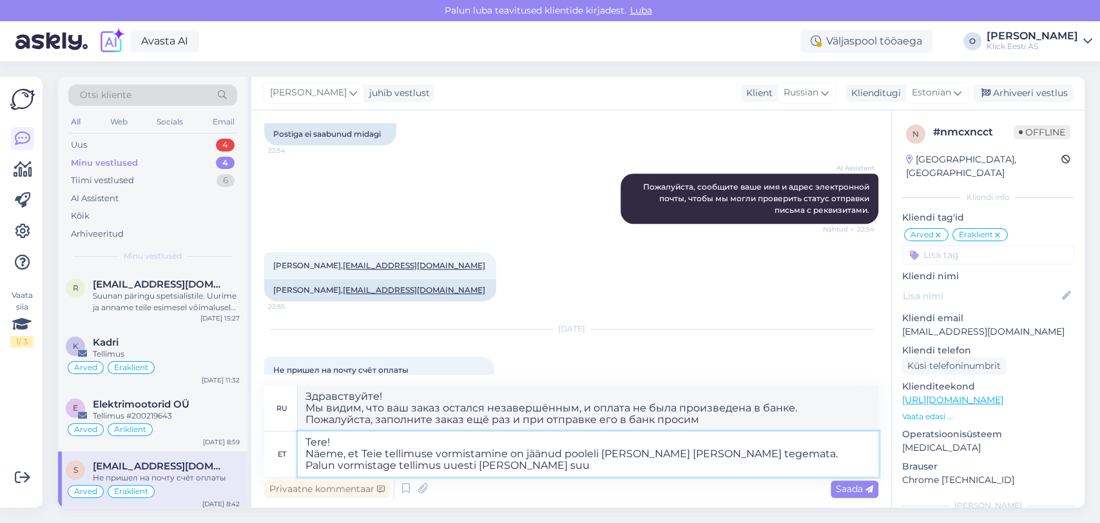
type textarea "Здравствуйте! Мы видим, что ваш заказ остался неполным, и оплата не была произв…"
type textarea "Tere! Näeme, et Teie tellimuse vormistamine on jäänud pooleli [PERSON_NAME] [PE…"
type textarea "Здравствуйте! Мы видим, что ваш заказ остался неполным, и оплата не была произв…"
type textarea "Tere! Näeme, et Teie tellimuse vormistamine on jäänud pooleli [PERSON_NAME] [PE…"
type textarea "Здравствуйте! Мы видим, что ваш заказ остался незавершённым, и оплата в банке н…"
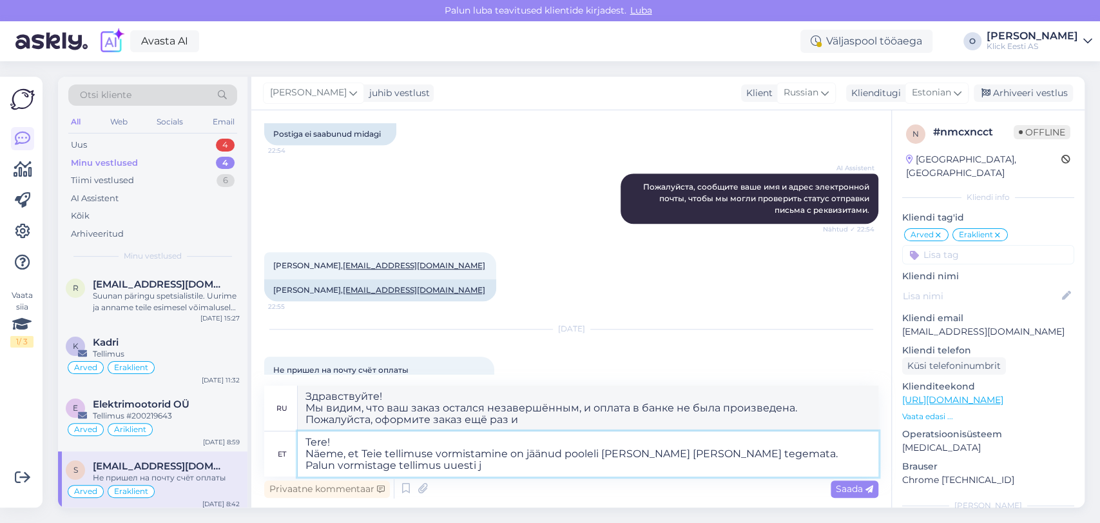
type textarea "Tere! Näeme, et Teie tellimuse vormistamine on jäänud pooleli [PERSON_NAME] [PE…"
type textarea "Здравствуйте! Мы видим, что ваш заказ остался незавершённым и оплата в банке не…"
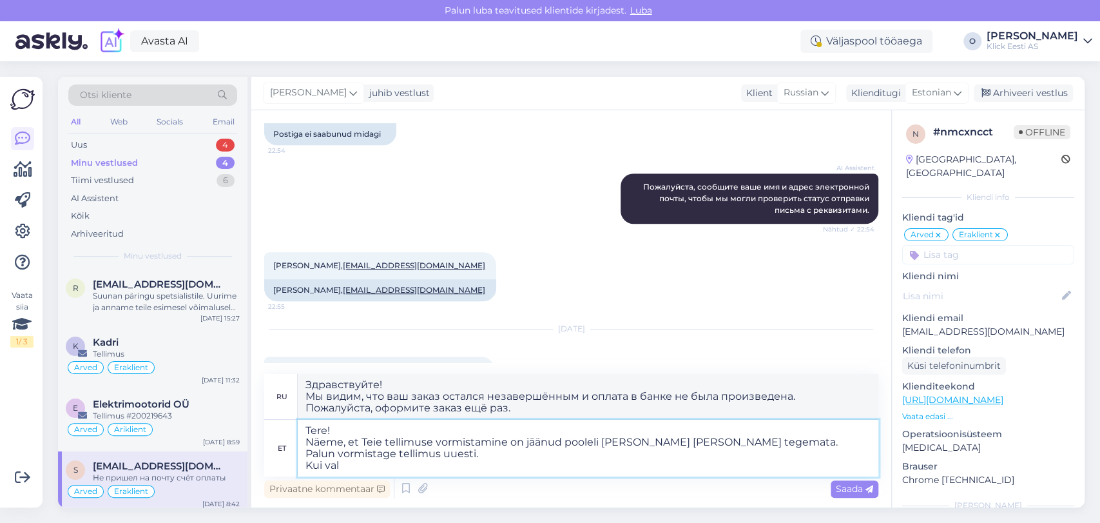
type textarea "Tere! Näeme, et Teie tellimuse vormistamine on jäänud pooleli [PERSON_NAME] [PE…"
type textarea "Здравствуйте! Мы видим, что ваш заказ остался незавершённым, и оплата в банке н…"
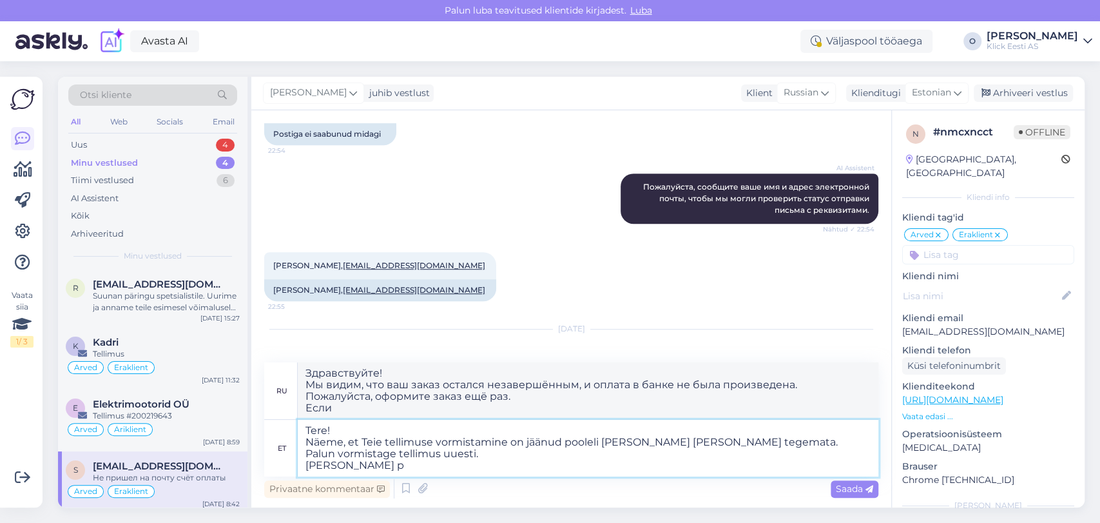
type textarea "Tere! Näeme, et Teie tellimuse vormistamine on jäänud pooleli [PERSON_NAME] [PE…"
type textarea "Здравствуйте! Мы видим, что ваш заказ остался незавершённым, и оплата не была п…"
type textarea "Tere! Näeme, et Teie tellimuse vormistamine on jäänud pooleli [PERSON_NAME] [PE…"
type textarea "Здравствуйте! Мы видим, что ваш заказ остался незавершённым, и оплата не была п…"
type textarea "Tere! Näeme, et Teie tellimuse vormistamine on jäänud pooleli [PERSON_NAME] [PE…"
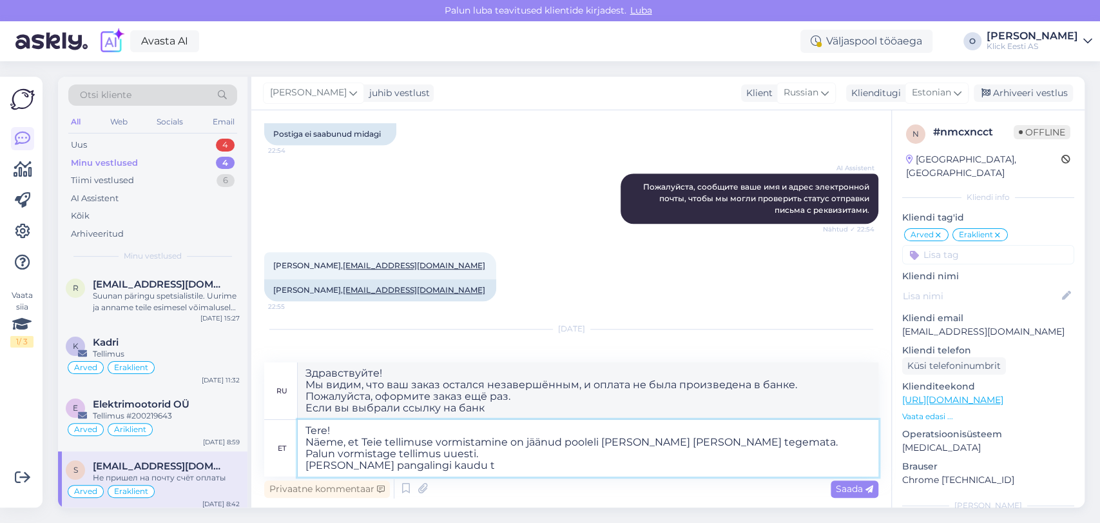
type textarea "Здравствуйте! Мы видим, что ваш заказ остался незавершённым, и оплата не была п…"
type textarea "Tere! Näeme, et Teie tellimuse vormistamine on jäänud pooleli [PERSON_NAME] [PE…"
type textarea "Здравствуйте! Мы видим, что ваш заказ остался незавершённым, и оплата не была п…"
type textarea "Tere! Näeme, et Teie tellimuse vormistamine on jäänud pooleli [PERSON_NAME] [PE…"
type textarea "Здравствуйте! Мы видим, что ваш заказ остался незавершённым, и оплата не была п…"
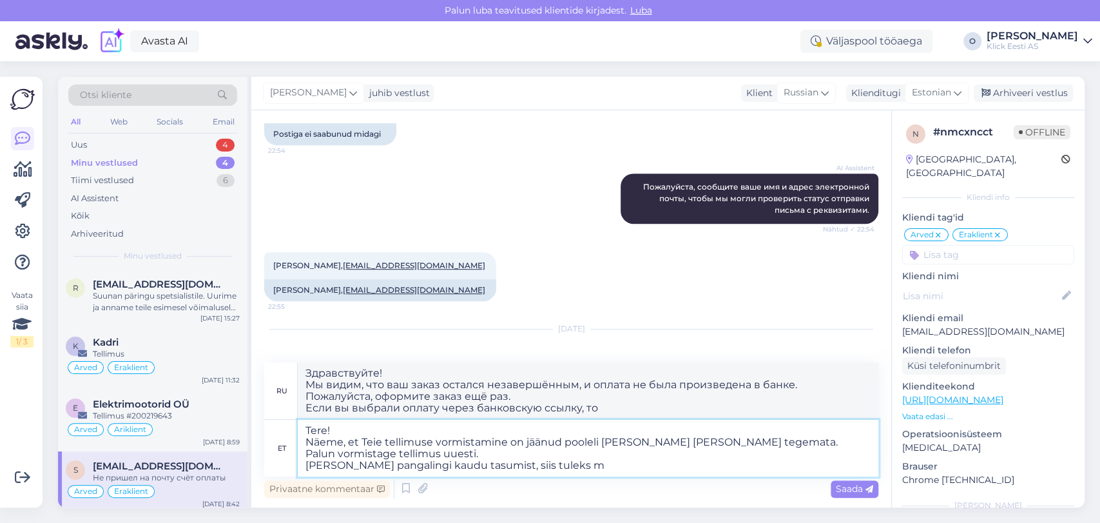
type textarea "Tere! Näeme, et Teie tellimuse vormistamine on jäänud pooleli [PERSON_NAME] [PE…"
type textarea "Здравствуйте! Мы видим, что ваш заказ остался незавершённым, и оплата не была п…"
type textarea "Tere! Näeme, et Teie tellimuse vormistamine on jäänud pooleli [PERSON_NAME] [PE…"
type textarea "Здравствуйте! Мы видим, что ваш заказ остался незавершённым, и оплата не была п…"
type textarea "Tere! Näeme, et Teie tellimuse vormistamine on jäänud pooleli [PERSON_NAME] [PE…"
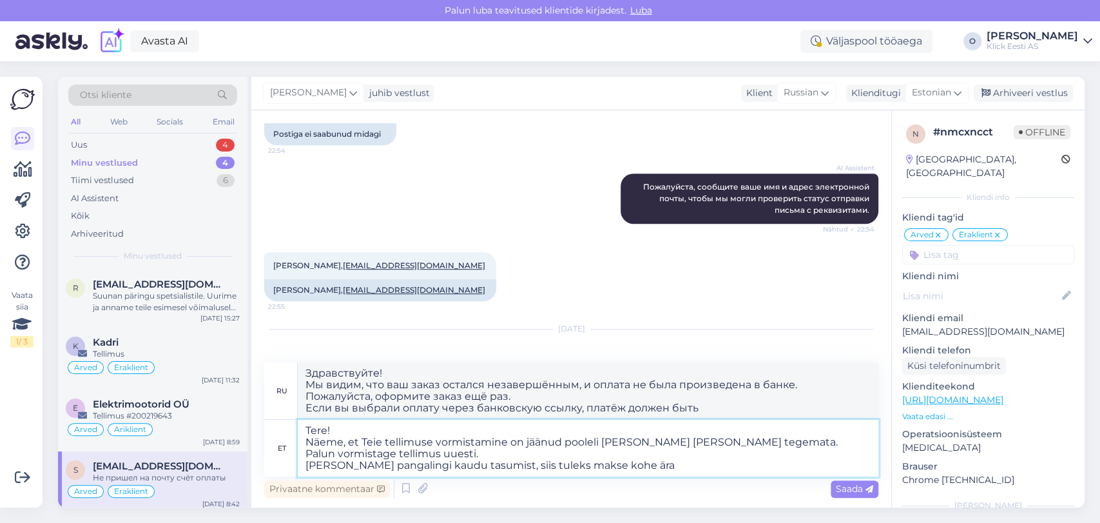
type textarea "Здравствуйте! Мы видим, что ваш заказ остался незавершённым, и оплата не была п…"
type textarea "Tere! Näeme, et Teie tellimuse vormistamine on jäänud pooleli [PERSON_NAME] [PE…"
type textarea "Здравствуйте! Мы видим, что ваш заказ остался незавершённым, и оплата не была п…"
type textarea "Tere! Näeme, et Teie tellimuse vormistamine on jäänud pooleli [PERSON_NAME] [PE…"
type textarea "Здравствуйте! Мы видим, что ваш заказ остался незавершённым, и оплата не была п…"
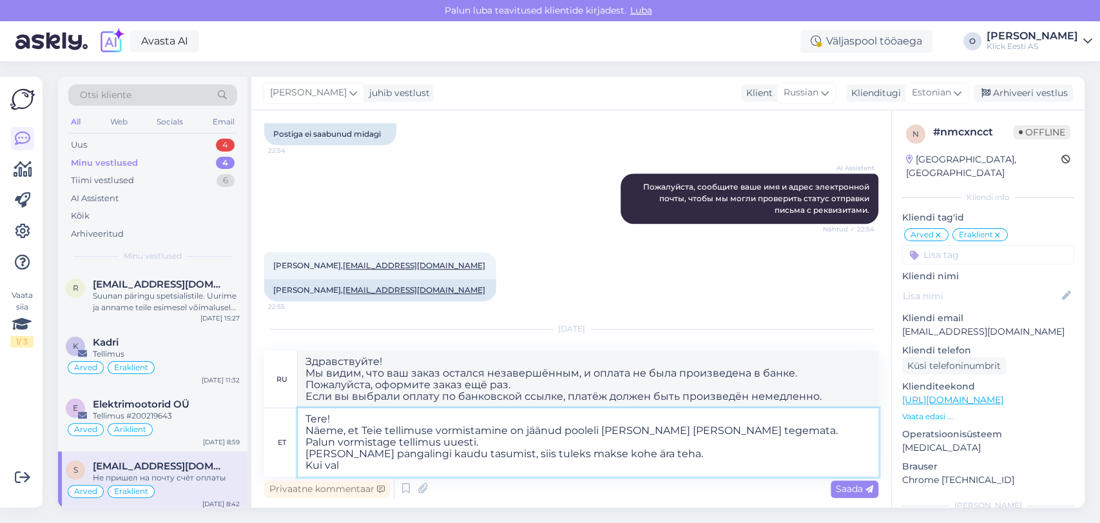
type textarea "Tere! Näeme, et Teie tellimuse vormistamine on jäänud pooleli [PERSON_NAME] [PE…"
type textarea "Здравствуйте! Мы видим, что ваш заказ остался незавершённым, и оплата не была п…"
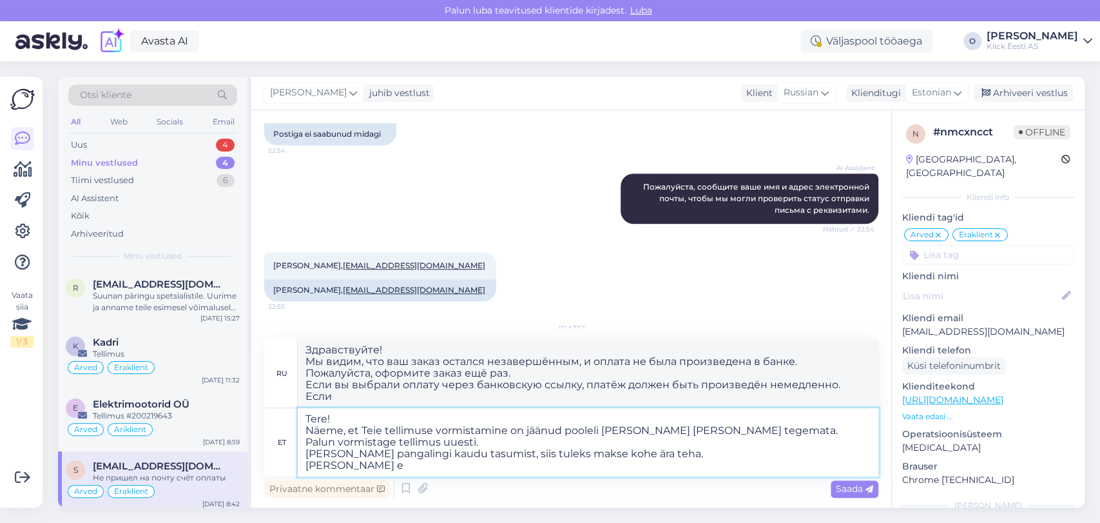
type textarea "Tere! Näeme, et Teie tellimuse vormistamine on jäänud pooleli [PERSON_NAME] [PE…"
type textarea "Здравствуйте! Мы видим, что ваш заказ остался незавершённым, и оплата не была п…"
type textarea "Tere! Näeme, et Teie tellimuse vormistamine on jäänud pooleli [PERSON_NAME] [PE…"
type textarea "Здравствуйте! Мы видим, что ваш заказ остался незавершённым, и оплата не была п…"
type textarea "Tere! Näeme, et Teie tellimuse vormistamine on jäänud pooleli [PERSON_NAME] [PE…"
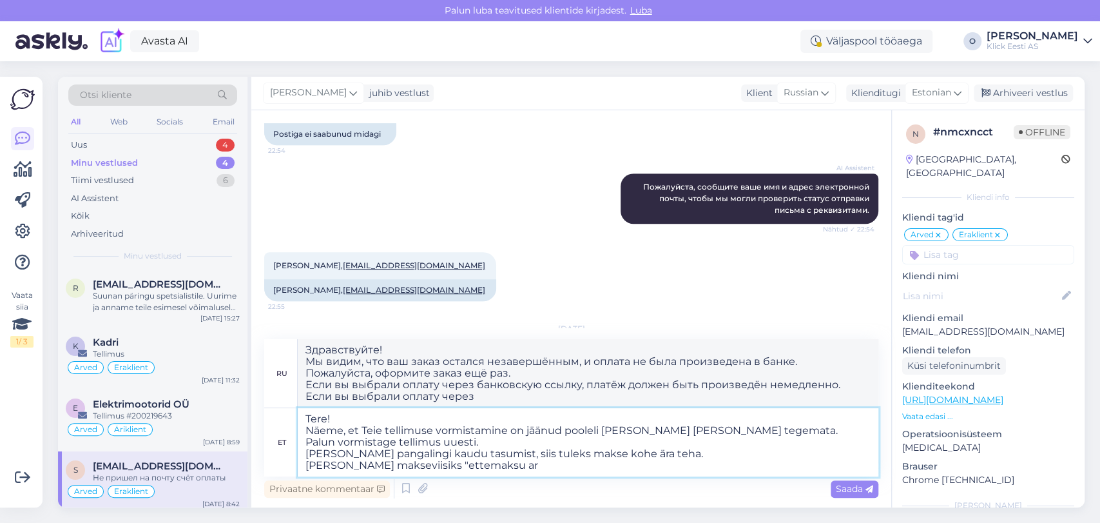
type textarea "Здравствуйте! Мы видим, что ваш заказ остался незавершённым, и оплата не была п…"
type textarea "Tere! Näeme, et Teie tellimuse vormistamine on jäänud pooleli [PERSON_NAME] [PE…"
type textarea "Здравствуйте! Мы видим, что ваш заказ остался незавершённым, и оплата не была п…"
type textarea "Tere! Näeme, et Teie tellimuse vormistamine on jäänud pooleli [PERSON_NAME] [PE…"
type textarea "Здравствуйте! Мы видим, что ваш заказ остался незавершённым, и оплата не была п…"
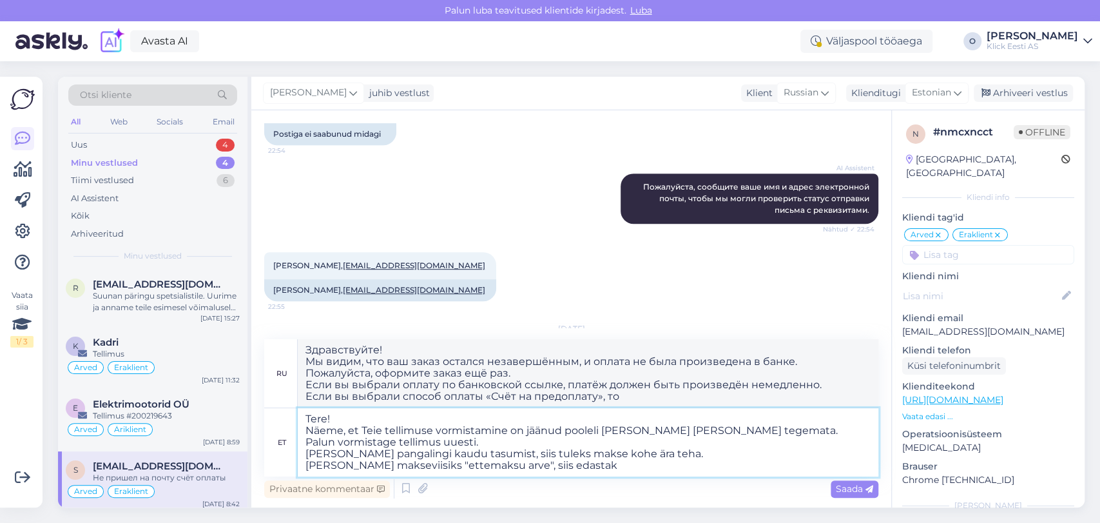
type textarea "Tere! Näeme, et Teie tellimuse vormistamine on jäänud pooleli [PERSON_NAME] [PE…"
type textarea "Здравствуйте! Мы видим, что ваш заказ остался незавершённым, и оплата не была п…"
type textarea "Tere! Näeme, et Teie tellimuse vormistamine on jäänud pooleli [PERSON_NAME] [PE…"
type textarea "Здравствуйте! Мы видим, что ваш заказ остался незавершённым, и оплата не была п…"
type textarea "Tere! Näeme, et Teie tellimuse vormistamine on jäänud pooleli [PERSON_NAME] [PE…"
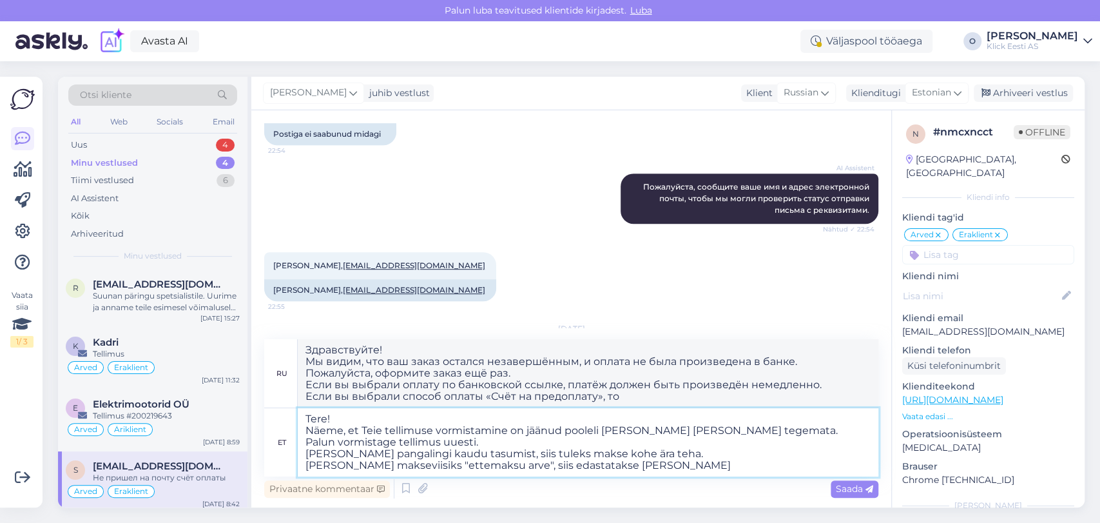
type textarea "Здравствуйте! Мы видим, что ваш заказ остался незавершённым, и оплата не была п…"
type textarea "Tere! Näeme, et Teie tellimuse vormistamine on jäänud pooleli [PERSON_NAME] [PE…"
type textarea "Здравствуйте! Мы видим, что ваш заказ остался незавершённым, и оплата не была п…"
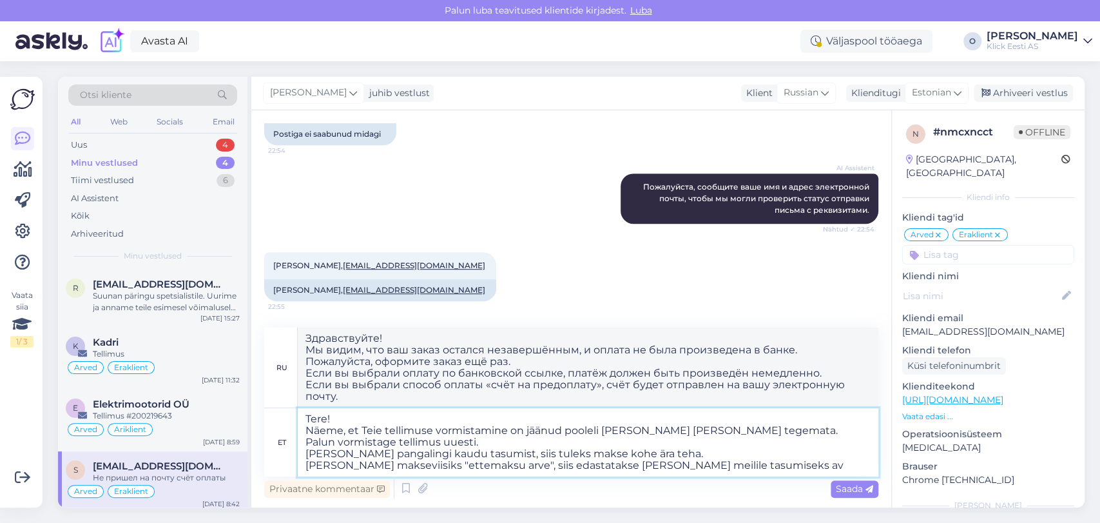
type textarea "Tere! Näeme, et Teie tellimuse vormistamine on jäänud pooleli [PERSON_NAME] [PE…"
type textarea "Здравствуйте! Мы видим, что ваш заказ остался незавершённым, и оплата не была п…"
type textarea "Tere! Näeme, et Teie tellimuse vormistamine on jäänud pooleli [PERSON_NAME] [PE…"
type textarea "Здравствуйте! Мы видим, что ваш заказ остался незавершённым, и оплата не была п…"
type textarea "Tere! Näeme, et Teie tellimuse vormistamine on jäänud pooleli [PERSON_NAME] [PE…"
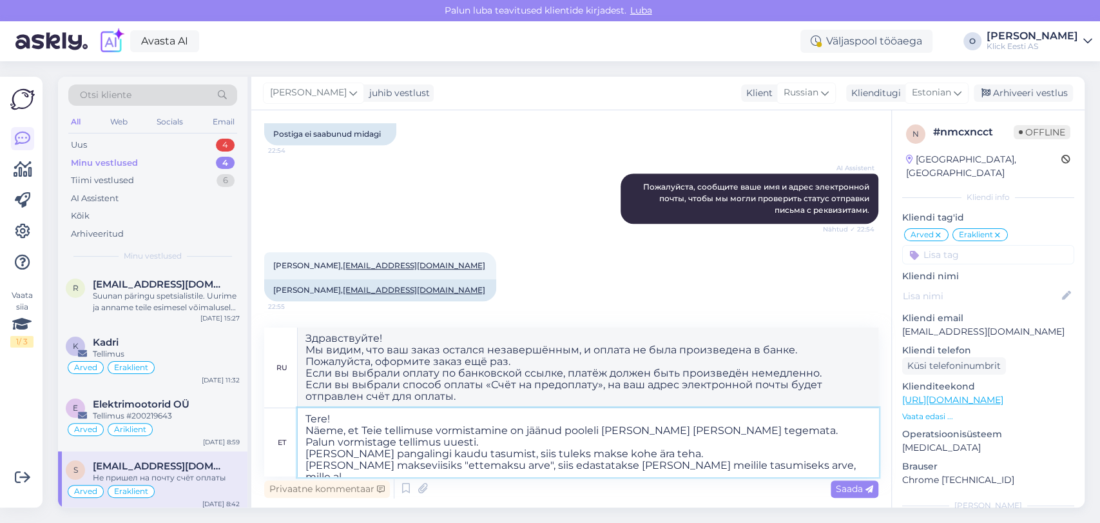
type textarea "Здравствуйте! Мы видим, что ваш заказ остался незавершённым, и оплата не была п…"
type textarea "Tere! Näeme, et Teie tellimuse vormistamine on jäänud pooleli [PERSON_NAME] [PE…"
type textarea "Здравствуйте! Мы видим, что ваш заказ остался незавершённым, и оплата не была п…"
type textarea "Tere! Näeme, et Teie tellimuse vormistamine on jäänud pooleli [PERSON_NAME] [PE…"
type textarea "Здравствуйте! Мы видим, что ваш заказ остался незавершённым, и оплата не была п…"
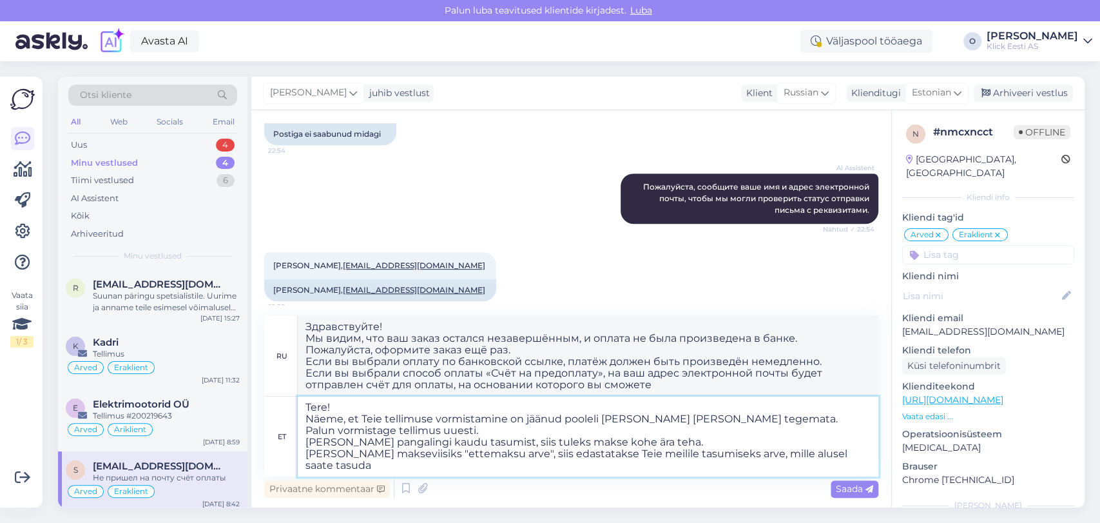
type textarea "Tere! Näeme, et Teie tellimuse vormistamine on jäänud pooleli [PERSON_NAME] [PE…"
type textarea "Здравствуйте! Мы видим, что ваш заказ остался незавершённым, и оплата не была п…"
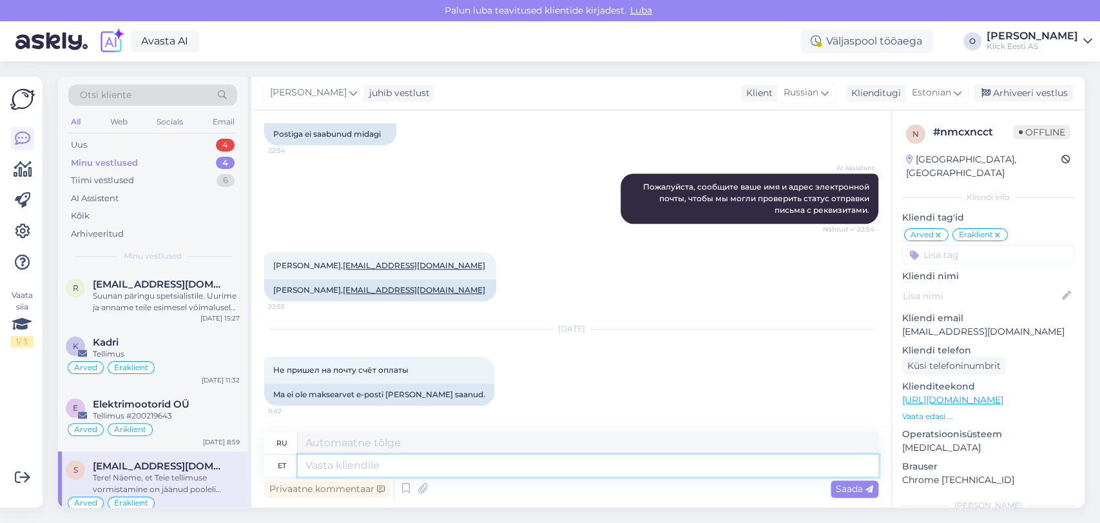
scroll to position [851, 0]
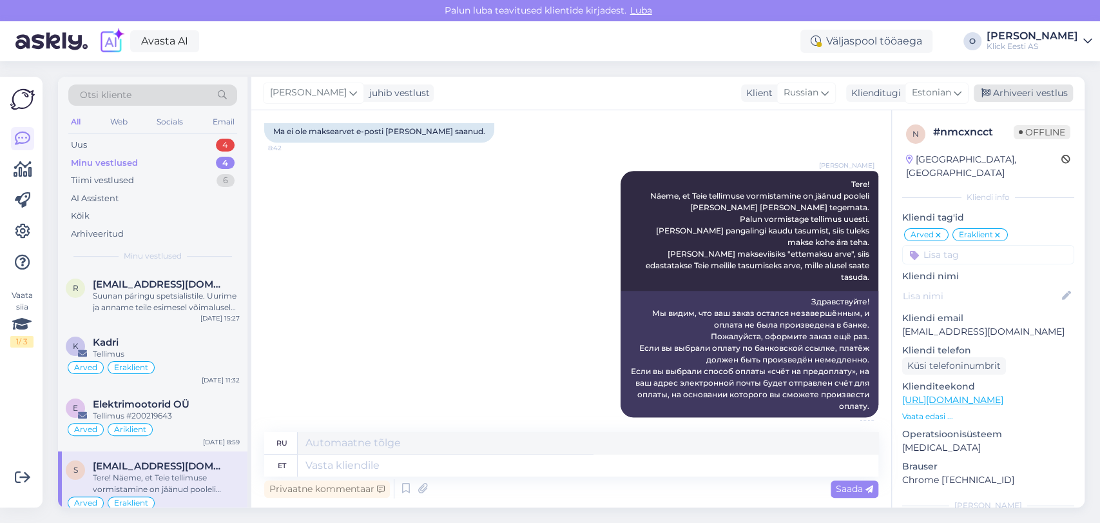
click at [1031, 92] on div "Arhiveeri vestlus" at bounding box center [1023, 92] width 99 height 17
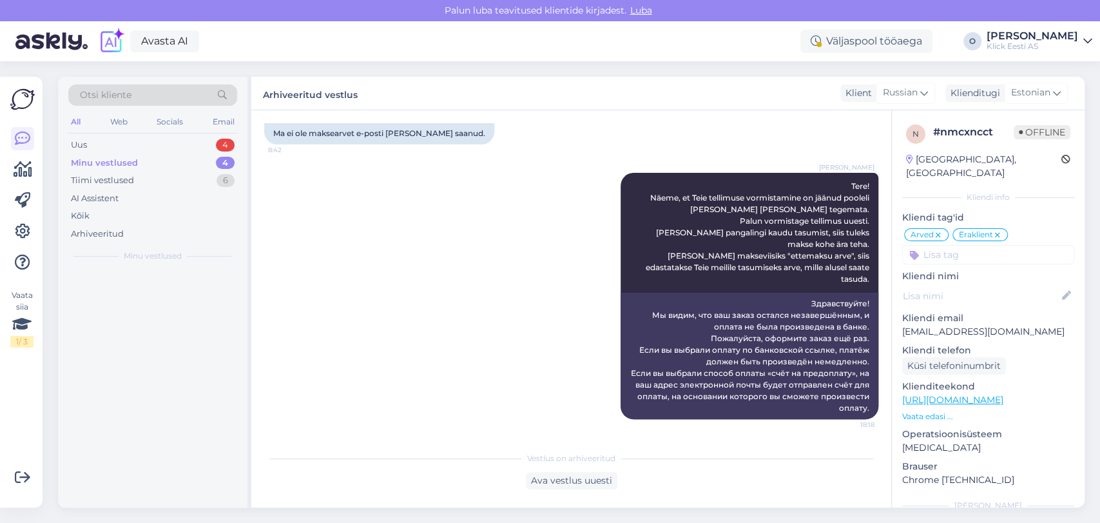
scroll to position [837, 0]
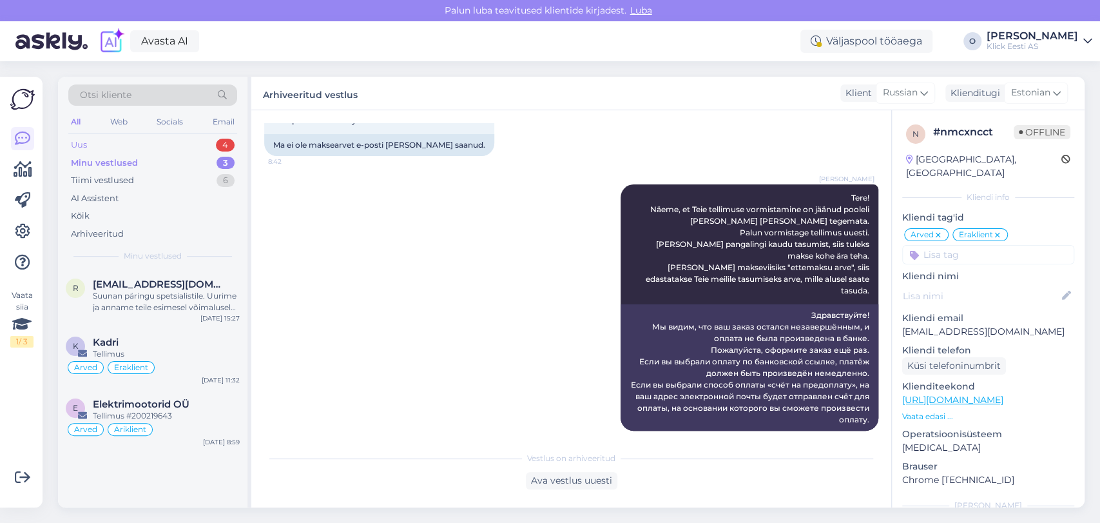
click at [176, 149] on div "Uus 4" at bounding box center [152, 145] width 169 height 18
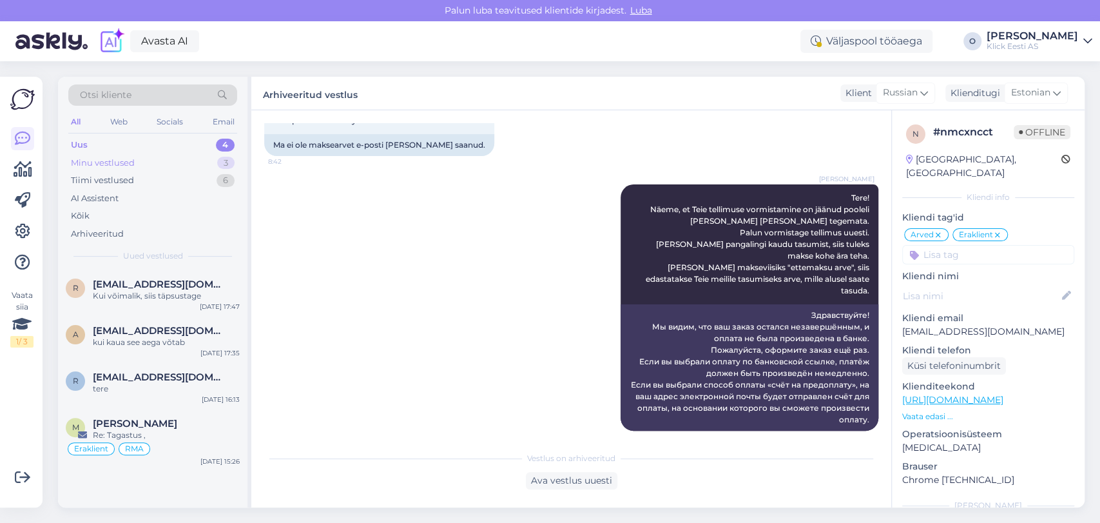
click at [132, 162] on div "Minu vestlused" at bounding box center [103, 163] width 64 height 13
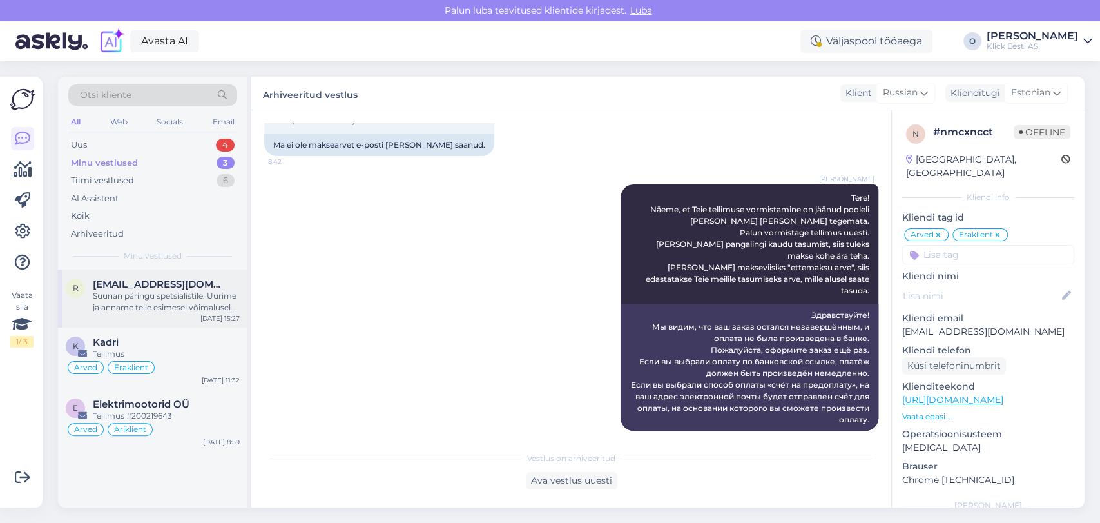
click at [132, 282] on span "[EMAIL_ADDRESS][DOMAIN_NAME]" at bounding box center [160, 284] width 134 height 12
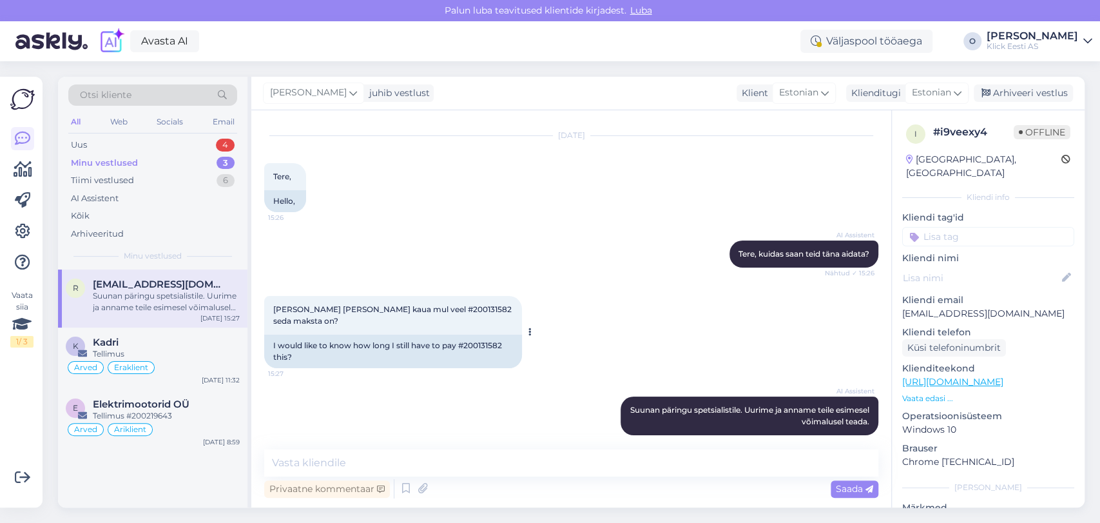
click at [418, 315] on div "[PERSON_NAME] [PERSON_NAME] kaua mul veel #200131582 seda maksta on? 15:27" at bounding box center [393, 315] width 258 height 39
copy span "200131582"
click at [352, 471] on textarea at bounding box center [571, 462] width 614 height 27
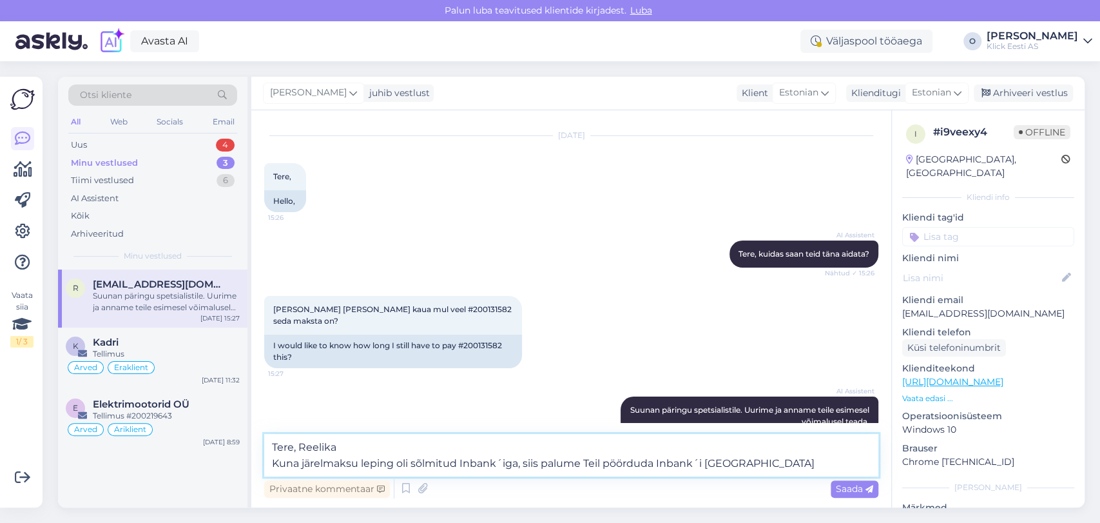
click at [654, 462] on textarea "Tere, Reelika Kuna järelmaksu leping oli sõlmitud Inbank´iga, siis palume Teil …" at bounding box center [571, 455] width 614 height 43
click at [859, 465] on textarea "Tere, Reelika Kuna järelmaksu leping oli sõlmitud Inbank´iga, siis palume Teil …" at bounding box center [571, 455] width 614 height 43
paste textarea "[EMAIL_ADDRESS][DOMAIN_NAME] 640 8080 Tööpäevadel 9-17"
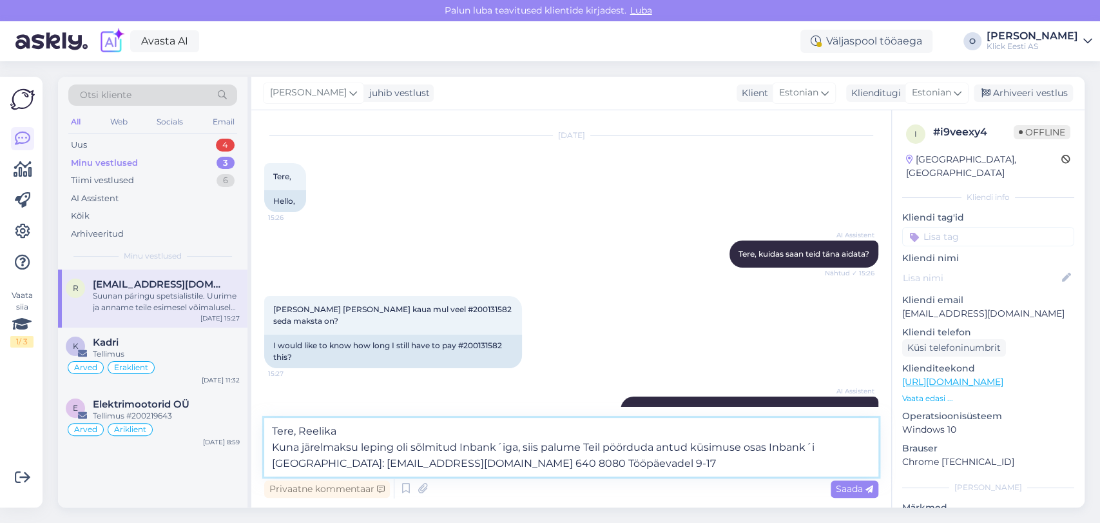
click at [366, 463] on textarea "Tere, Reelika Kuna järelmaksu leping oli sõlmitud Inbank´iga, siis palume Teil …" at bounding box center [571, 447] width 614 height 59
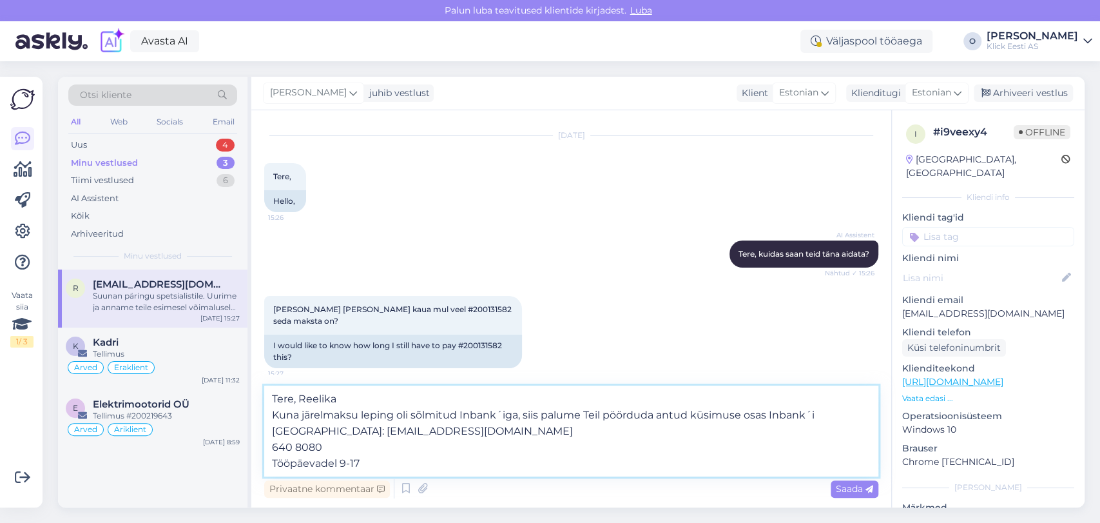
click at [474, 462] on textarea "Tere, Reelika Kuna järelmaksu leping oli sõlmitud Inbank´iga, siis palume Teil …" at bounding box center [571, 430] width 614 height 91
type textarea "Tere, Reelika Kuna järelmaksu leping oli sõlmitud Inbank´iga, siis palume Teil …"
click at [850, 489] on span "Saada" at bounding box center [854, 489] width 37 height 12
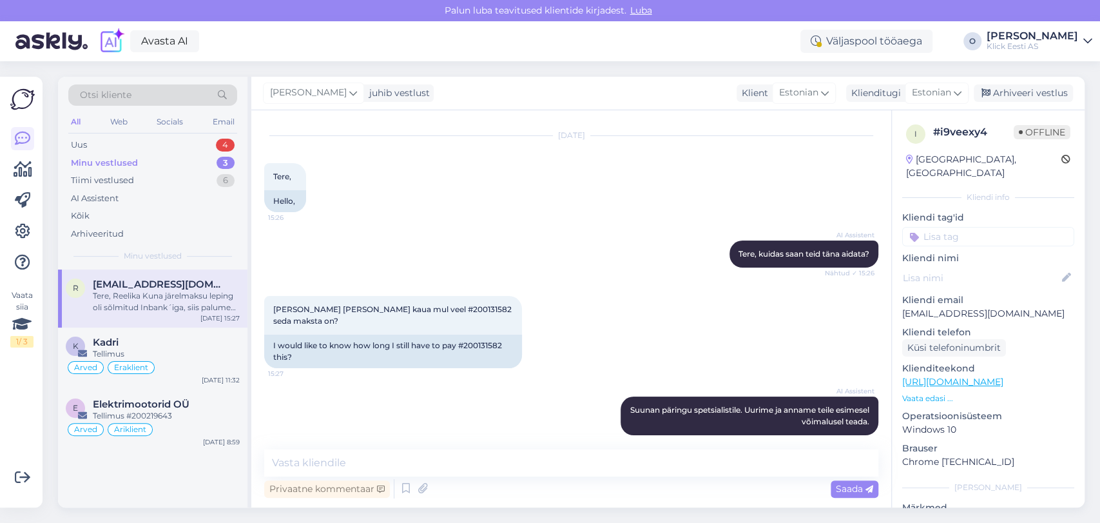
scroll to position [142, 0]
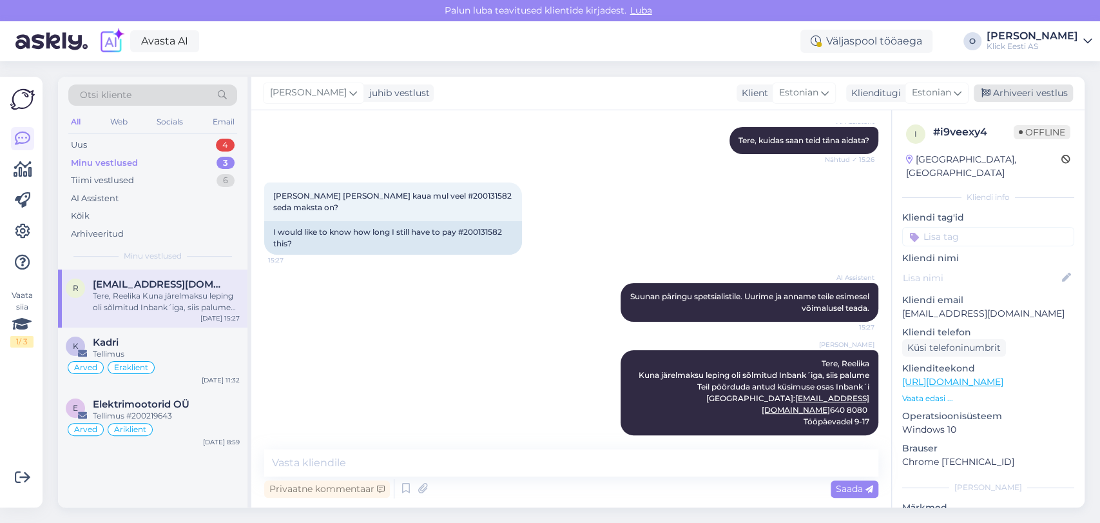
click at [1037, 91] on div "Arhiveeri vestlus" at bounding box center [1023, 92] width 99 height 17
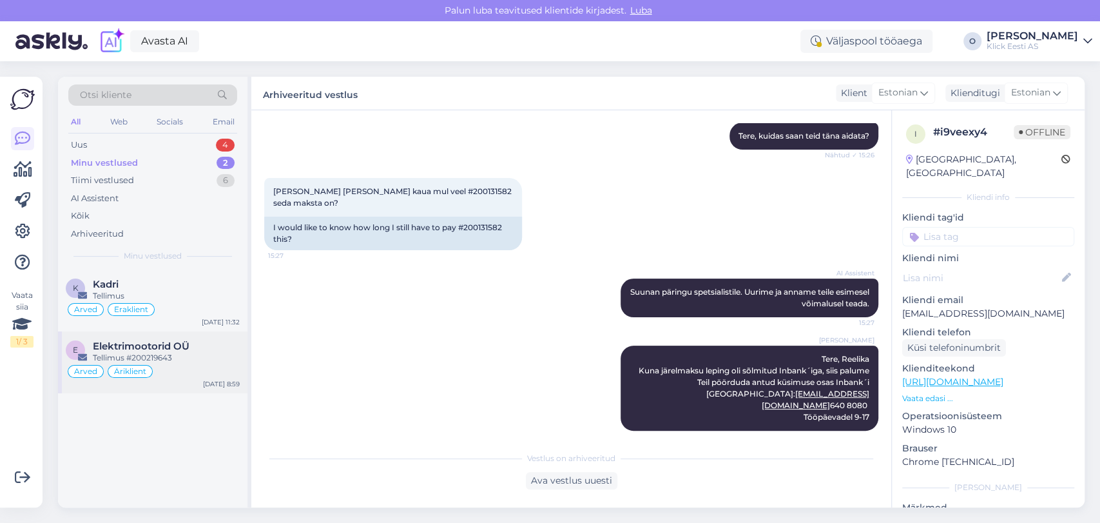
click at [137, 349] on span "Elektrimootorid OÜ" at bounding box center [141, 346] width 97 height 12
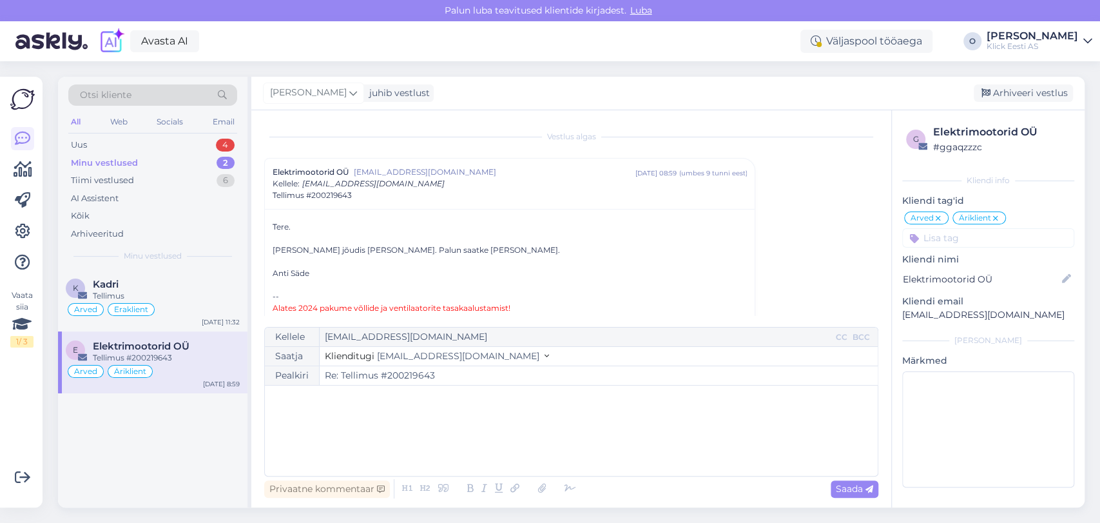
click at [405, 376] on input "Re: Tellimus #200219643" at bounding box center [599, 375] width 558 height 19
click at [358, 413] on div "﻿" at bounding box center [571, 430] width 600 height 77
click at [540, 488] on icon at bounding box center [542, 489] width 17 height 18
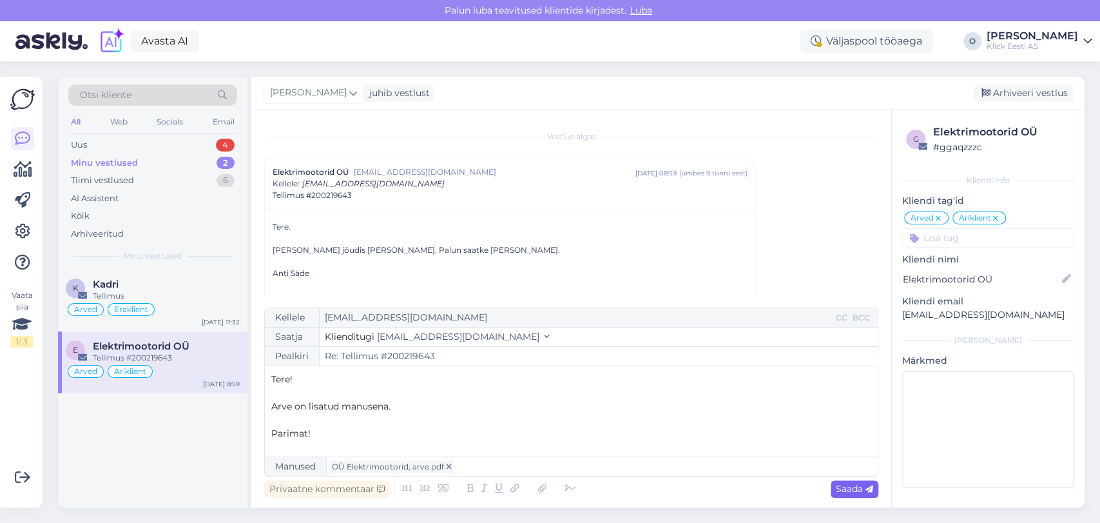
click at [853, 491] on span "Saada" at bounding box center [854, 489] width 37 height 12
type input "Re: Tellimus #200219643"
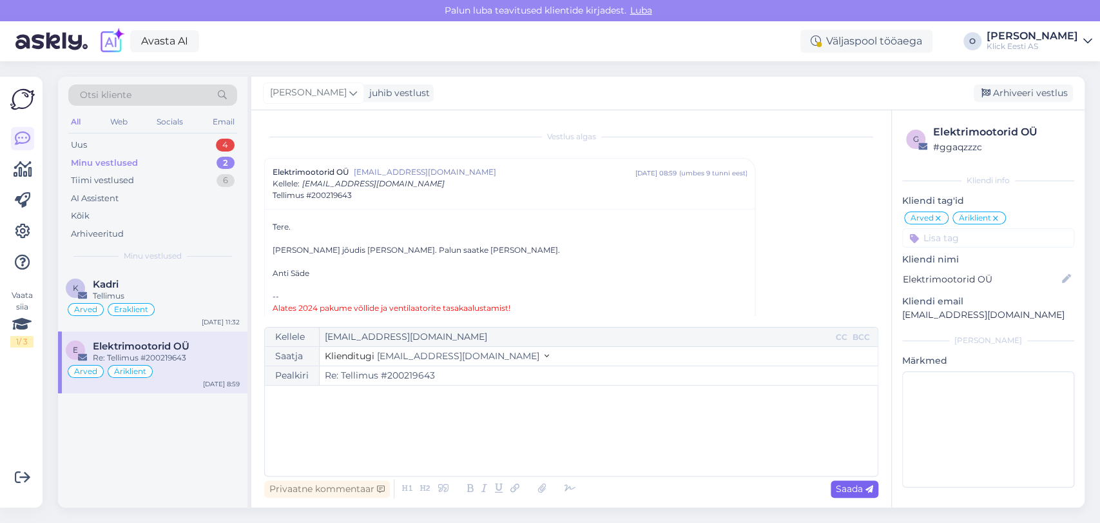
scroll to position [273, 0]
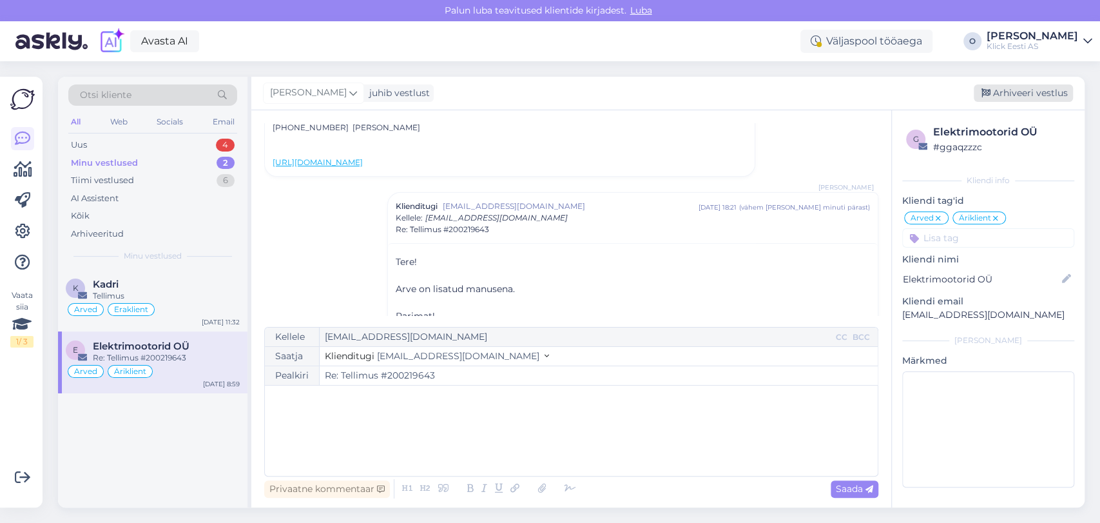
click at [1009, 93] on div "Arhiveeri vestlus" at bounding box center [1023, 92] width 99 height 17
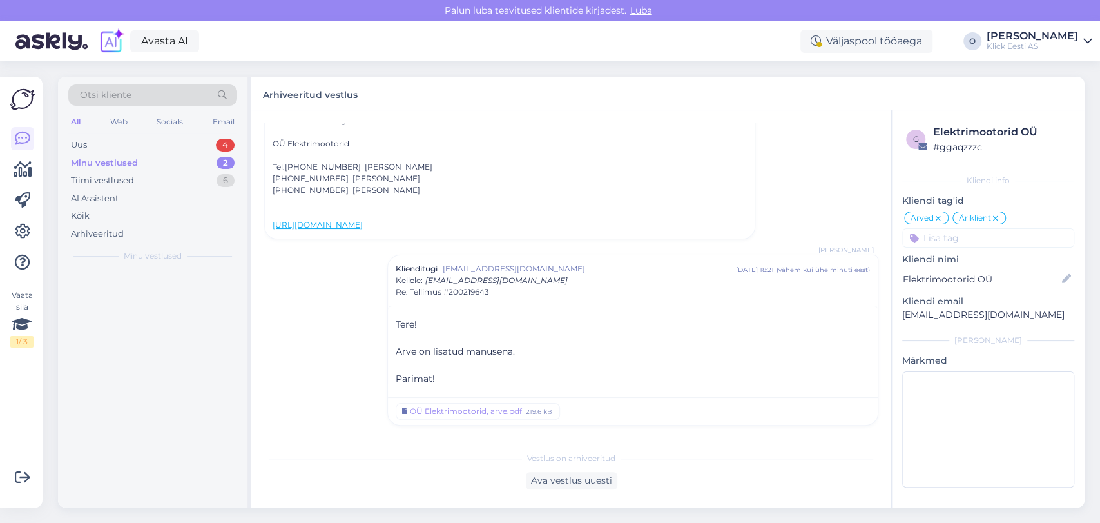
scroll to position [210, 0]
click at [168, 285] on div "Kadri" at bounding box center [166, 284] width 147 height 12
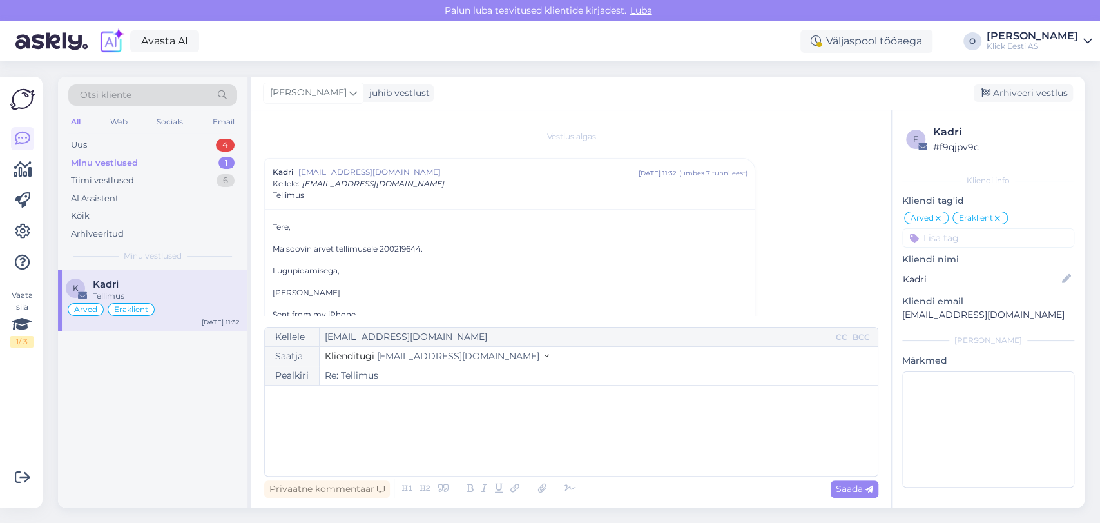
click at [394, 243] on p "Ma soovin arvet tellimusele 200219644." at bounding box center [510, 249] width 474 height 12
copy p "200219644"
click at [157, 144] on div "Uus 4" at bounding box center [152, 145] width 169 height 18
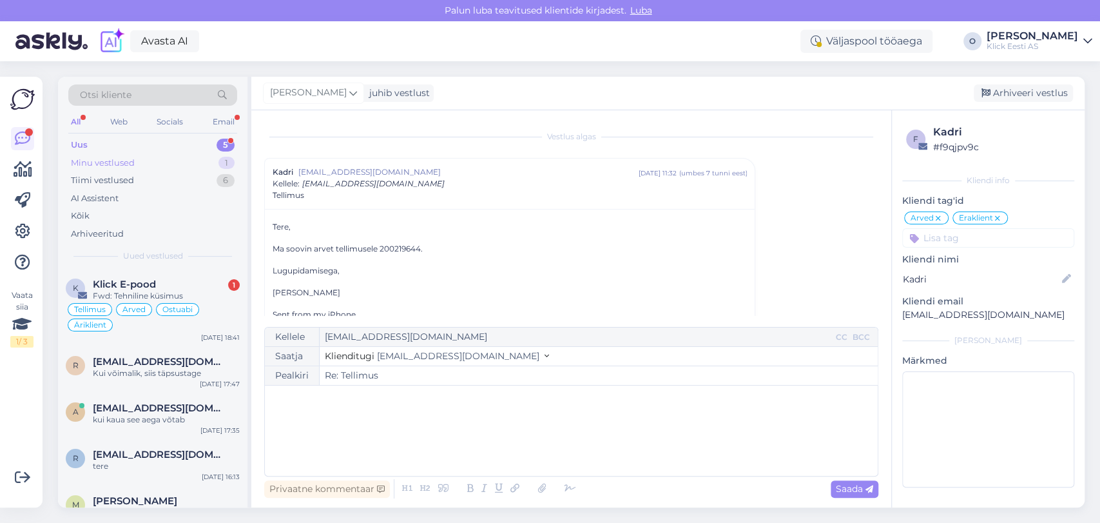
click at [150, 161] on div "Minu vestlused 1" at bounding box center [152, 163] width 169 height 18
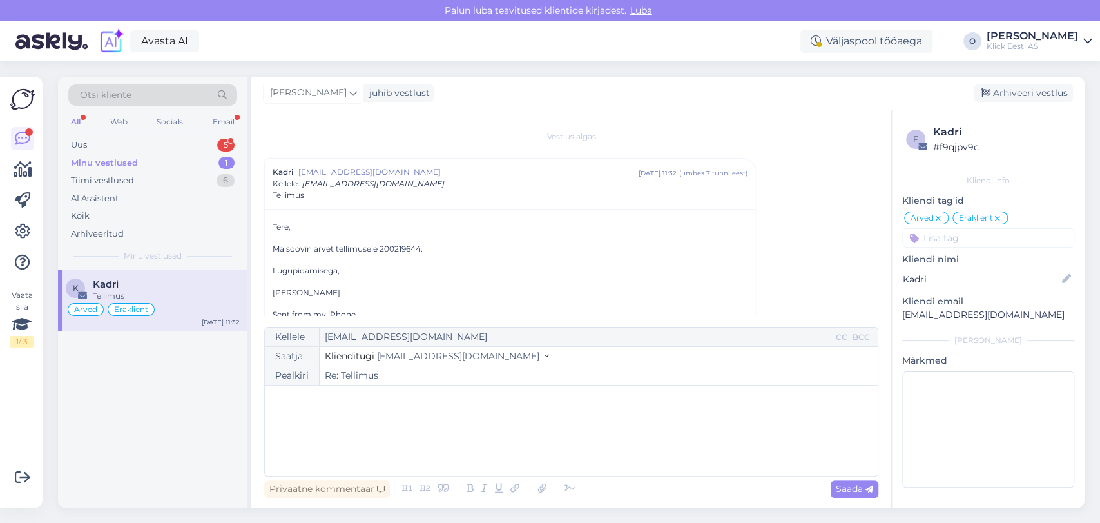
click at [166, 278] on div "Kadri" at bounding box center [166, 284] width 147 height 12
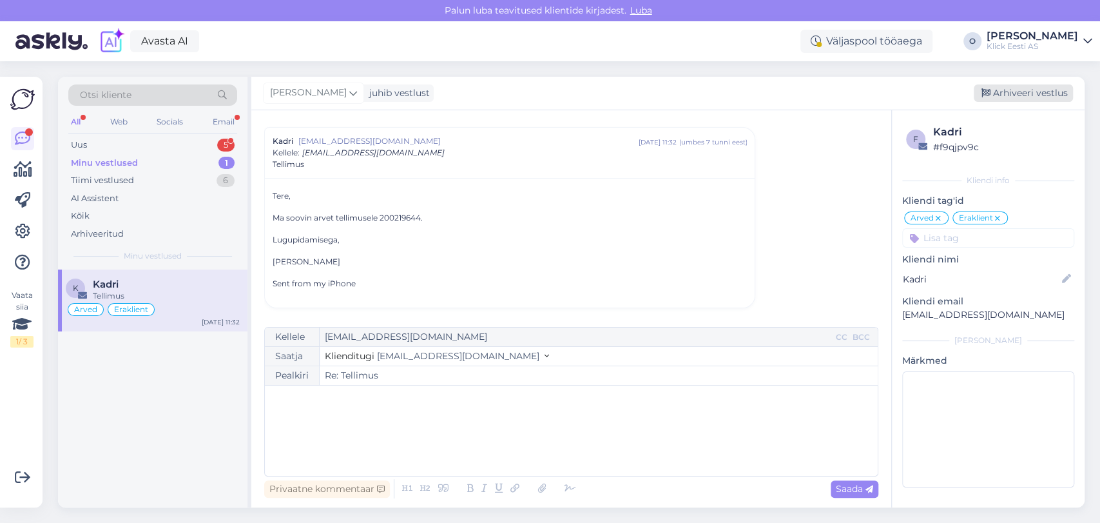
click at [1028, 95] on div "Arhiveeri vestlus" at bounding box center [1023, 92] width 99 height 17
